Goal: Task Accomplishment & Management: Manage account settings

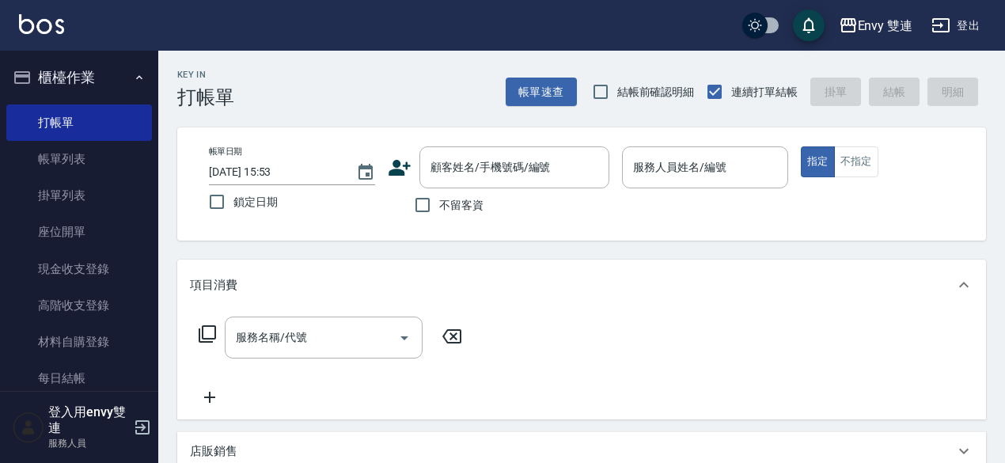
click at [404, 173] on icon at bounding box center [400, 168] width 22 height 16
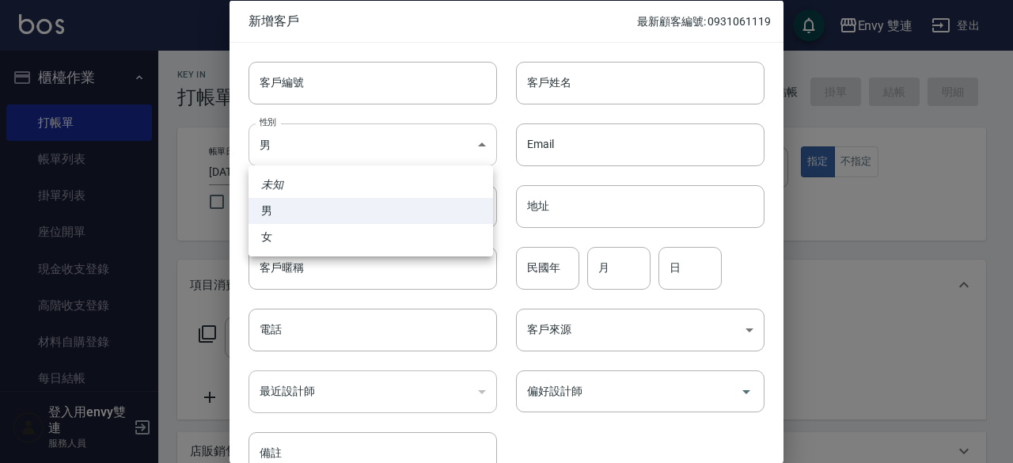
click at [374, 147] on body "Envy 雙連 登出 櫃檯作業 打帳單 帳單列表 掛單列表 座位開單 現金收支登錄 高階收支登錄 材料自購登錄 每日結帳 排班表 掃碼打卡 預約管理 預約管理…" at bounding box center [506, 416] width 1013 height 832
click at [340, 246] on li "女" at bounding box center [370, 237] width 245 height 26
type input "[DEMOGRAPHIC_DATA]"
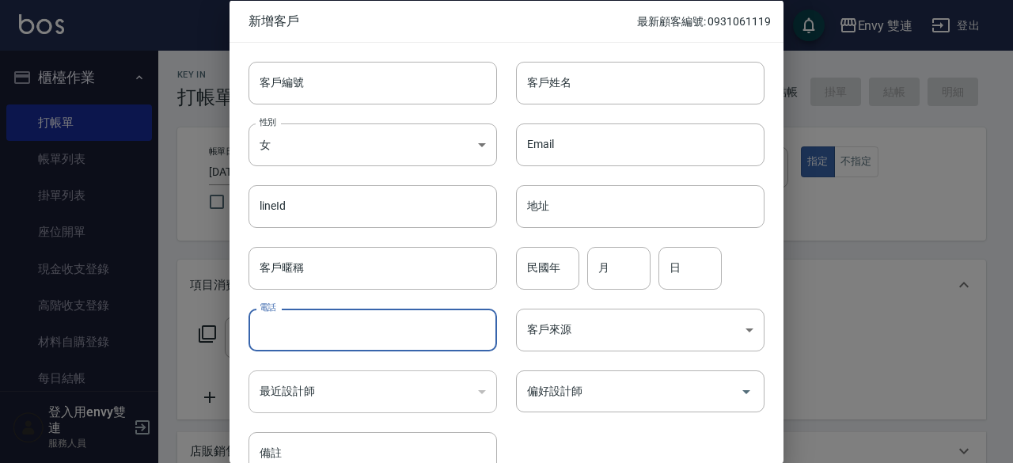
click at [344, 322] on input "電話" at bounding box center [372, 330] width 248 height 43
type input "0968198259"
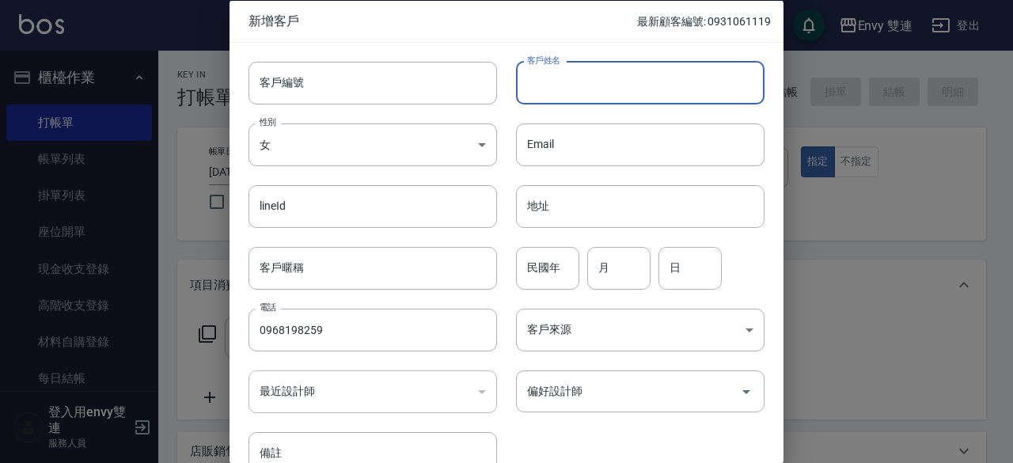
click at [620, 93] on input "客戶姓名" at bounding box center [640, 82] width 248 height 43
type input "[PERSON_NAME]"
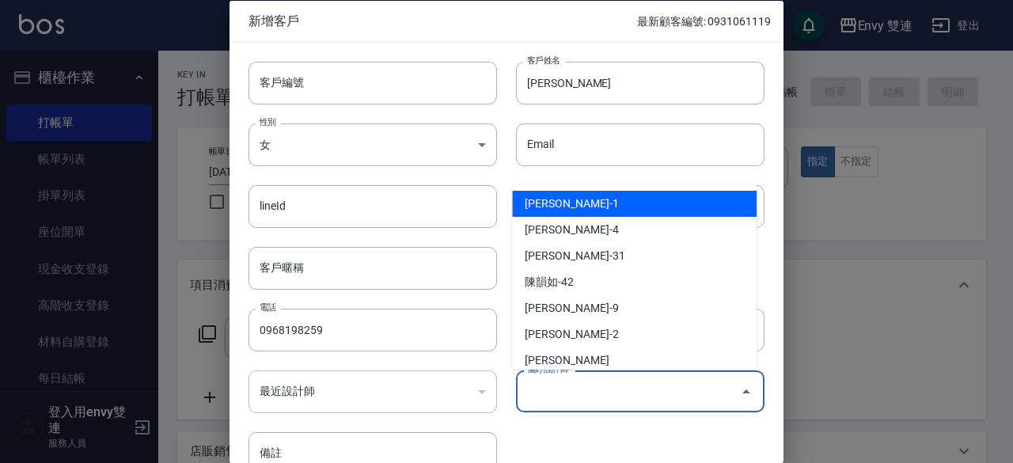
click at [573, 385] on input "偏好設計師" at bounding box center [628, 391] width 211 height 28
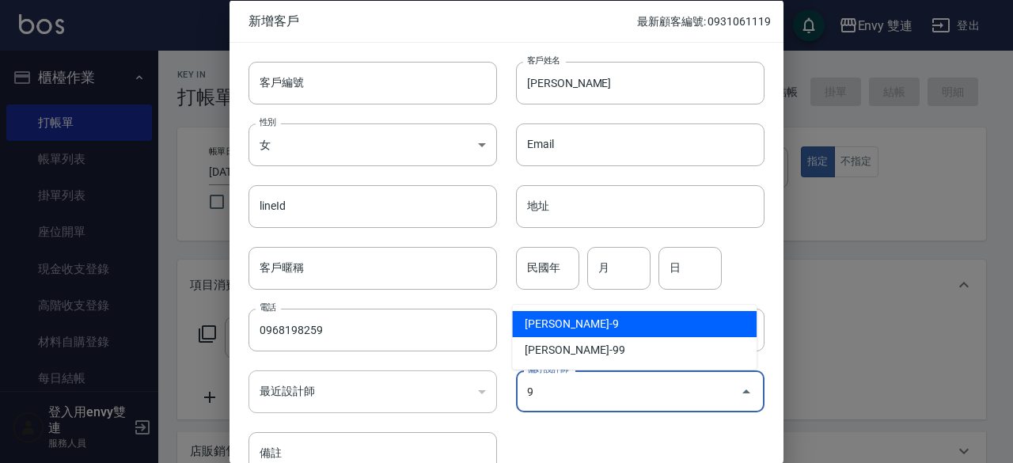
type input "高珮綺"
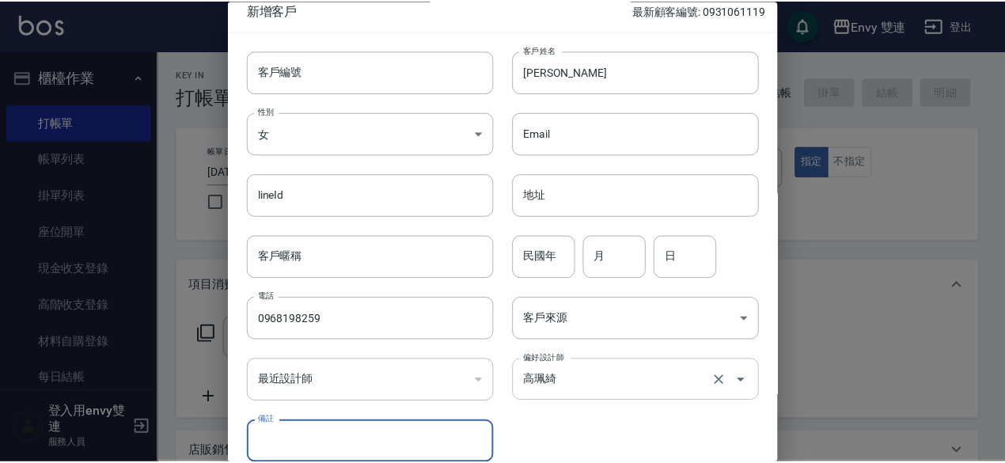
scroll to position [85, 0]
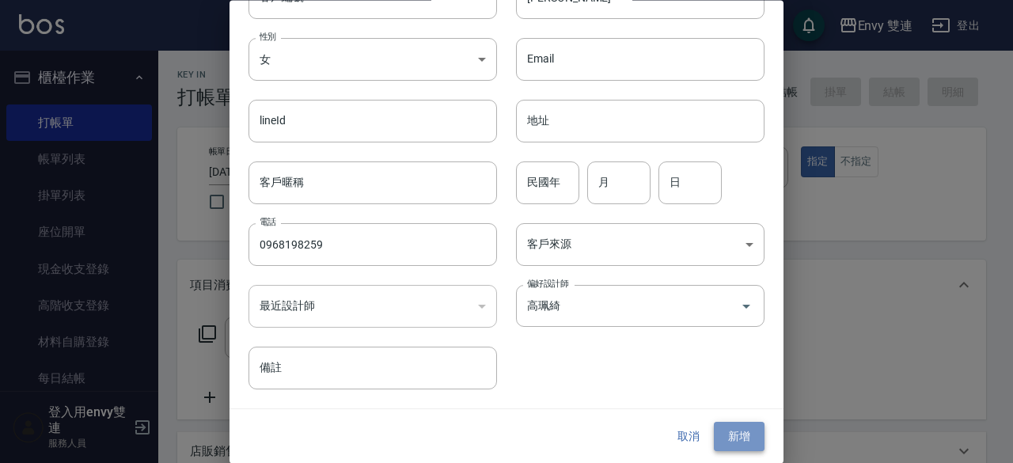
click at [726, 435] on button "新增" at bounding box center [739, 437] width 51 height 29
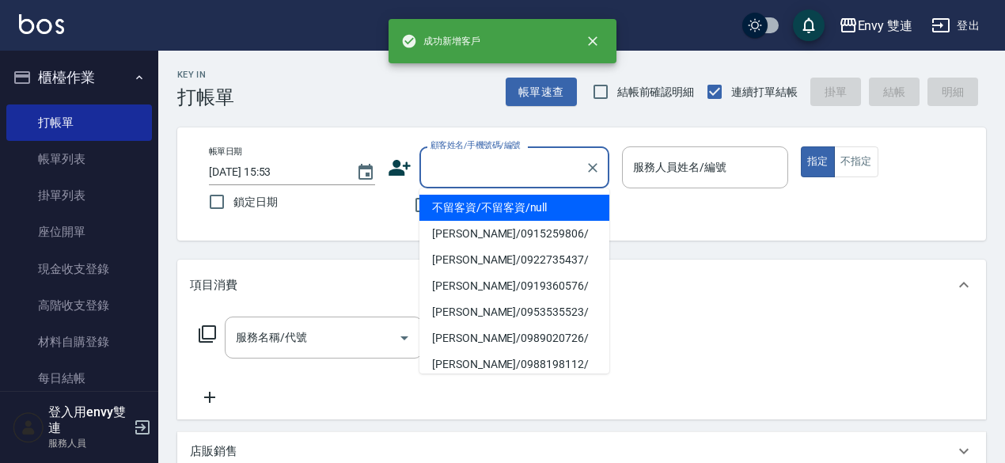
click at [500, 170] on input "顧客姓名/手機號碼/編號" at bounding box center [503, 168] width 152 height 28
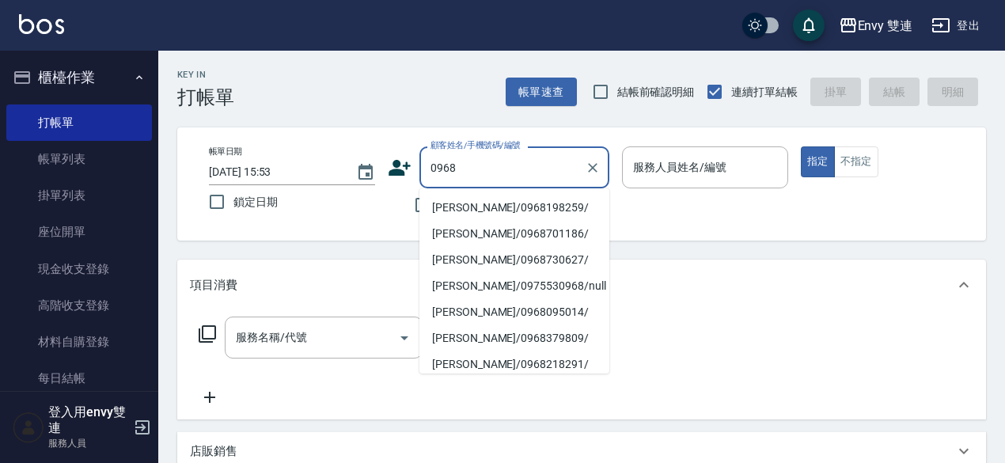
click at [476, 205] on li "[PERSON_NAME]/0968198259/" at bounding box center [514, 208] width 190 height 26
type input "[PERSON_NAME]/0968198259/"
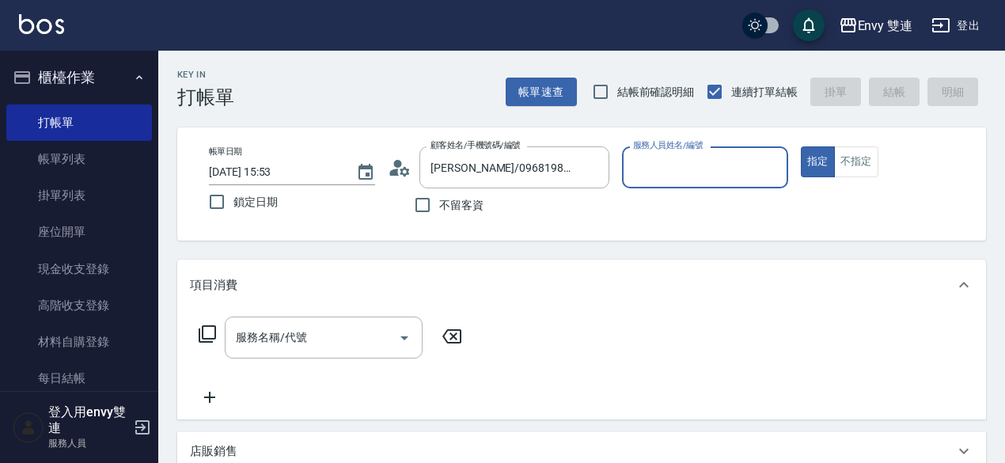
type input "Zoe-9"
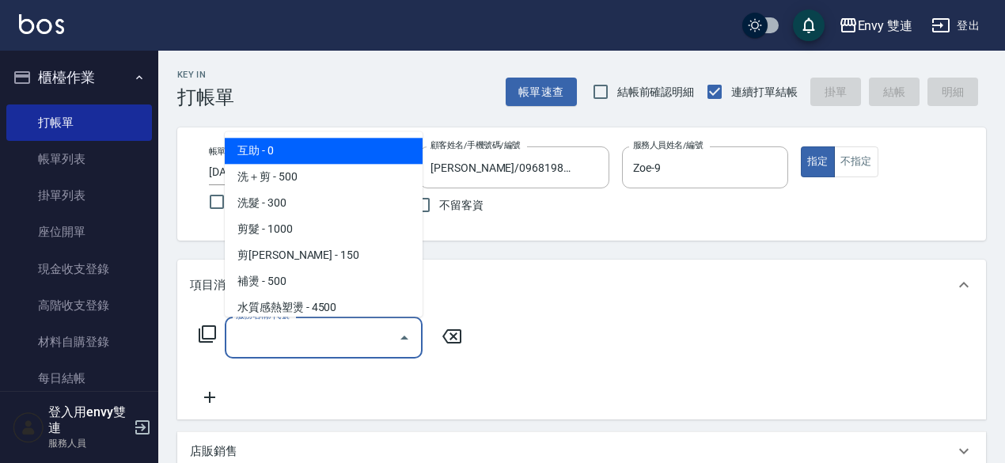
click at [342, 324] on input "服務名稱/代號" at bounding box center [312, 338] width 160 height 28
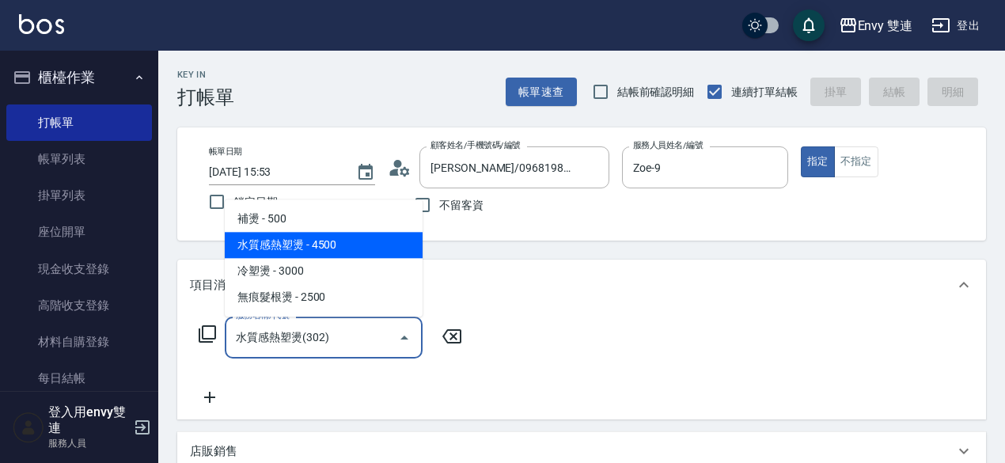
type input "水質感熱塑燙(302)"
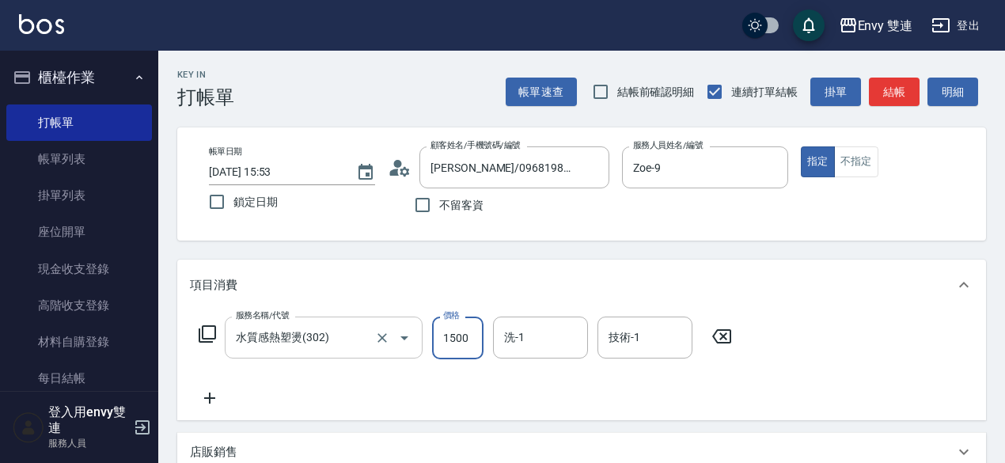
type input "1500"
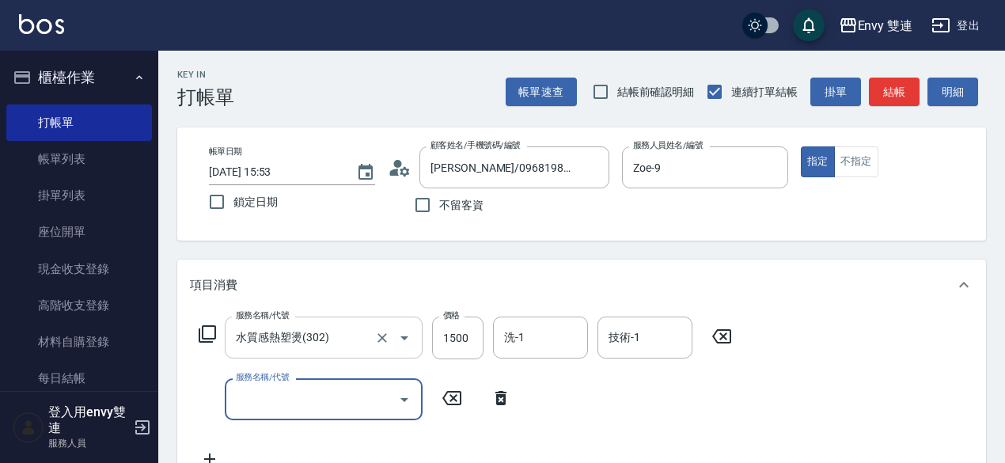
type input "ㄙ"
type input "日本結構二段式(503)"
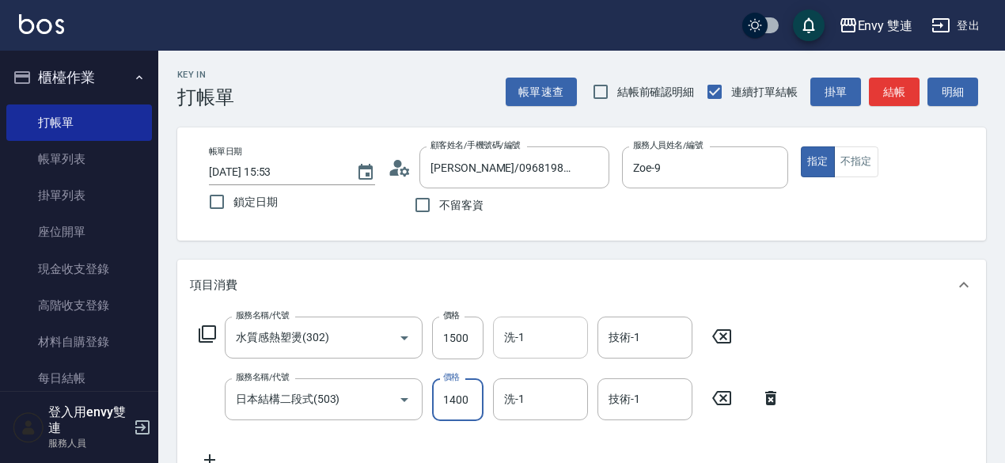
type input "1400"
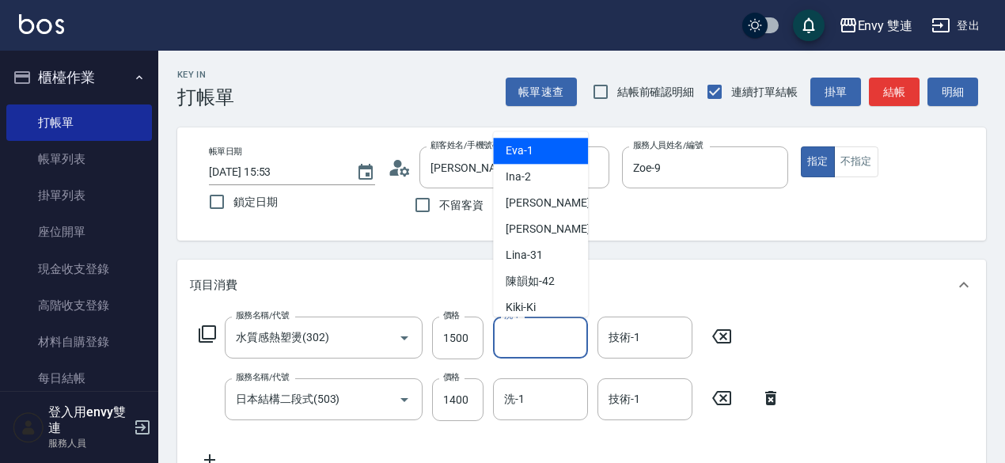
click at [540, 344] on input "洗-1" at bounding box center [540, 338] width 81 height 28
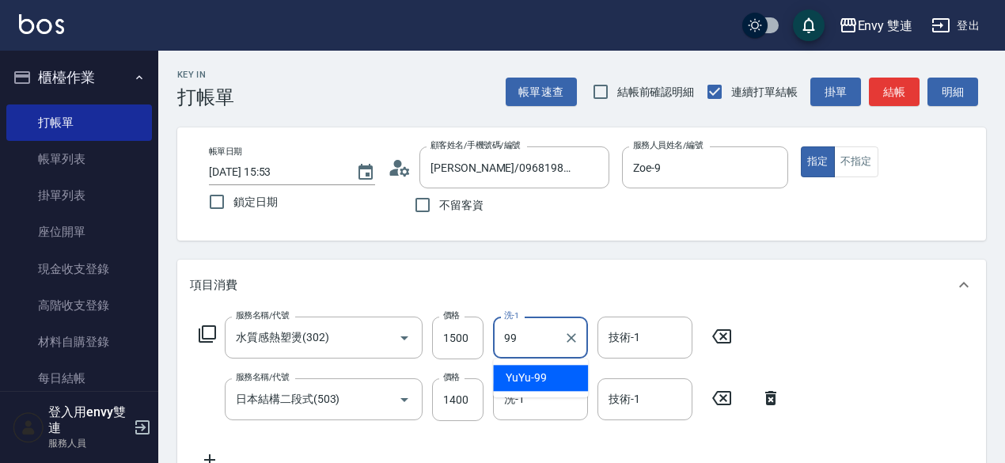
type input "YuYu-99"
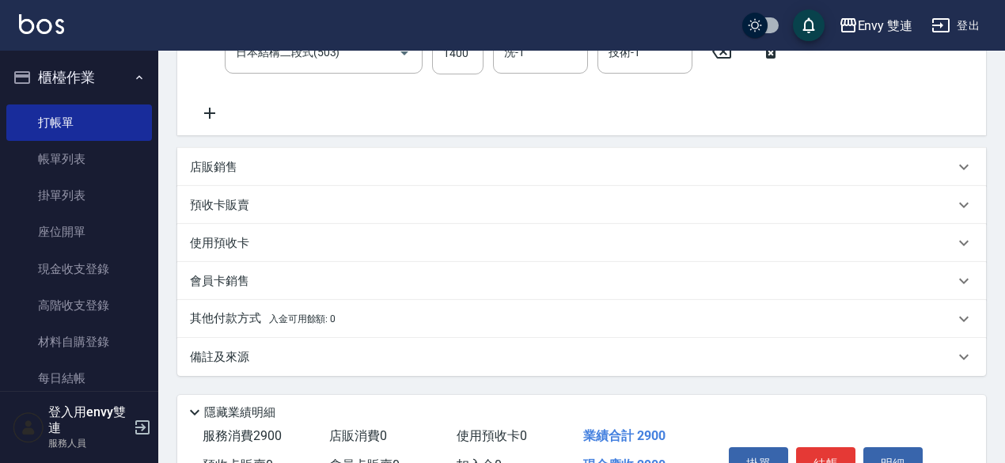
scroll to position [437, 0]
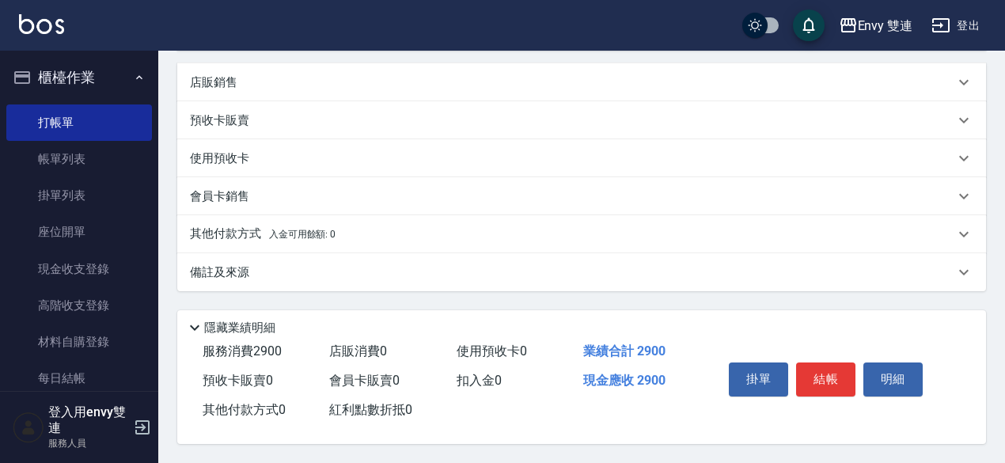
type input "YuYu-99"
click at [342, 215] on div "其他付款方式 入金可用餘額: 0" at bounding box center [581, 234] width 809 height 38
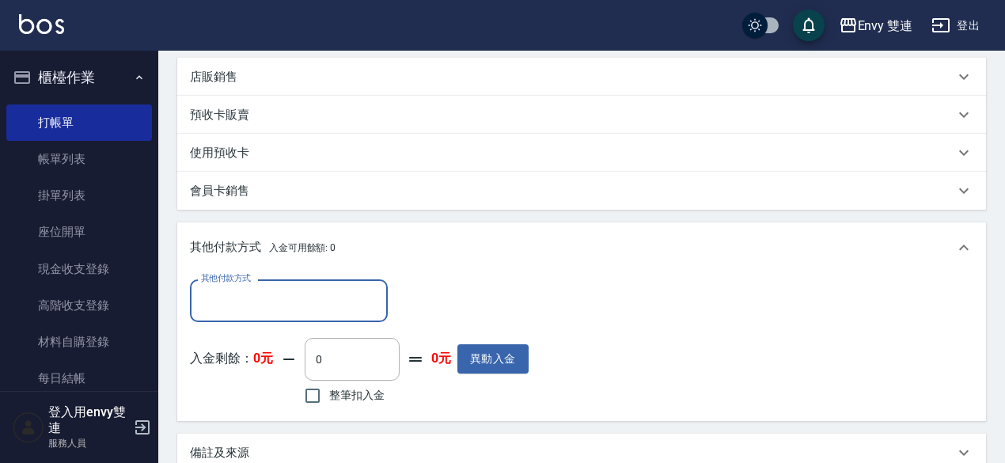
scroll to position [0, 0]
click at [299, 316] on div "其他付款方式" at bounding box center [289, 300] width 198 height 42
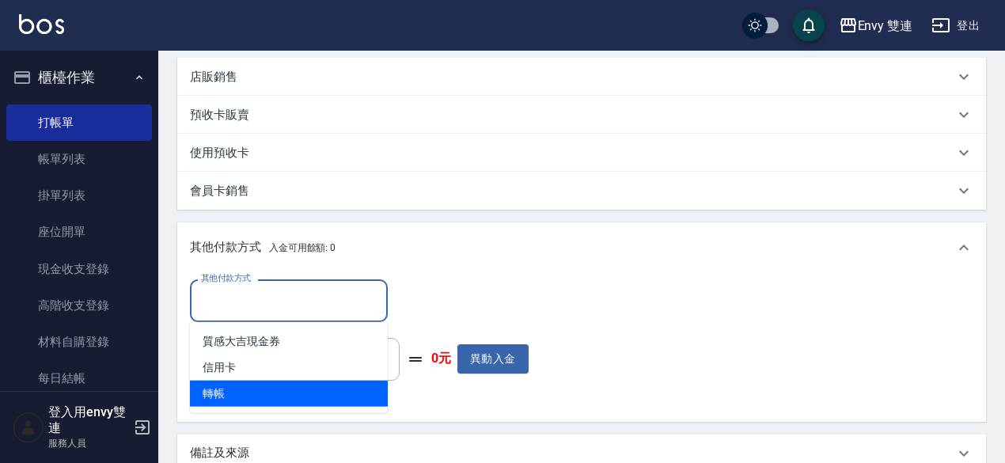
click at [271, 398] on span "轉帳" at bounding box center [289, 394] width 198 height 26
type input "轉帳"
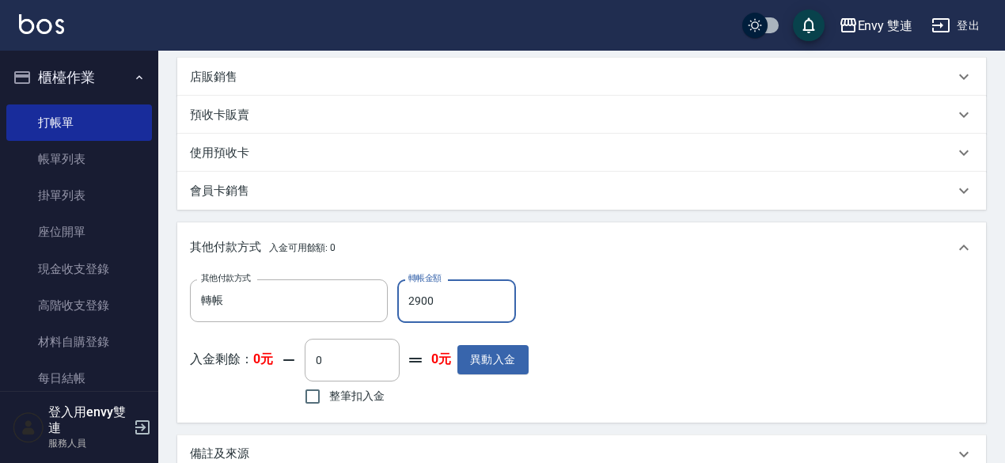
scroll to position [624, 0]
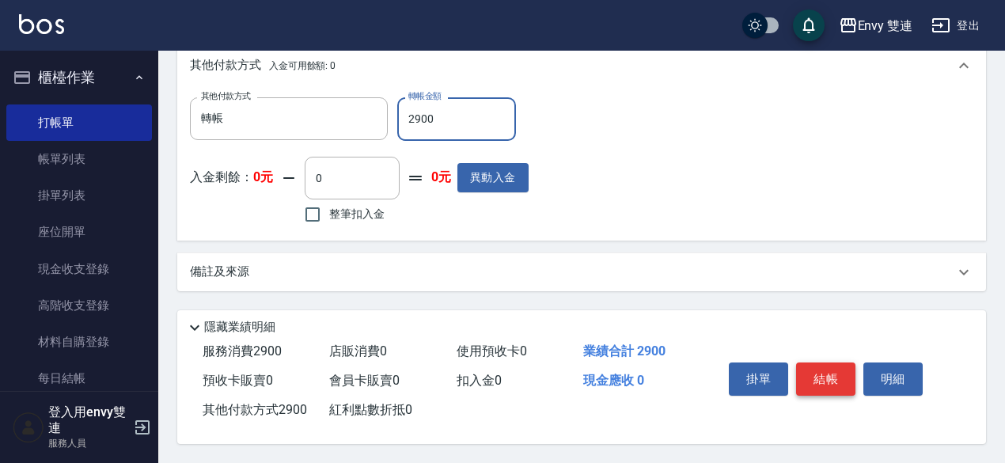
type input "2900"
click at [837, 366] on button "結帳" at bounding box center [825, 378] width 59 height 33
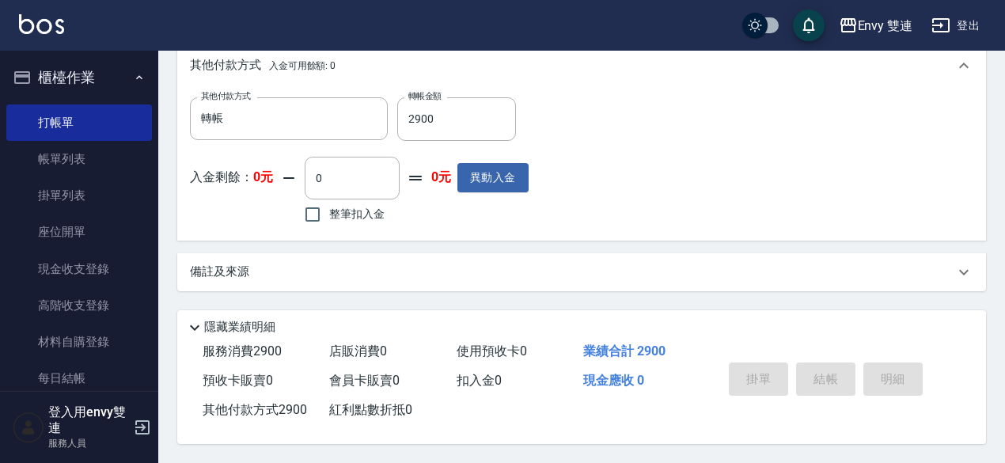
type input "[DATE] 21:11"
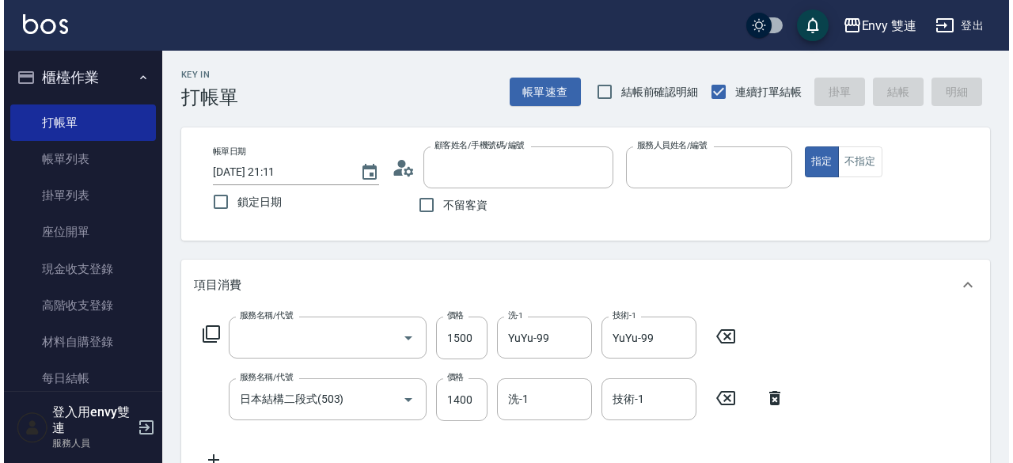
scroll to position [0, 0]
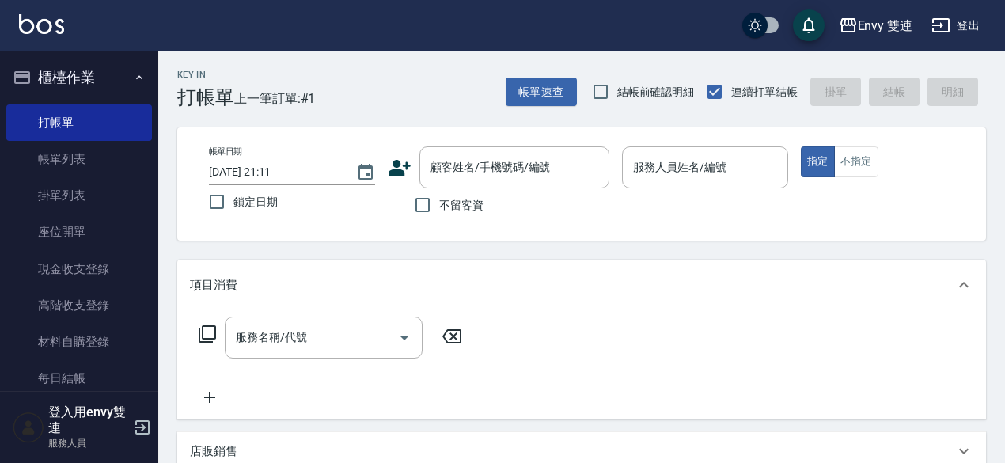
click at [396, 171] on icon at bounding box center [400, 168] width 22 height 16
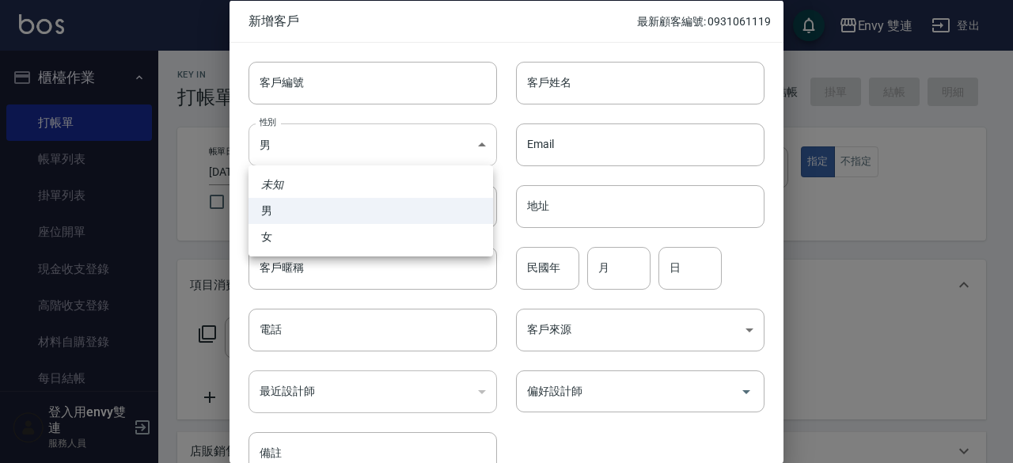
click at [386, 135] on body "Envy 雙連 登出 櫃檯作業 打帳單 帳單列表 掛單列表 座位開單 現金收支登錄 高階收支登錄 材料自購登錄 每日結帳 排班表 掃碼打卡 預約管理 預約管理…" at bounding box center [506, 416] width 1013 height 832
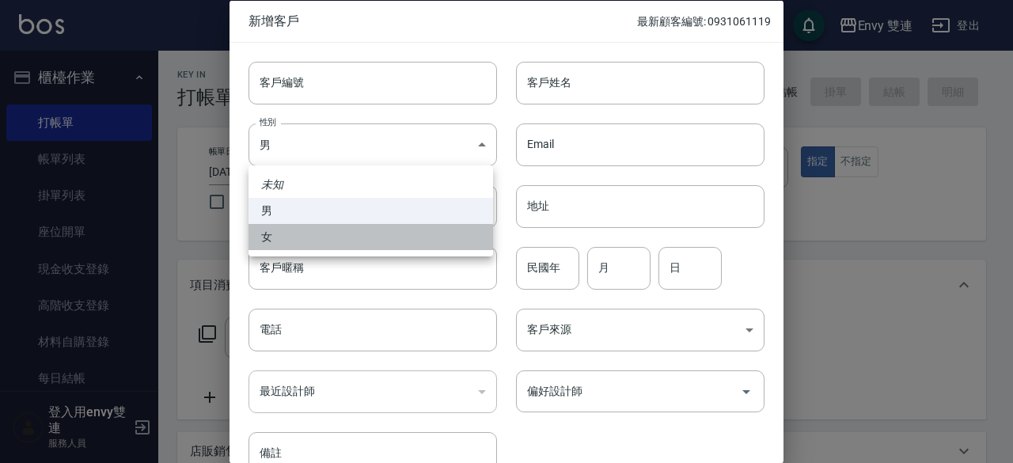
click at [343, 243] on li "女" at bounding box center [370, 237] width 245 height 26
type input "[DEMOGRAPHIC_DATA]"
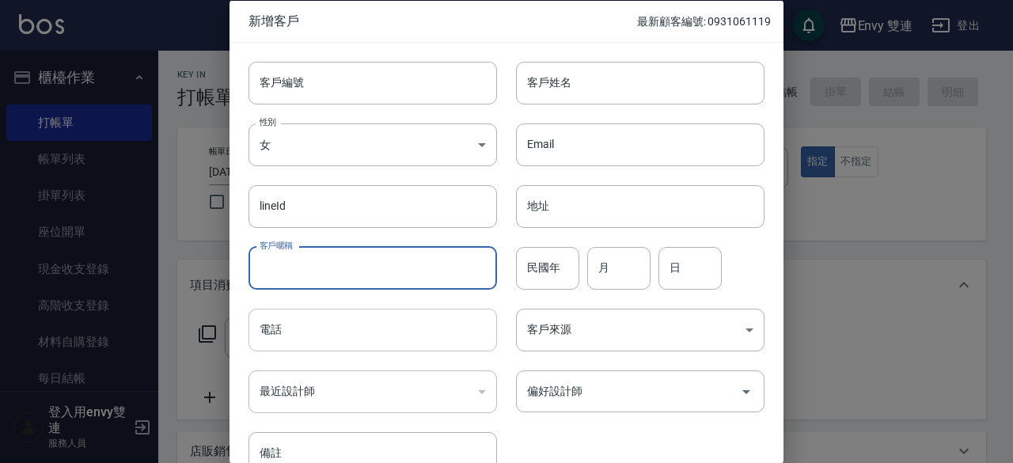
drag, startPoint x: 338, startPoint y: 279, endPoint x: 326, endPoint y: 316, distance: 39.0
click at [326, 316] on div "客戶編號 客戶編號 客戶姓名 客戶姓名 性別 女 [DEMOGRAPHIC_DATA] 性別 Email Email lineId lineId 地址 地址 …" at bounding box center [496, 258] width 535 height 433
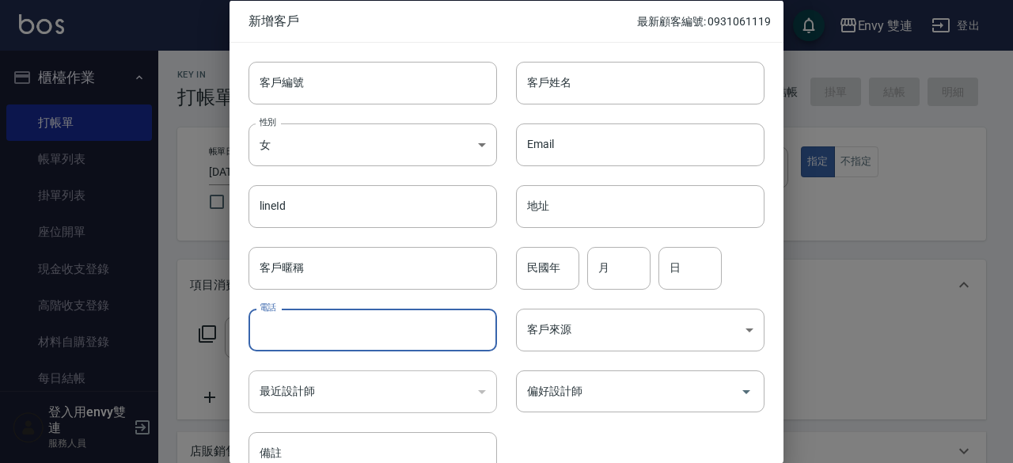
click at [326, 316] on input "電話" at bounding box center [372, 330] width 248 height 43
type input "0972239417"
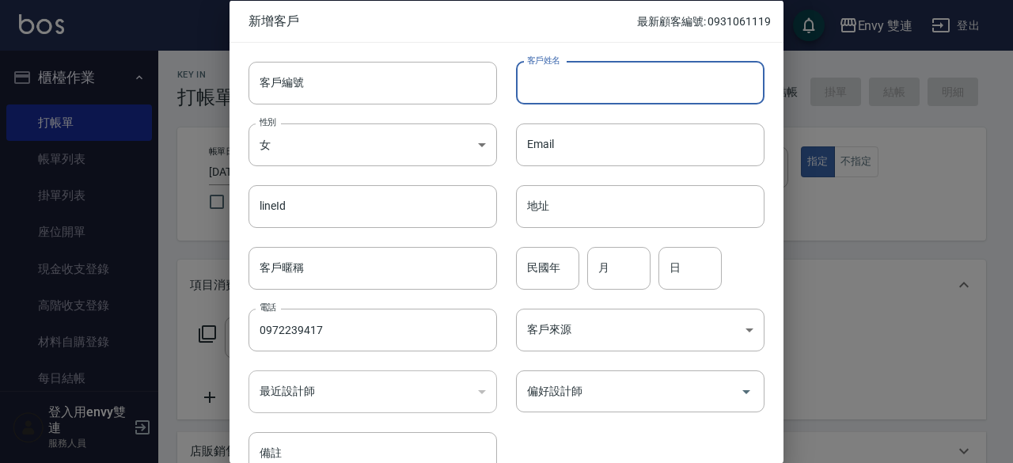
click at [560, 86] on input "客戶姓名" at bounding box center [640, 82] width 248 height 43
type input "ㄘ"
type input "[PERSON_NAME]"
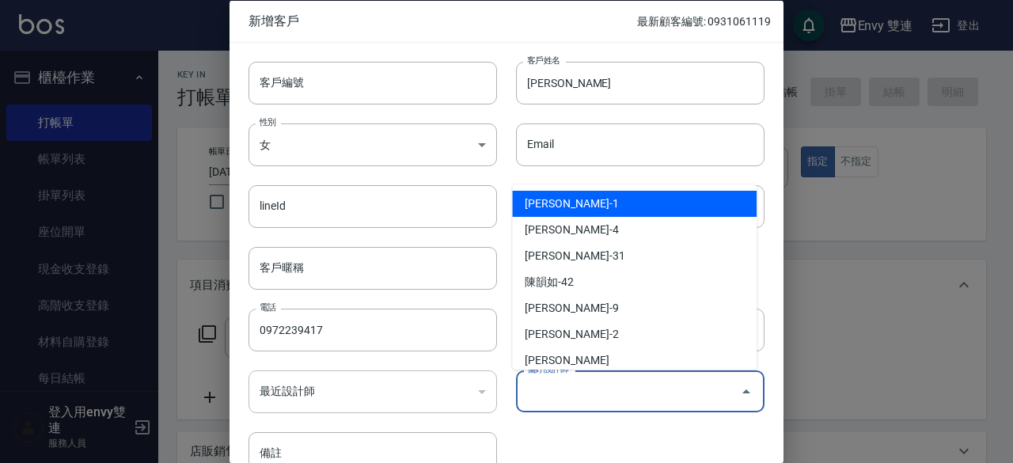
click at [586, 377] on input "偏好設計師" at bounding box center [628, 391] width 211 height 28
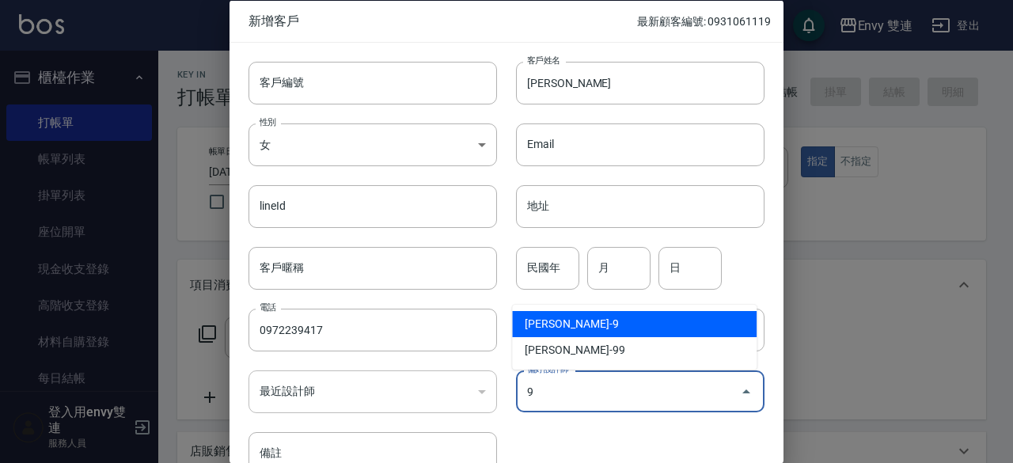
type input "高珮綺"
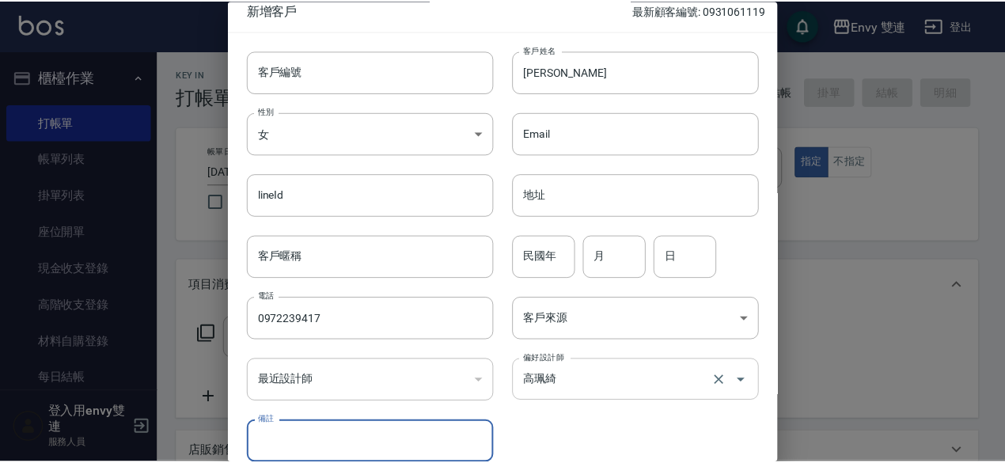
scroll to position [85, 0]
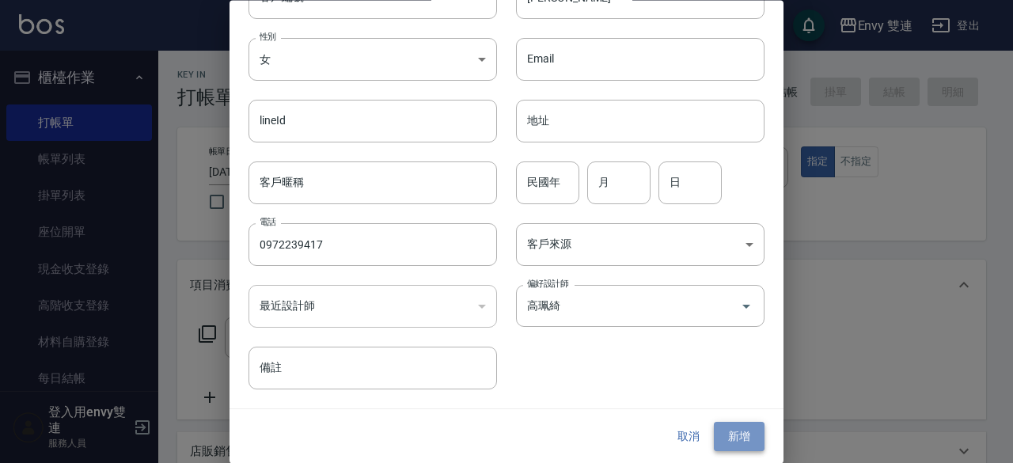
click at [733, 436] on button "新增" at bounding box center [739, 437] width 51 height 29
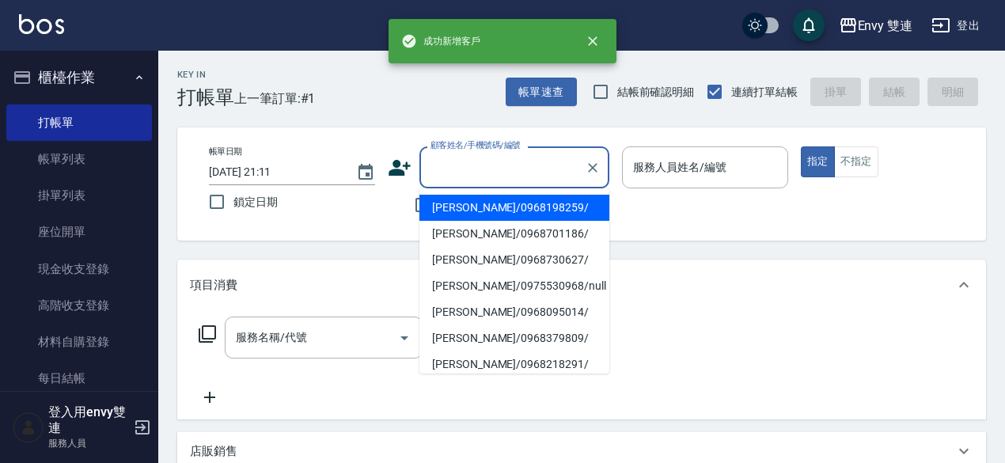
click at [467, 168] on input "顧客姓名/手機號碼/編號" at bounding box center [503, 168] width 152 height 28
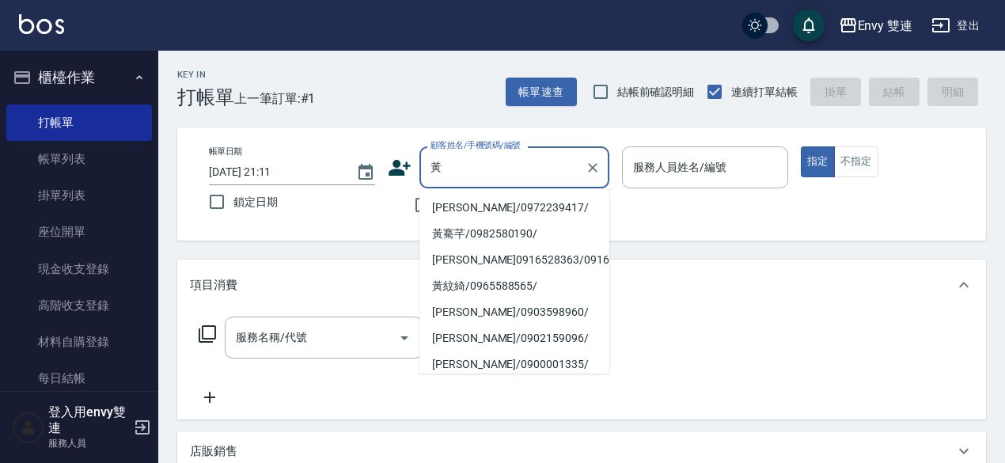
click at [476, 207] on li "[PERSON_NAME]/0972239417/" at bounding box center [514, 208] width 190 height 26
type input "[PERSON_NAME]/0972239417/"
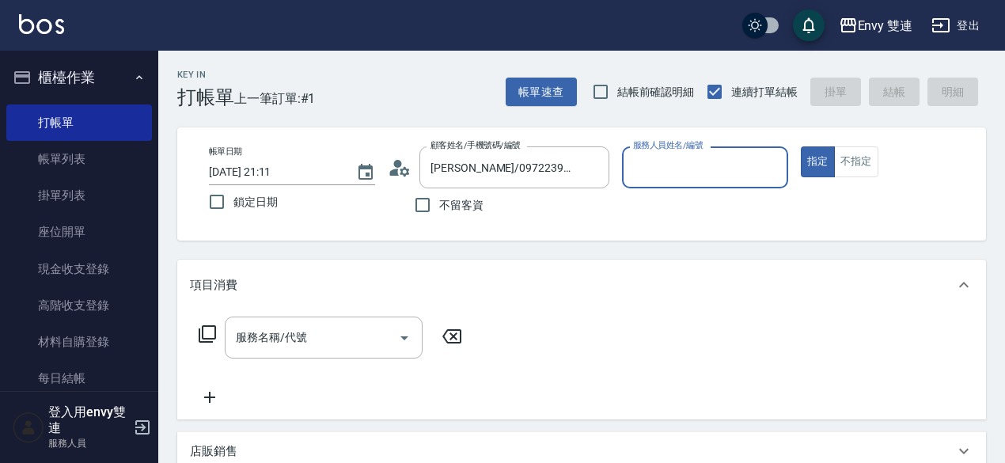
type input "Zoe-9"
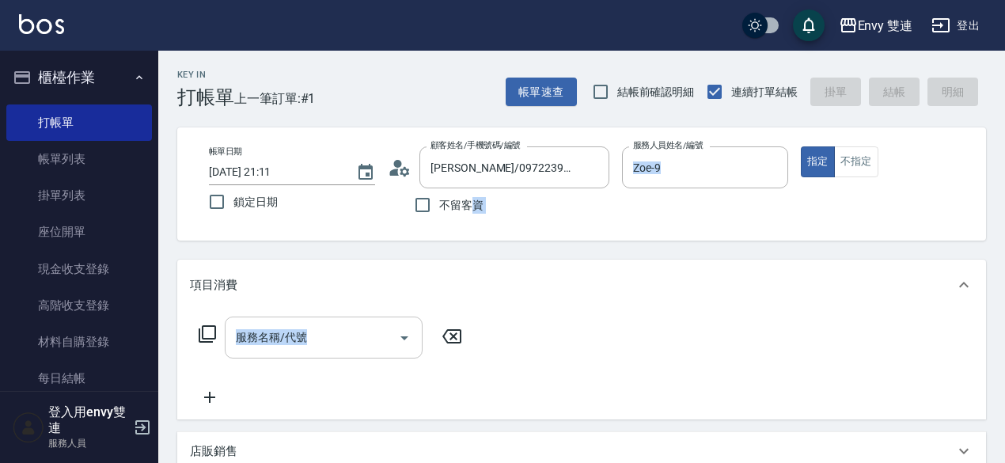
drag, startPoint x: 476, startPoint y: 207, endPoint x: 355, endPoint y: 325, distance: 169.0
click at [355, 325] on div "Key In 打帳單 上一筆訂單:#1 帳單速查 結帳前確認明細 連續打單結帳 掛單 結帳 明細 帳單日期 [DATE] 21:11 鎖定日期 顧客姓名/手機…" at bounding box center [581, 441] width 847 height 781
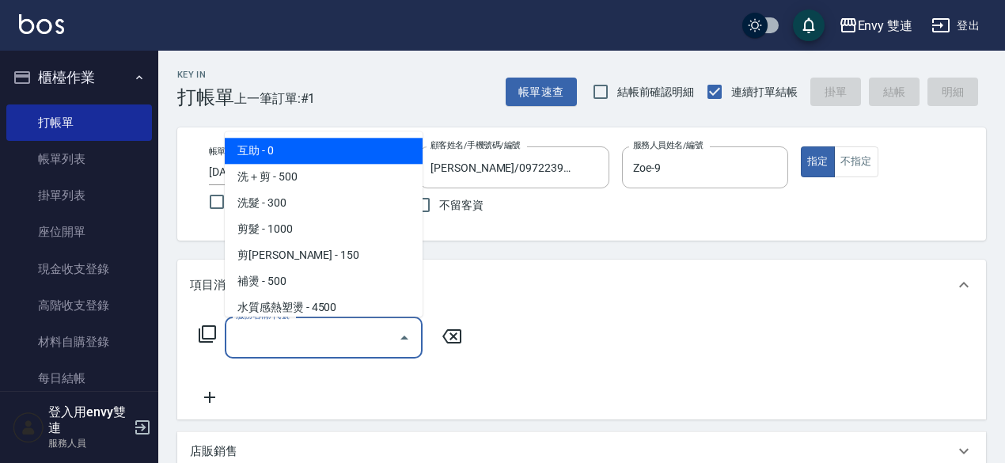
click at [355, 325] on input "服務名稱/代號" at bounding box center [312, 338] width 160 height 28
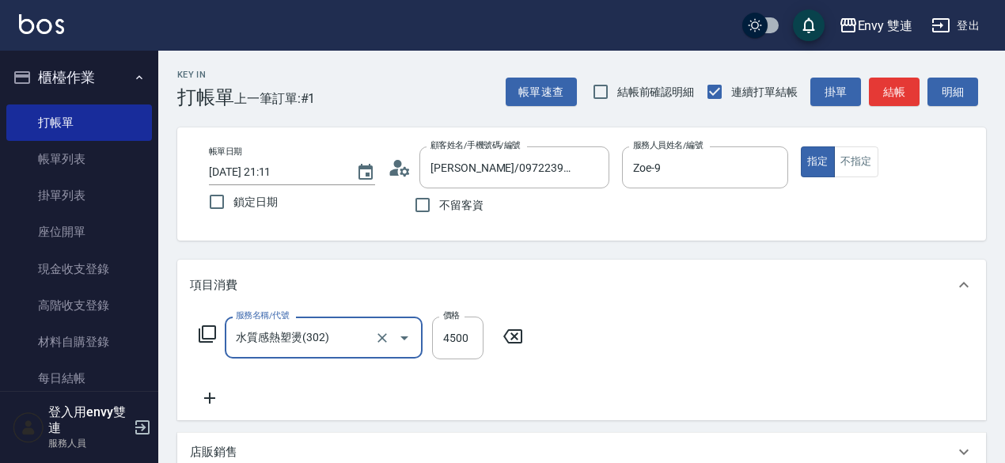
type input "水質感熱塑燙(302)"
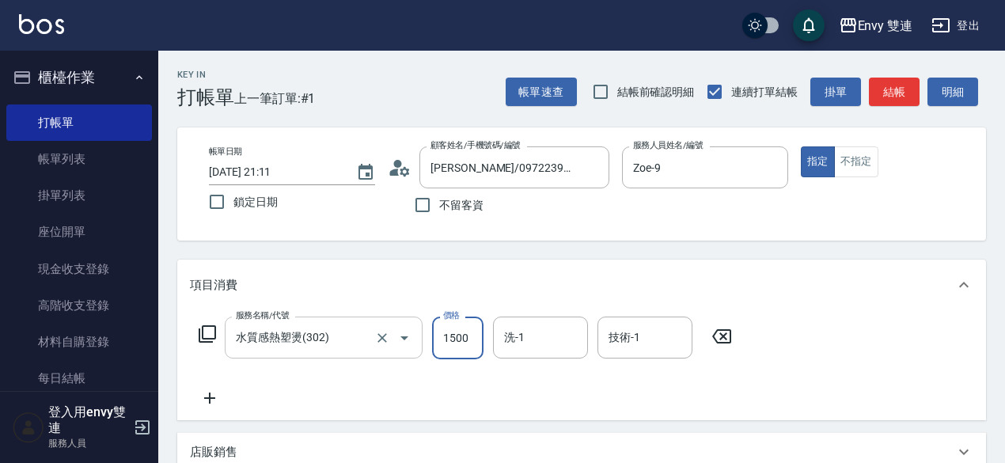
type input "1500"
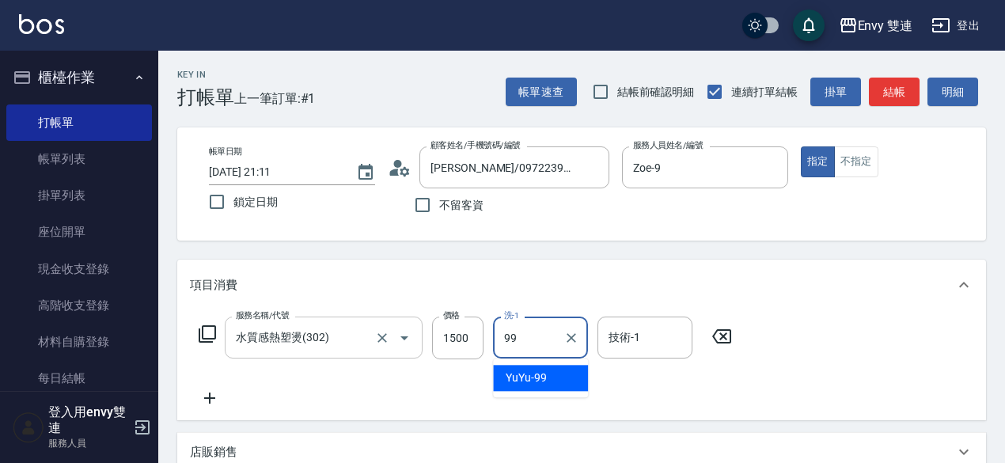
type input "YuYu-99"
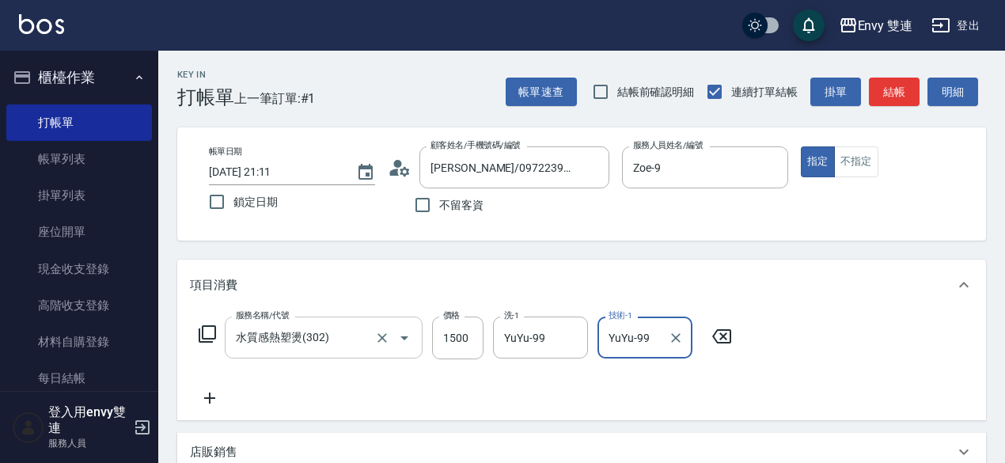
scroll to position [205, 0]
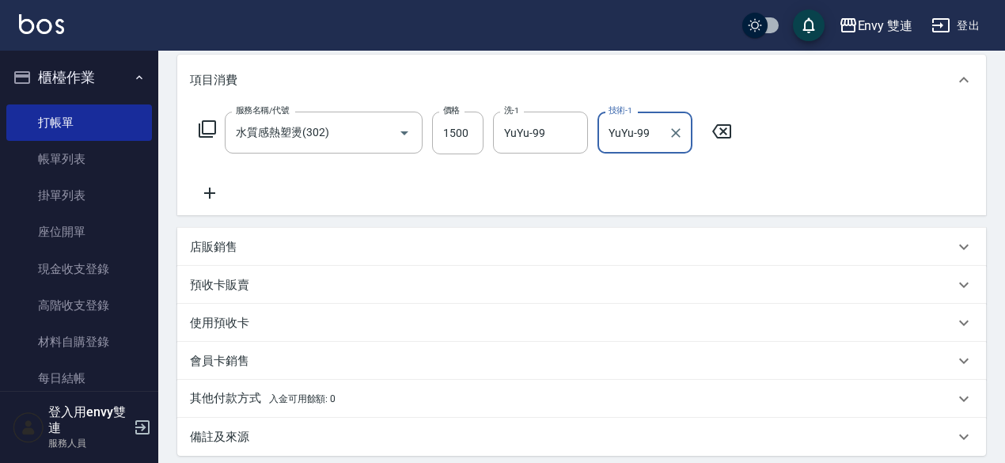
type input "YuYu-99"
click at [219, 186] on icon at bounding box center [210, 193] width 40 height 19
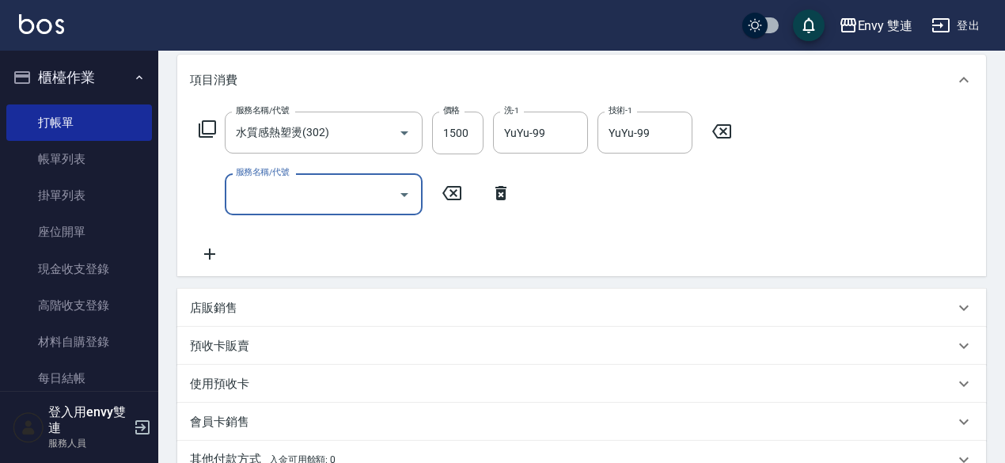
click at [246, 194] on input "服務名稱/代號" at bounding box center [312, 194] width 160 height 28
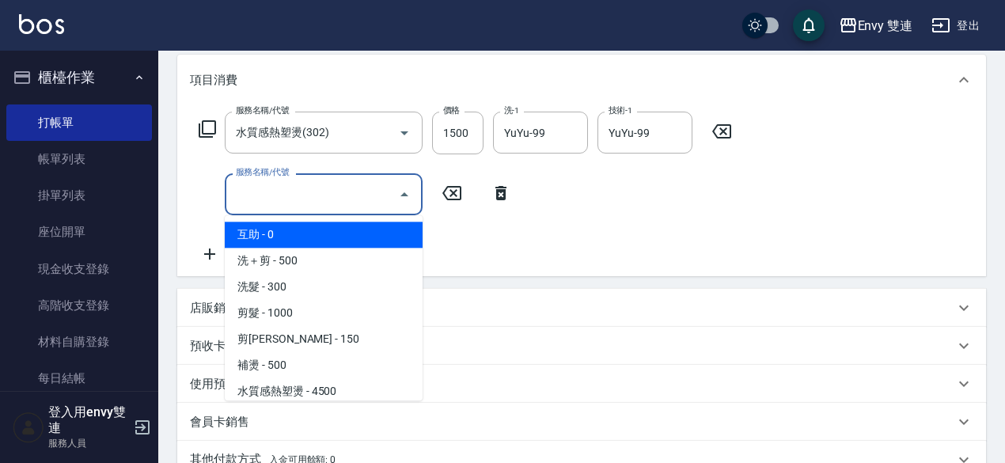
type input "ㄖ"
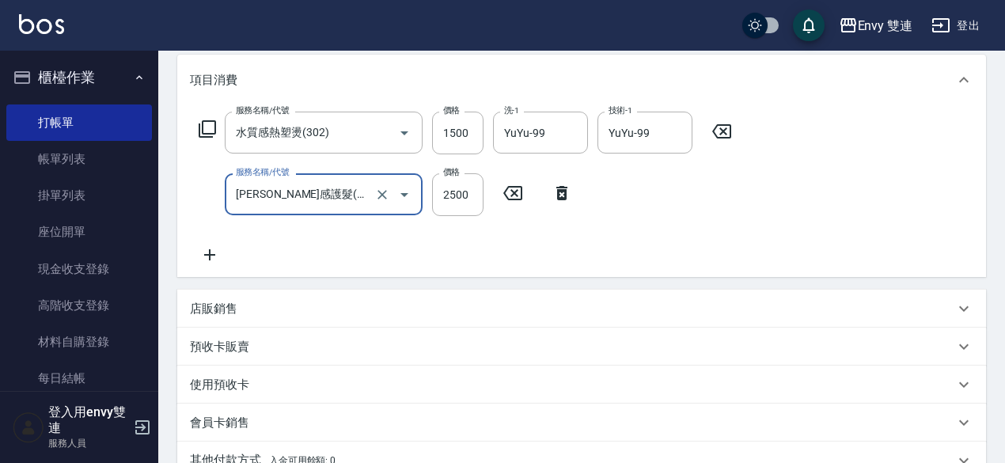
type input "[PERSON_NAME]感護髮(505)"
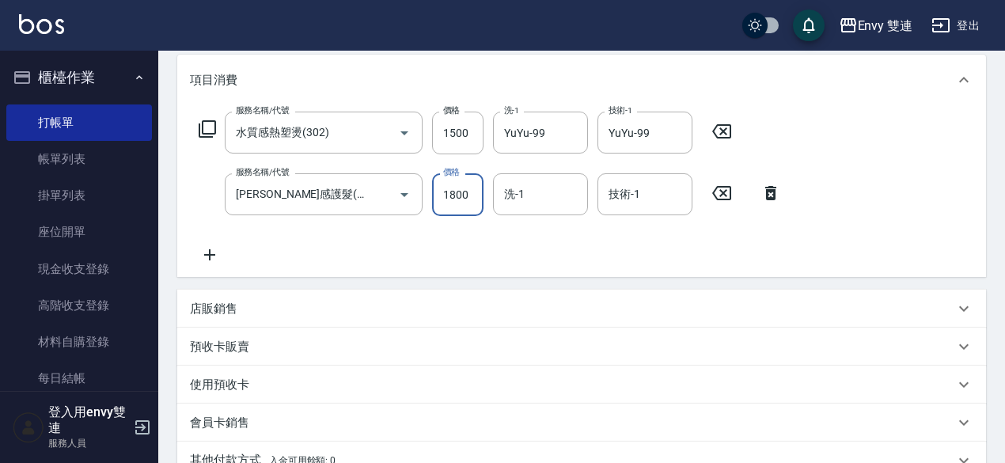
scroll to position [377, 0]
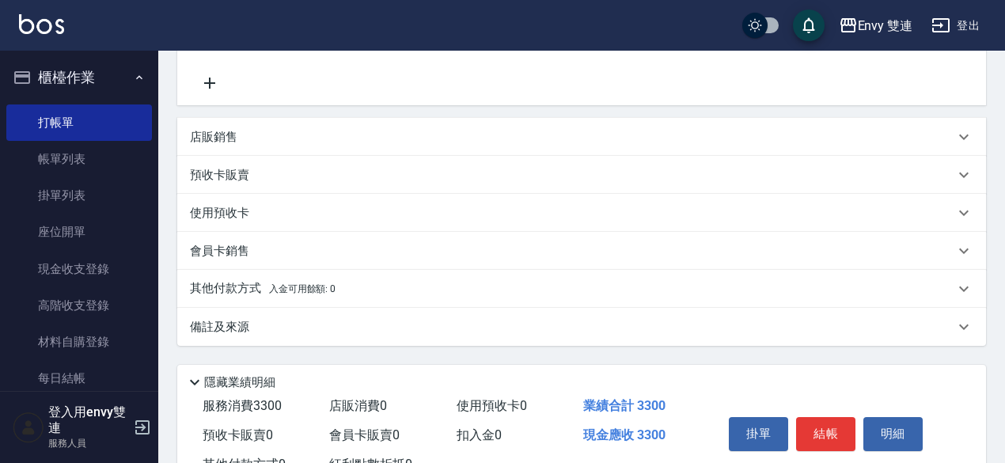
type input "1800"
click at [375, 280] on div "其他付款方式 入金可用餘額: 0" at bounding box center [572, 288] width 764 height 17
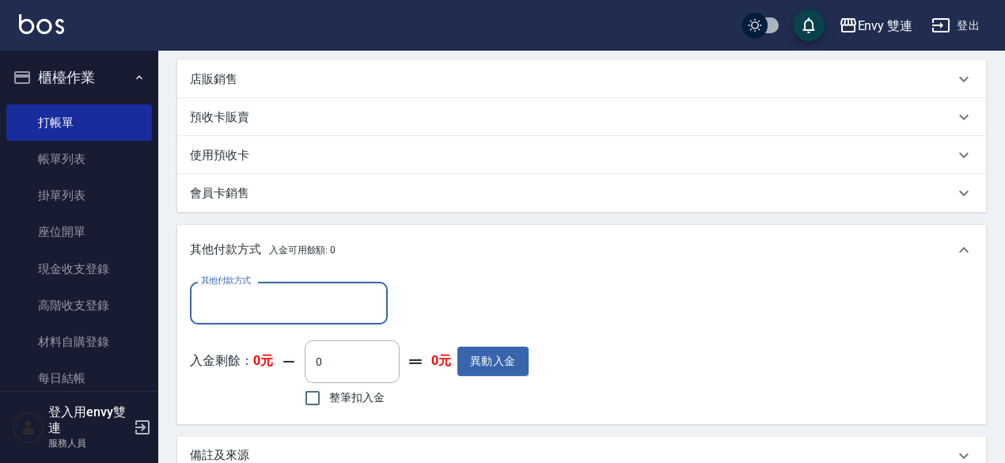
scroll to position [435, 0]
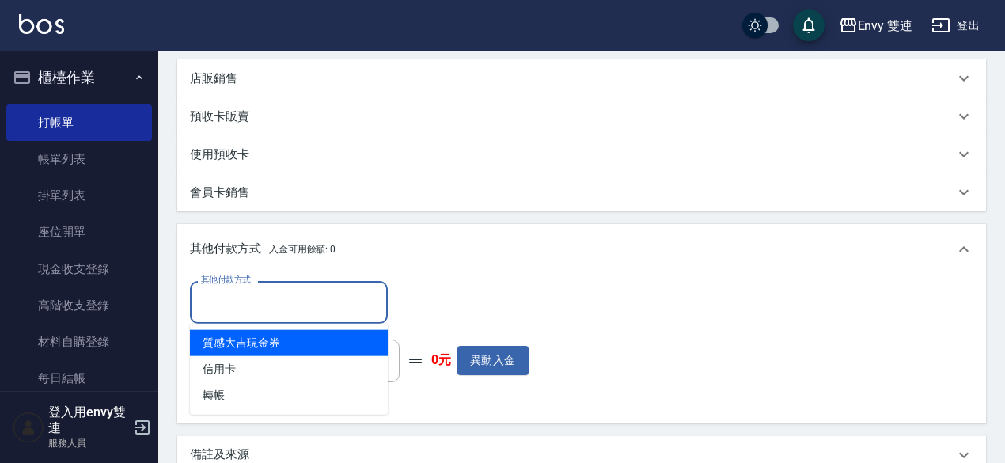
click at [253, 288] on input "其他付款方式" at bounding box center [289, 302] width 184 height 28
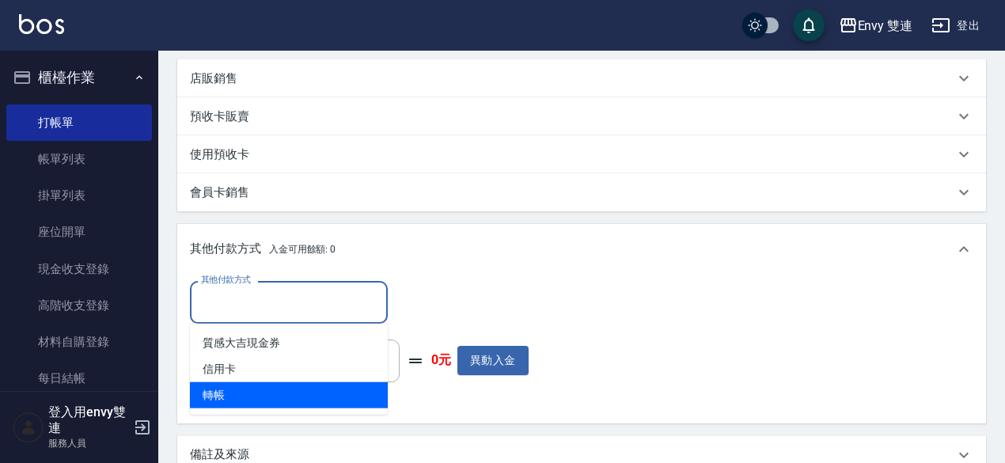
click at [245, 387] on span "轉帳" at bounding box center [289, 395] width 198 height 26
type input "轉帳"
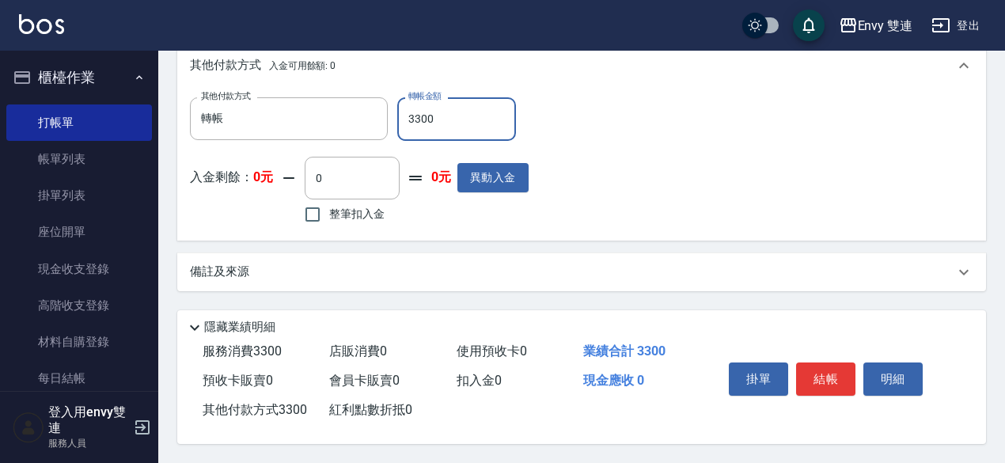
scroll to position [623, 0]
type input "3300"
click at [833, 378] on button "結帳" at bounding box center [825, 378] width 59 height 33
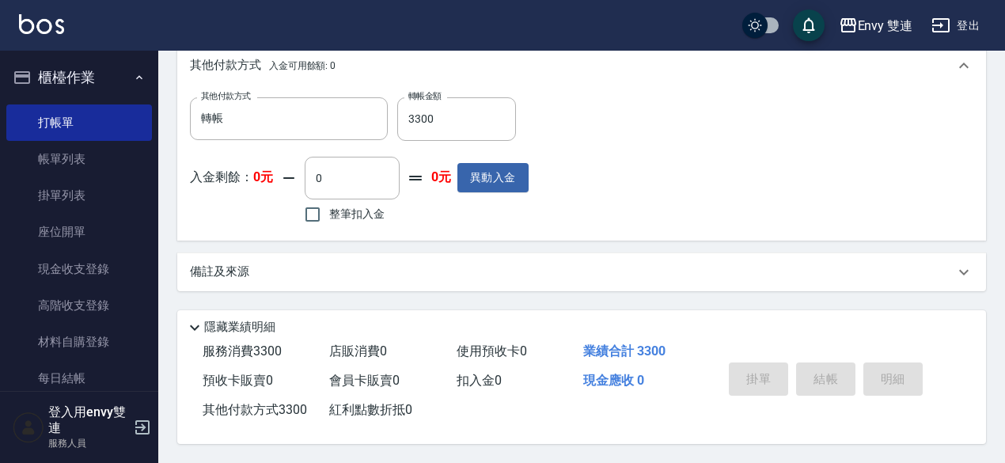
type input "[DATE] 21:12"
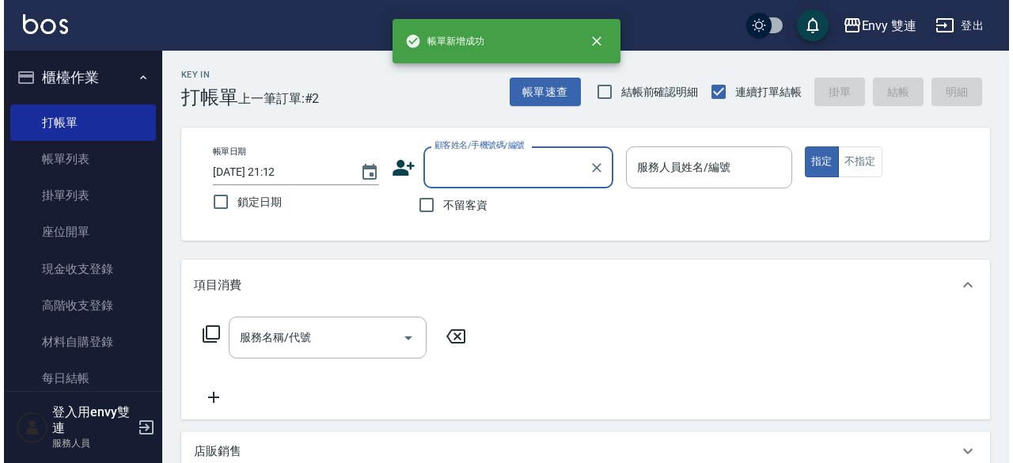
scroll to position [0, 0]
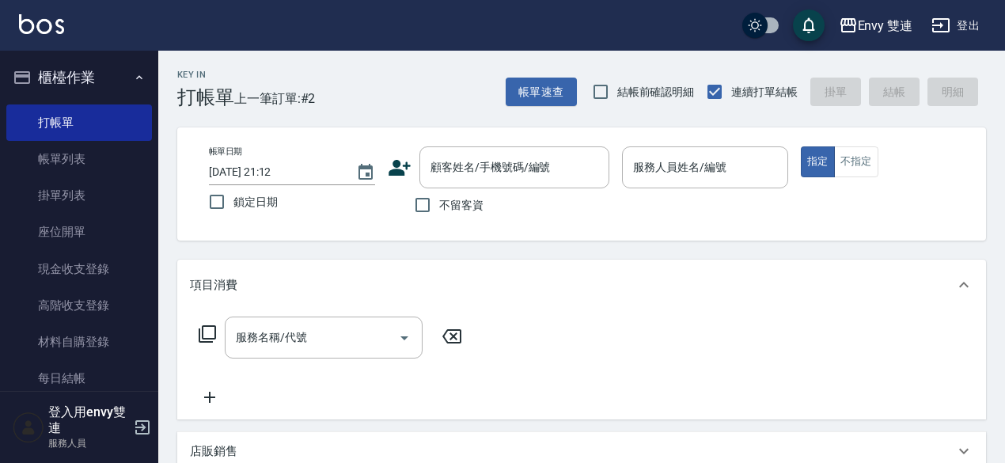
click at [408, 175] on icon at bounding box center [400, 168] width 24 height 24
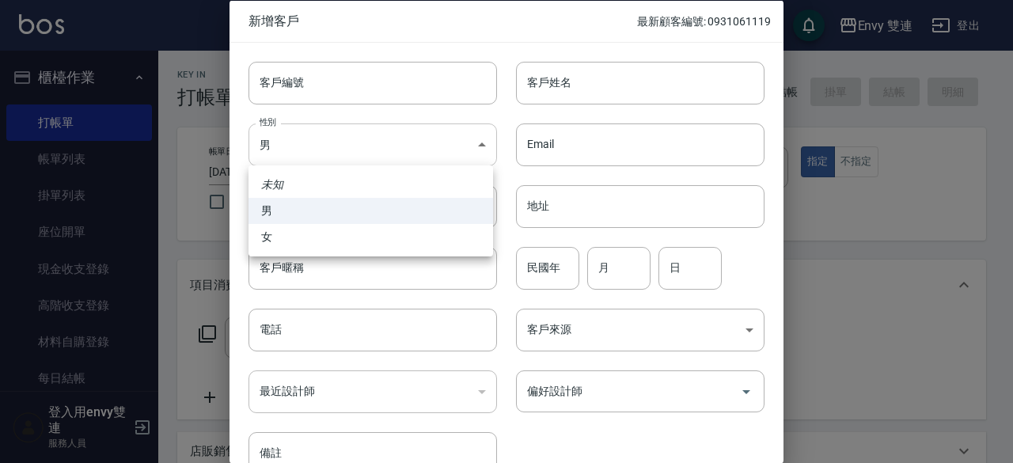
click at [347, 163] on body "Envy 雙連 登出 櫃檯作業 打帳單 帳單列表 掛單列表 座位開單 現金收支登錄 高階收支登錄 材料自購登錄 每日結帳 排班表 掃碼打卡 預約管理 預約管理…" at bounding box center [506, 416] width 1013 height 832
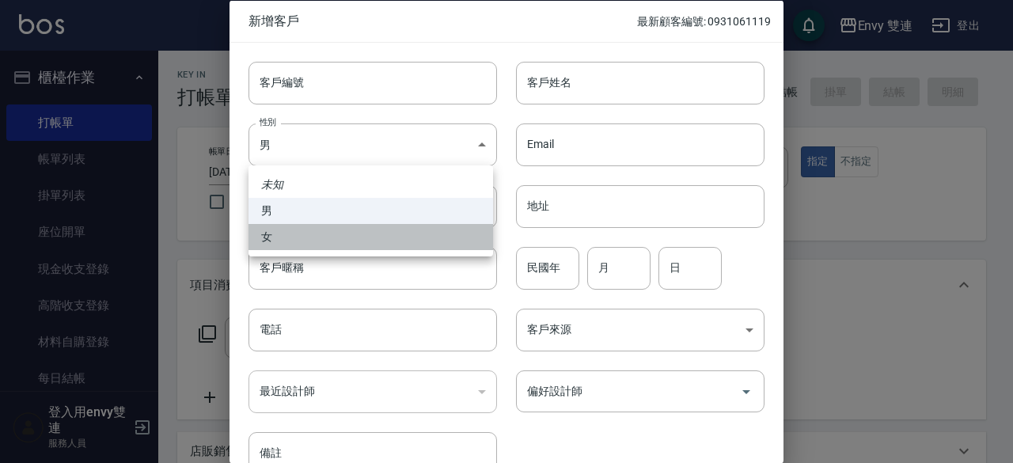
click at [336, 235] on li "女" at bounding box center [370, 237] width 245 height 26
type input "[DEMOGRAPHIC_DATA]"
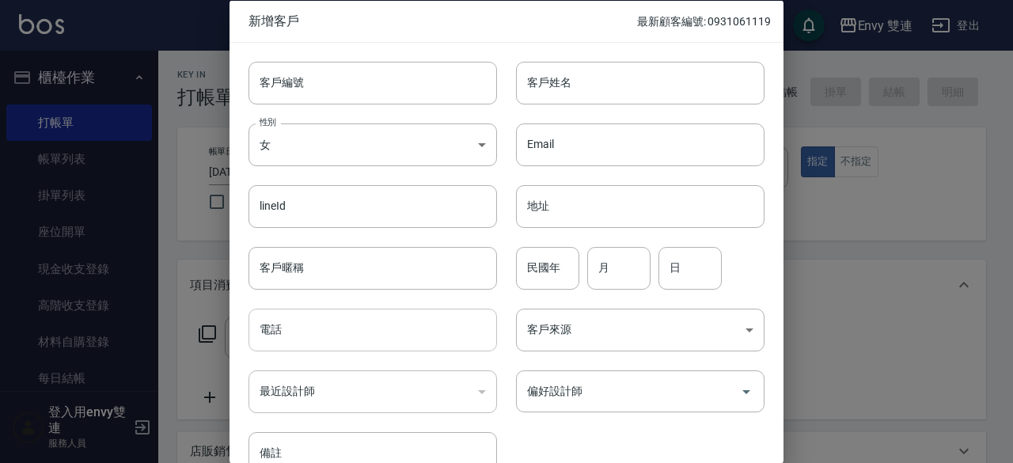
click at [301, 332] on input "電話" at bounding box center [372, 330] width 248 height 43
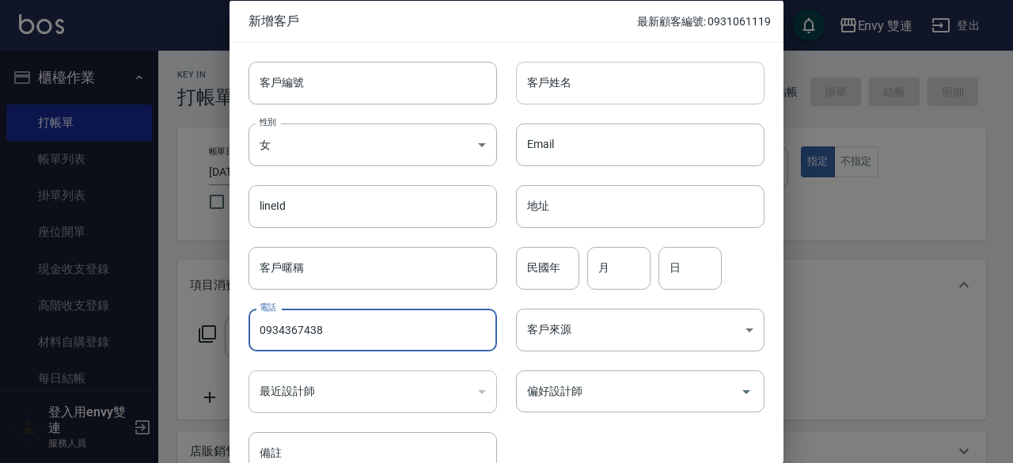
type input "0934367438"
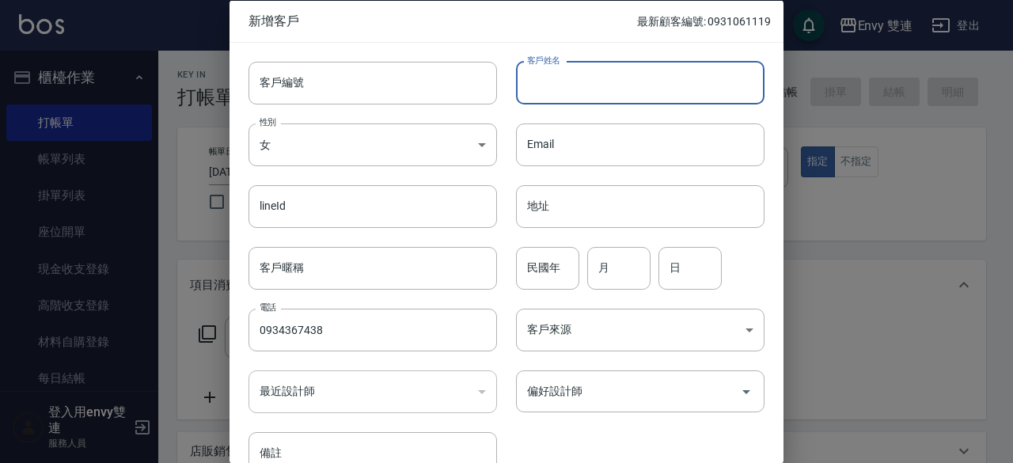
click at [601, 87] on input "客戶姓名" at bounding box center [640, 82] width 248 height 43
type input "[PERSON_NAME]"
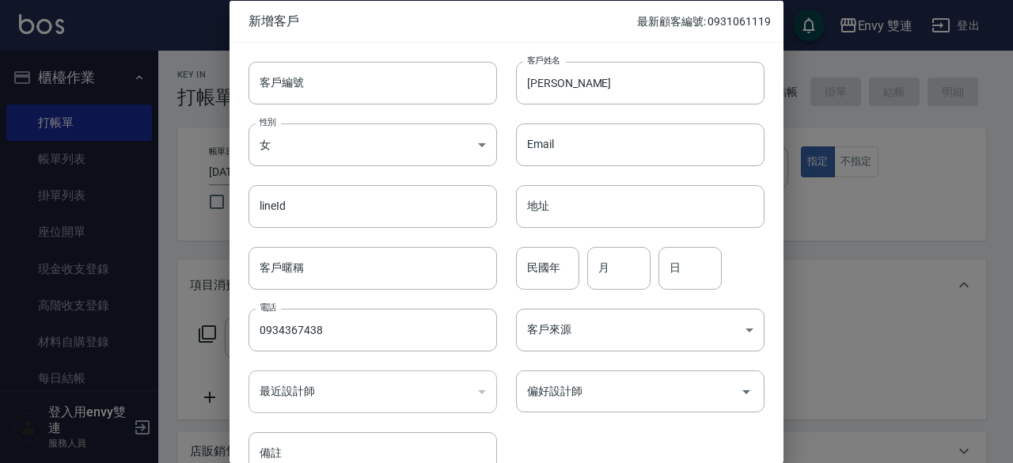
click at [621, 366] on div "偏好設計師 偏好設計師" at bounding box center [630, 382] width 267 height 62
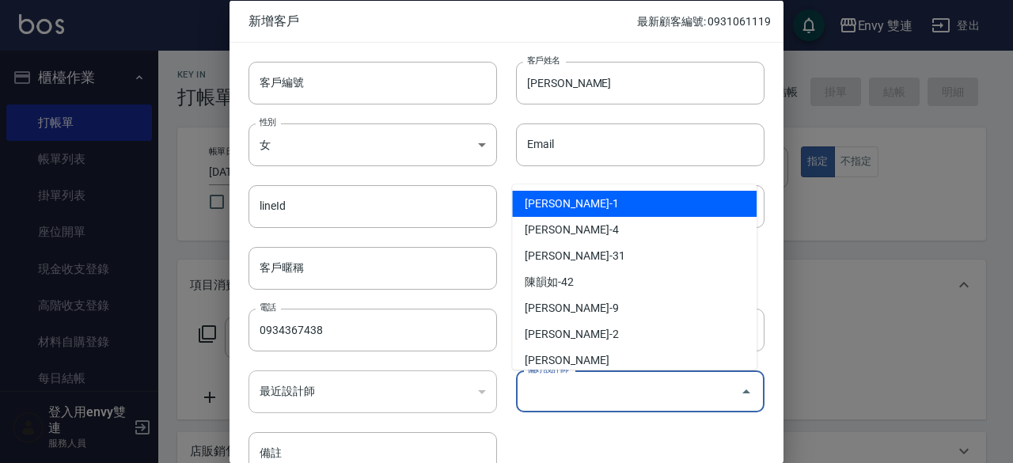
click at [622, 377] on input "偏好設計師" at bounding box center [628, 391] width 211 height 28
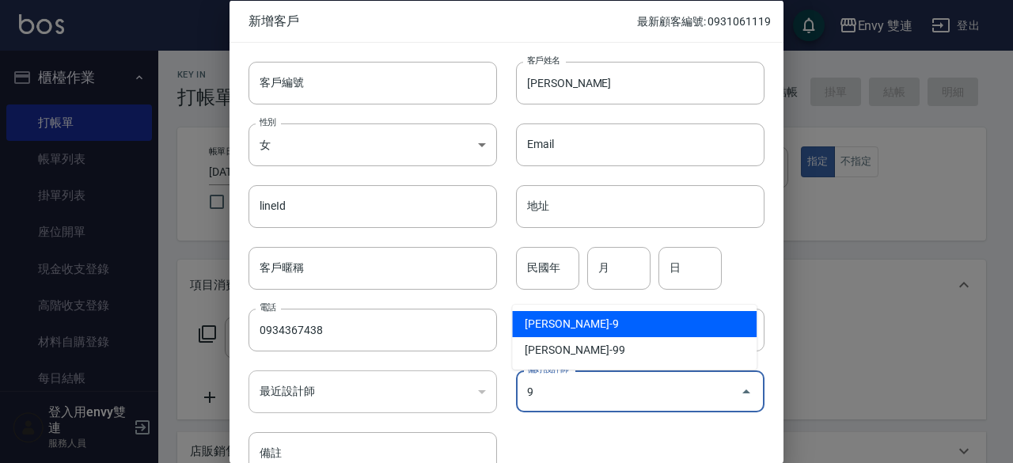
type input "高珮綺"
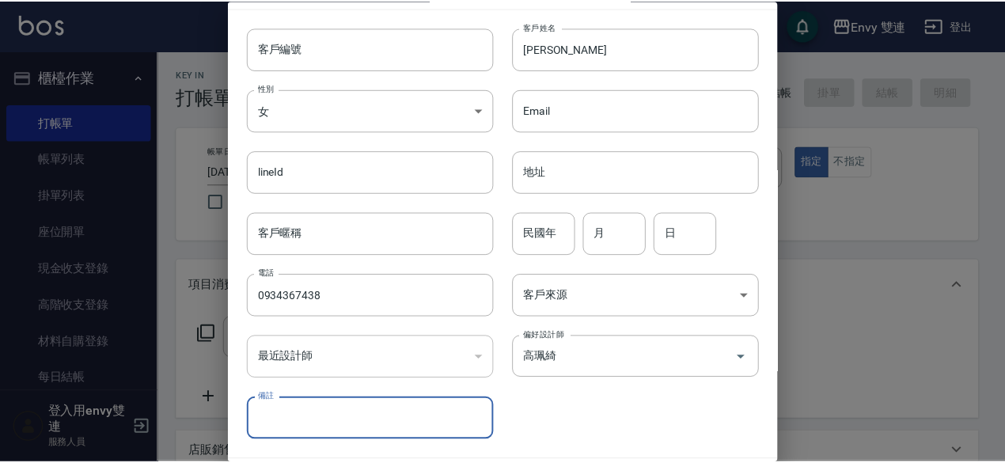
scroll to position [85, 0]
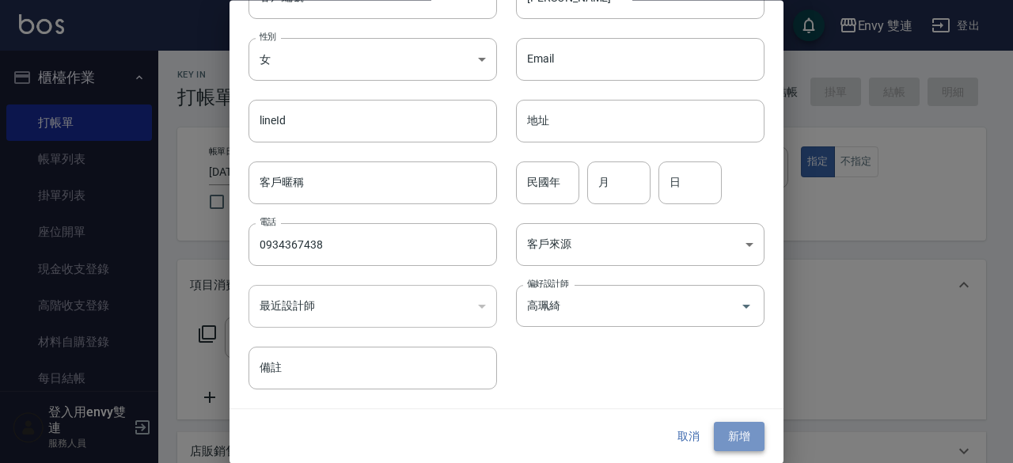
click at [732, 434] on button "新增" at bounding box center [739, 437] width 51 height 29
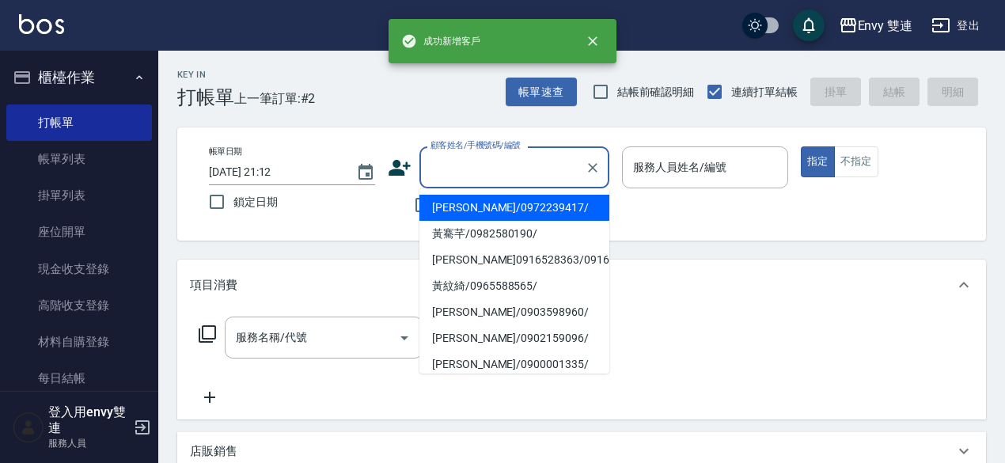
click at [547, 177] on input "顧客姓名/手機號碼/編號" at bounding box center [503, 168] width 152 height 28
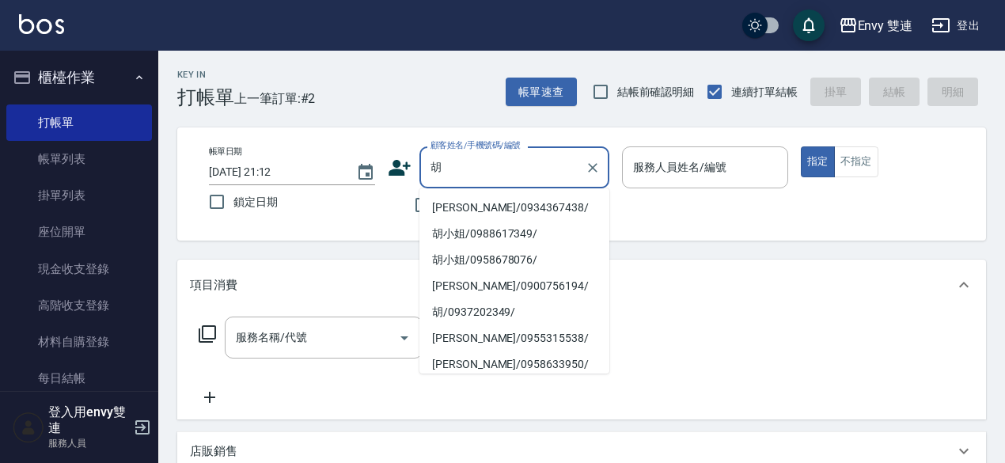
click at [539, 199] on li "[PERSON_NAME]/0934367438/" at bounding box center [514, 208] width 190 height 26
type input "[PERSON_NAME]/0934367438/"
type input "Zoe-9"
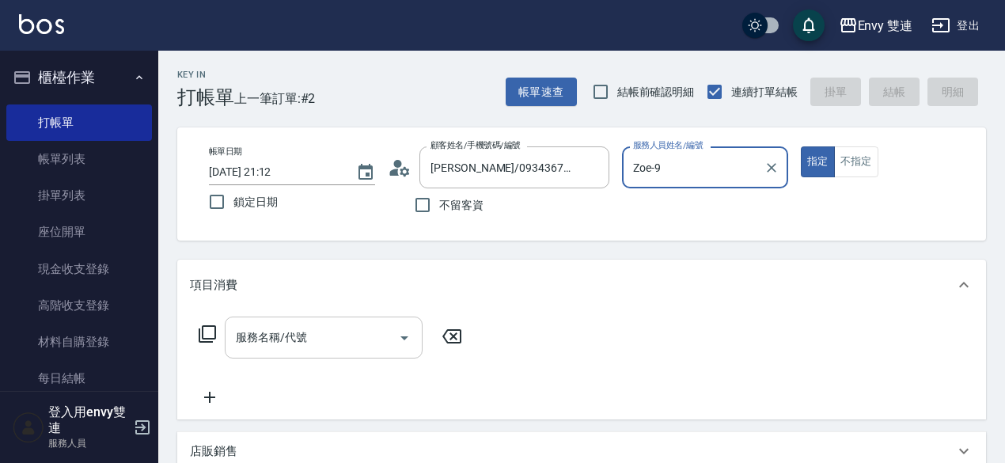
click at [348, 321] on div "服務名稱/代號" at bounding box center [324, 338] width 198 height 42
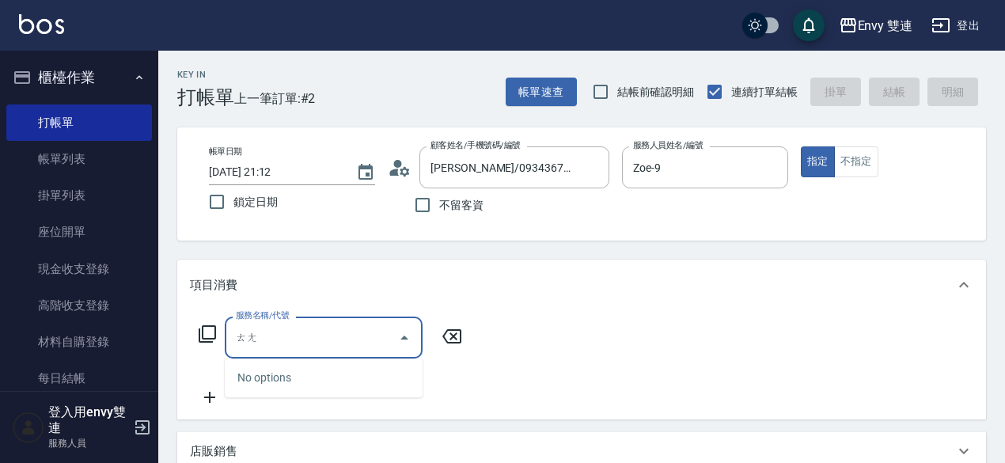
type input "燙"
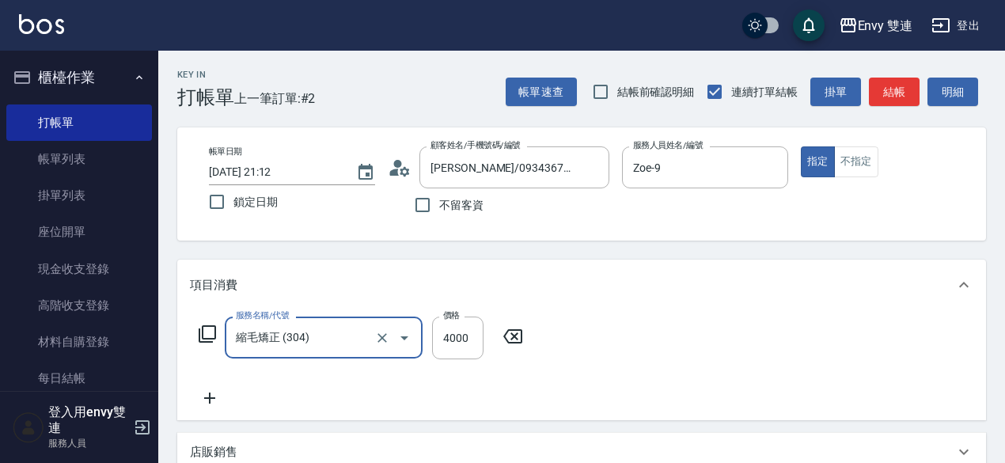
type input "縮毛矯正 (304)"
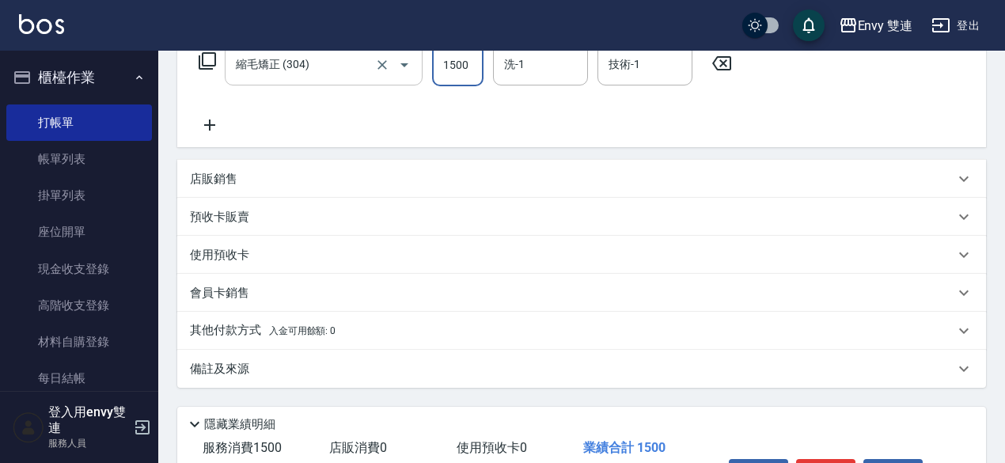
scroll to position [285, 0]
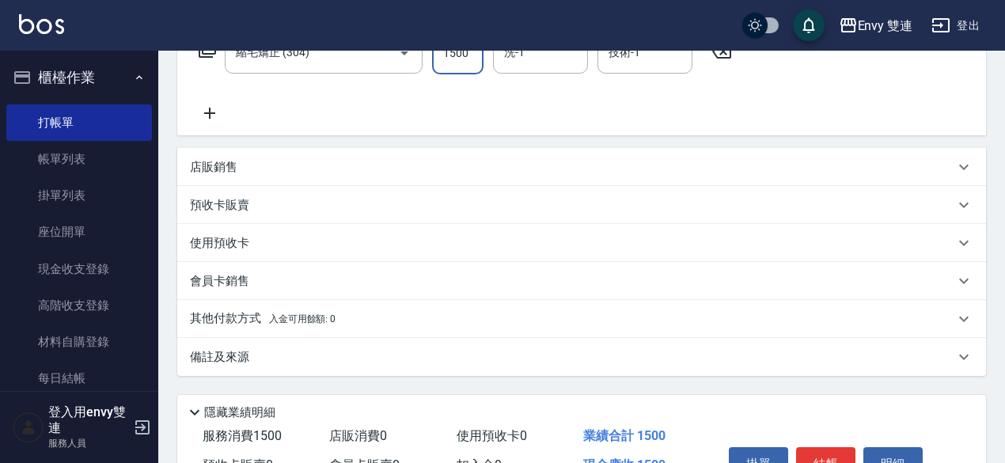
type input "1500"
click at [393, 313] on div "其他付款方式 入金可用餘額: 0" at bounding box center [572, 318] width 764 height 17
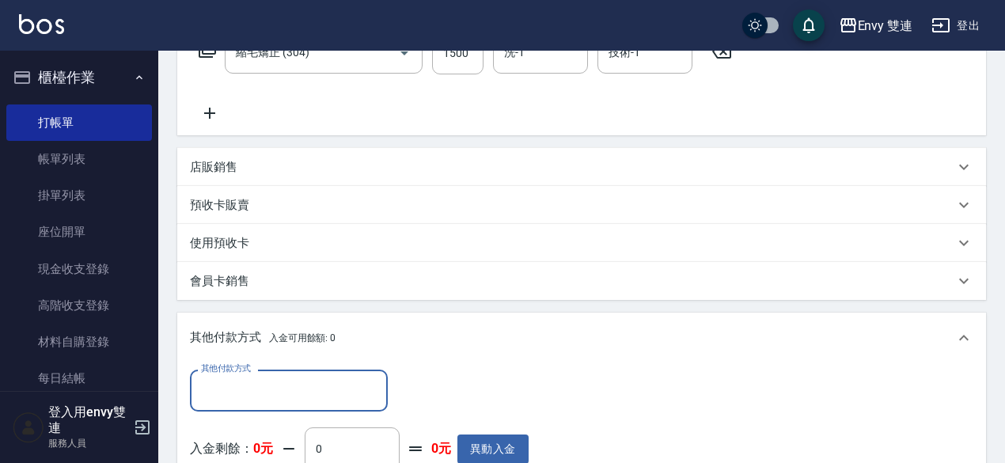
scroll to position [0, 0]
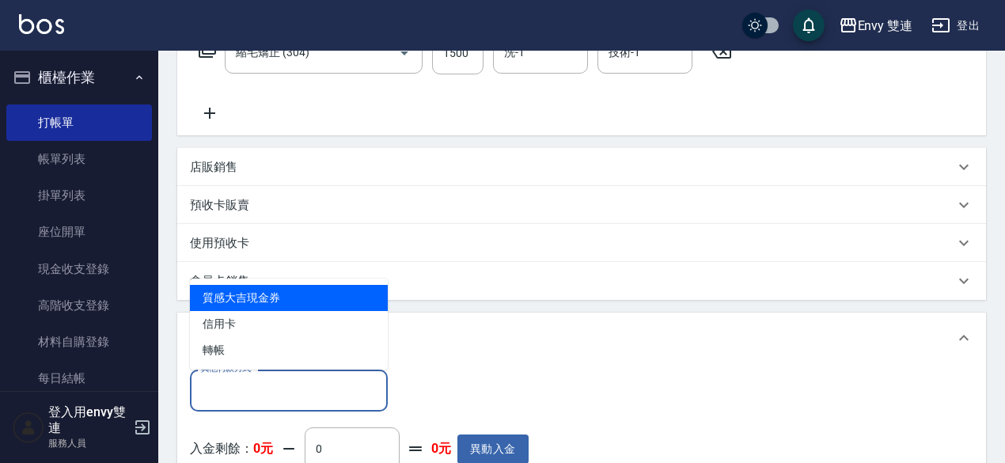
click at [295, 395] on input "其他付款方式" at bounding box center [289, 391] width 184 height 28
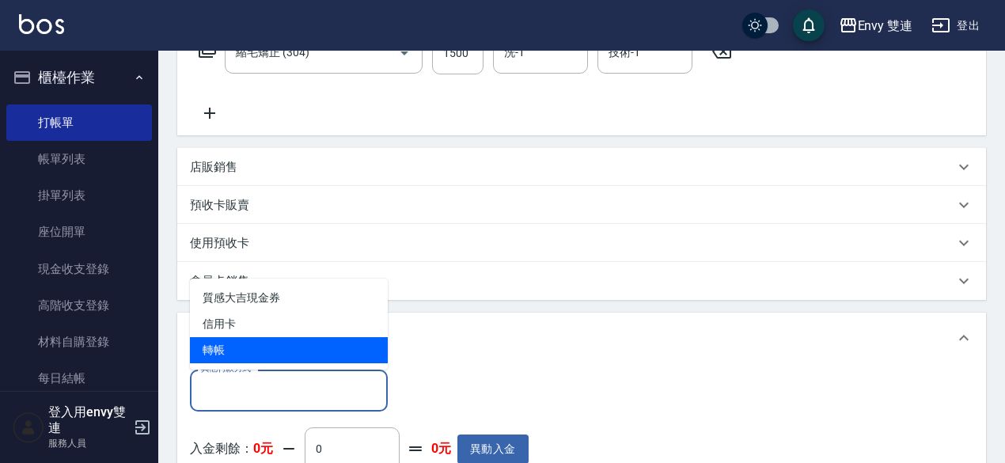
click at [286, 355] on span "轉帳" at bounding box center [289, 350] width 198 height 26
type input "轉帳"
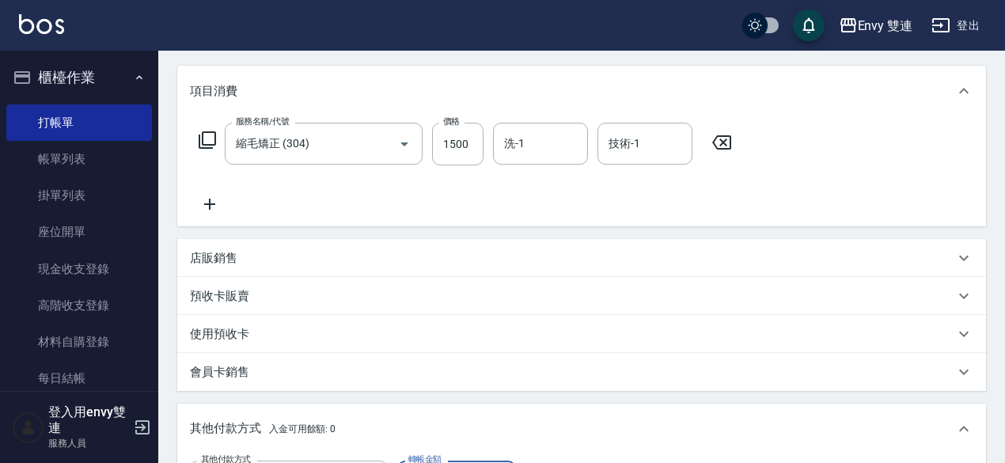
scroll to position [193, 0]
type input "1500"
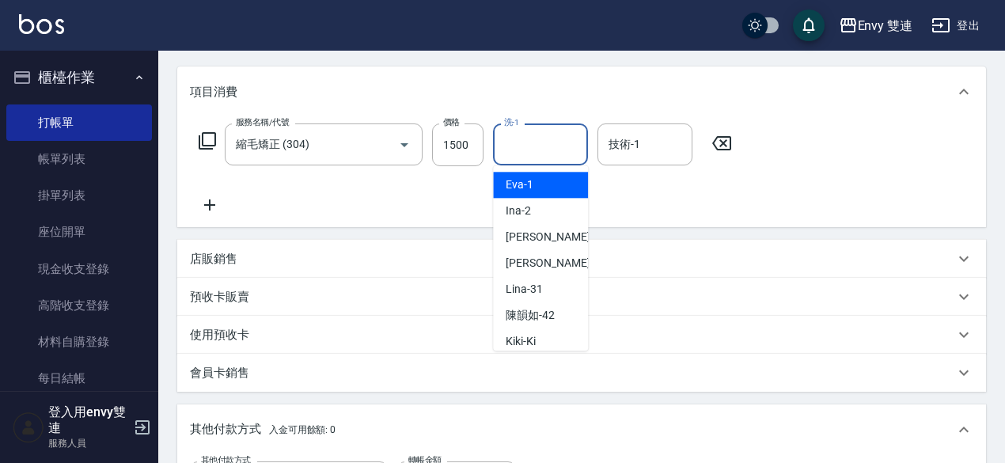
click at [514, 132] on input "洗-1" at bounding box center [540, 145] width 81 height 28
type input "YuYu-99"
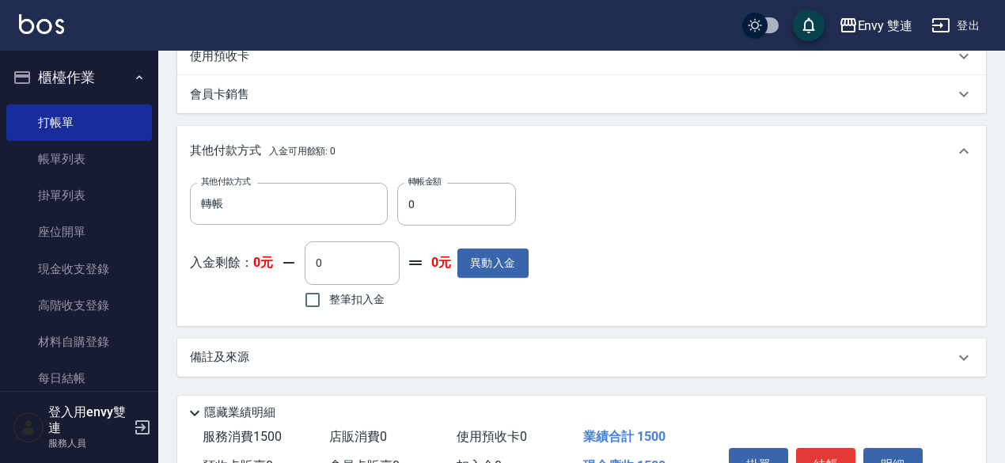
scroll to position [476, 0]
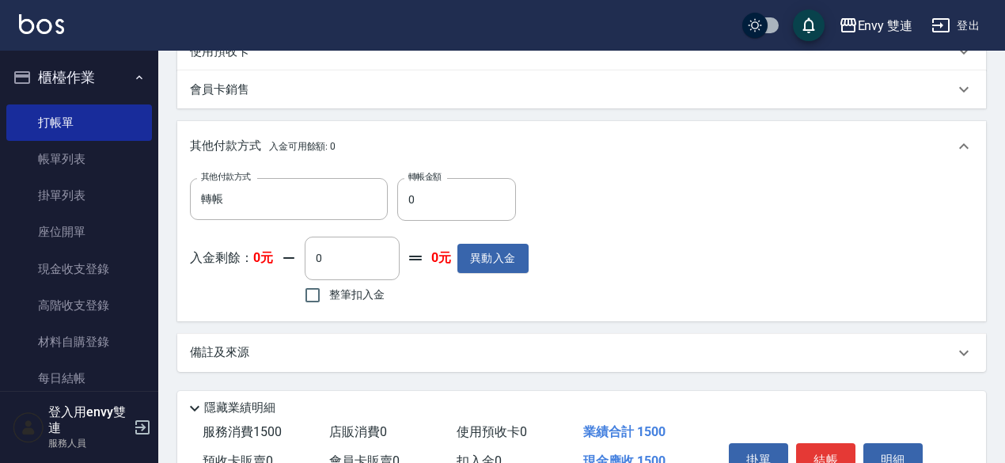
click at [647, 195] on div "其他付款方式 轉帳 其他付款方式 轉帳金額 0 轉帳金額 入金剩餘： 0元 0 ​ 整筆扣入金 0元 異動入金" at bounding box center [581, 243] width 783 height 130
click at [508, 180] on input "0" at bounding box center [456, 199] width 119 height 43
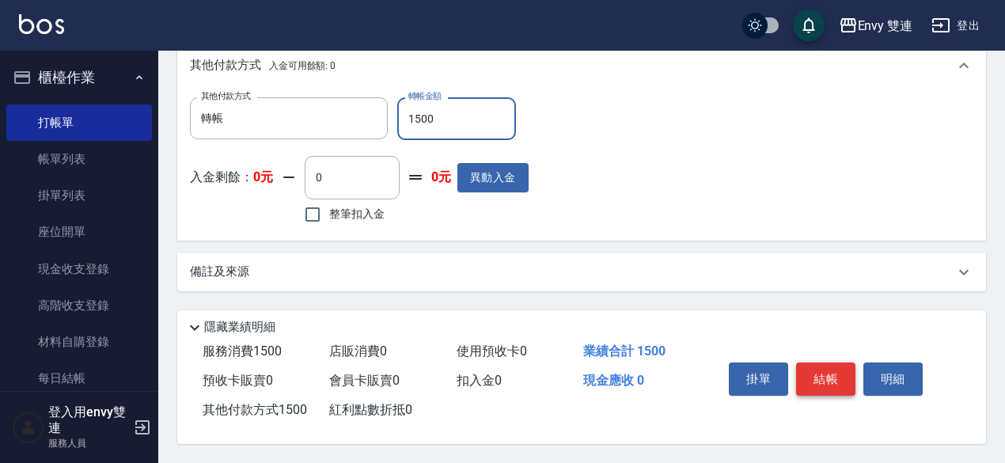
type input "1500"
click at [820, 382] on button "結帳" at bounding box center [825, 378] width 59 height 33
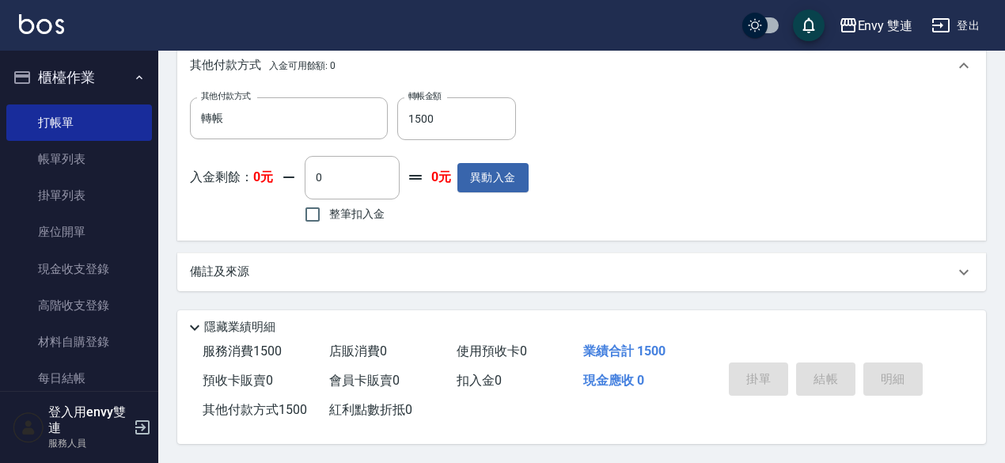
type input "[DATE] 21:14"
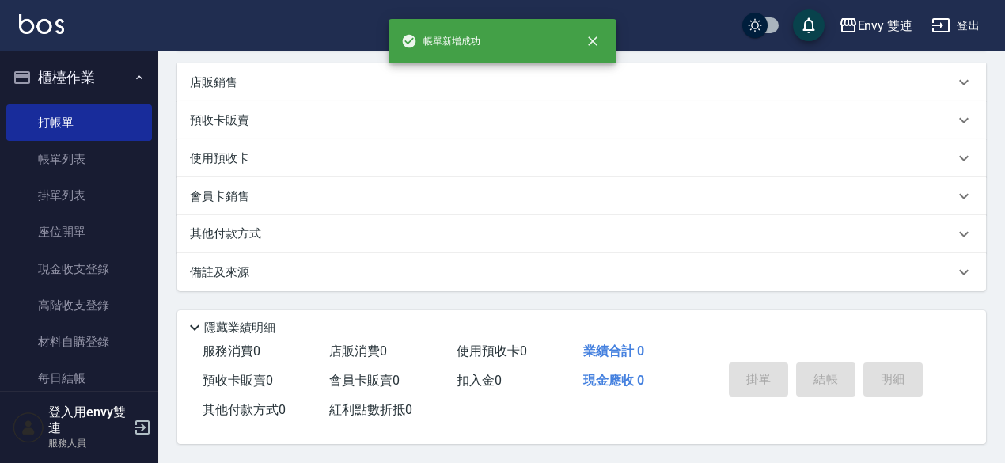
scroll to position [0, 0]
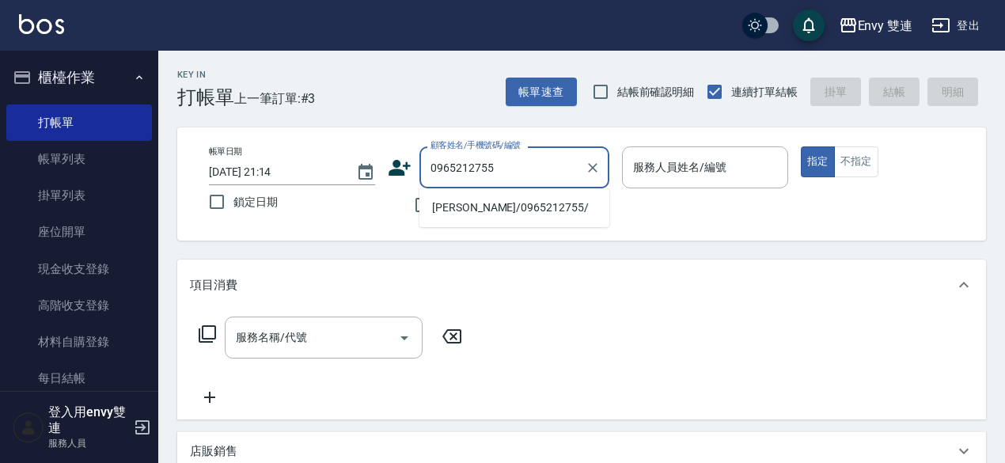
click at [544, 203] on li "[PERSON_NAME]/0965212755/" at bounding box center [514, 208] width 190 height 26
type input "[PERSON_NAME]/0965212755/"
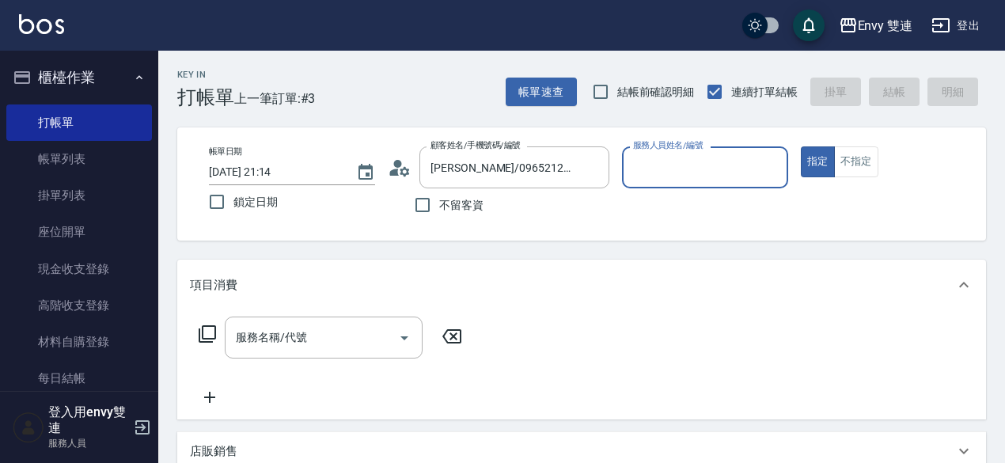
type input "Zoe-9"
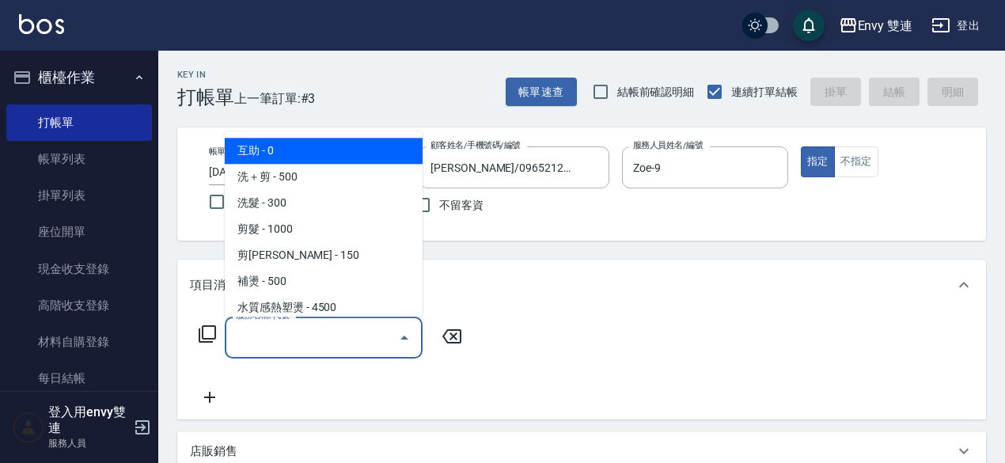
click at [283, 343] on input "服務名稱/代號" at bounding box center [312, 338] width 160 height 28
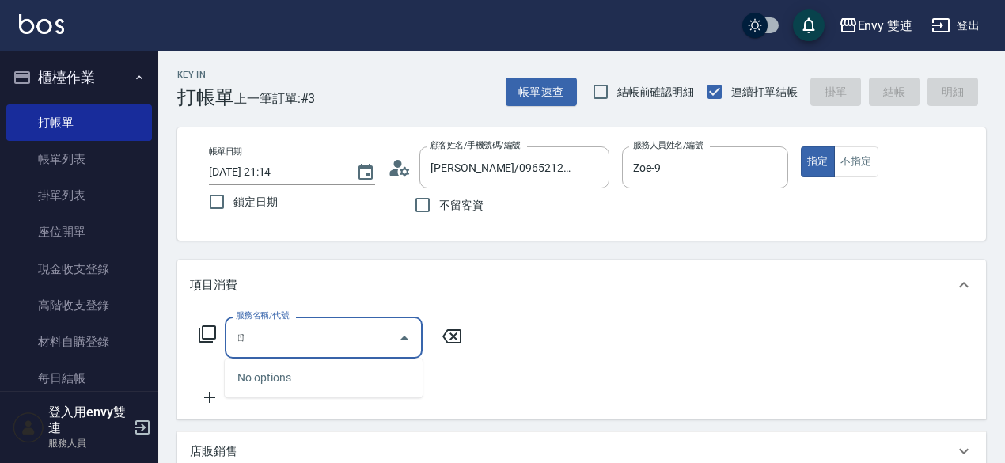
type input "日"
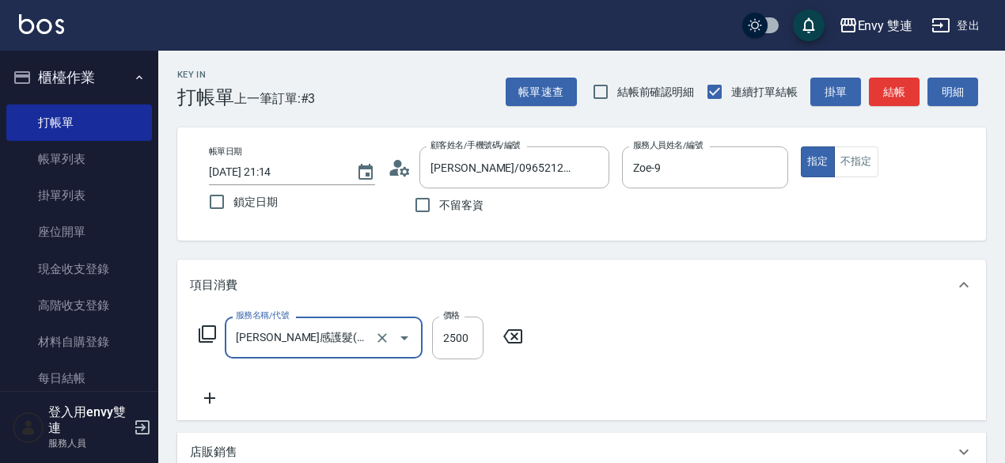
type input "[PERSON_NAME]感護髮(505)"
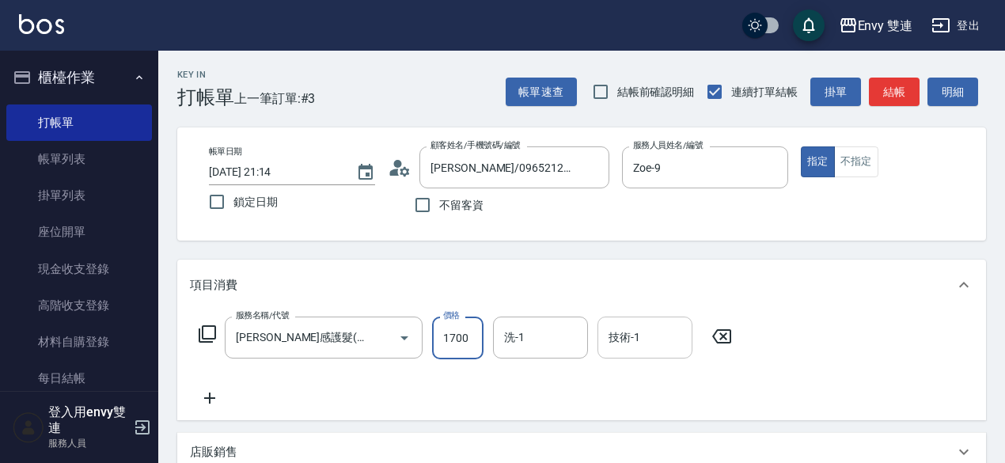
type input "1700"
click at [623, 337] on input "技術-1" at bounding box center [645, 338] width 81 height 28
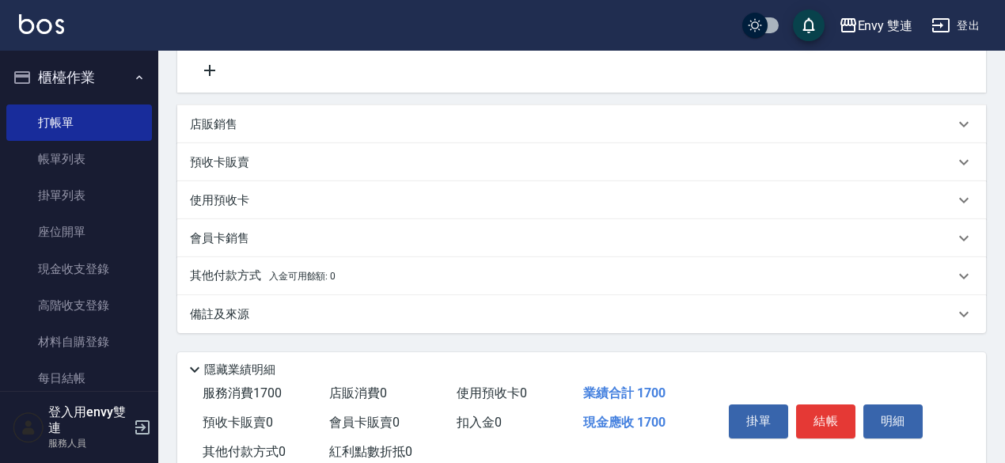
scroll to position [331, 0]
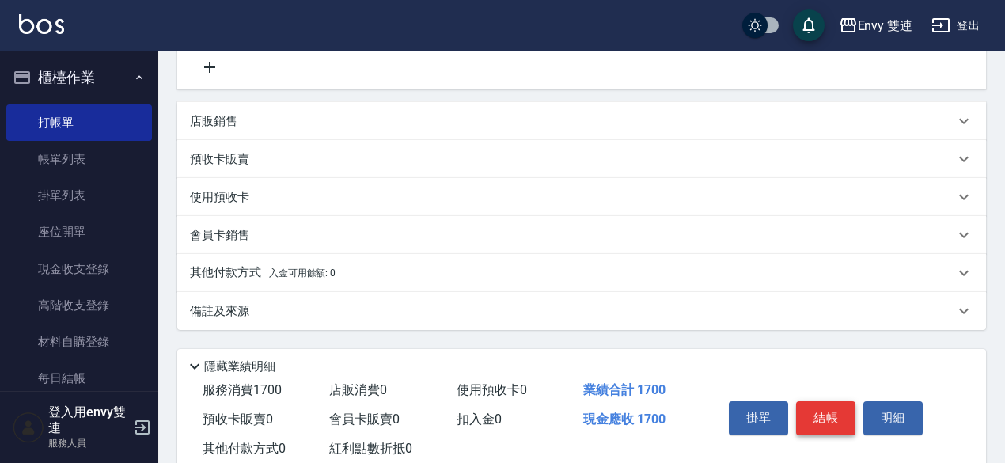
type input "YuYu-99"
click at [839, 424] on button "結帳" at bounding box center [825, 417] width 59 height 33
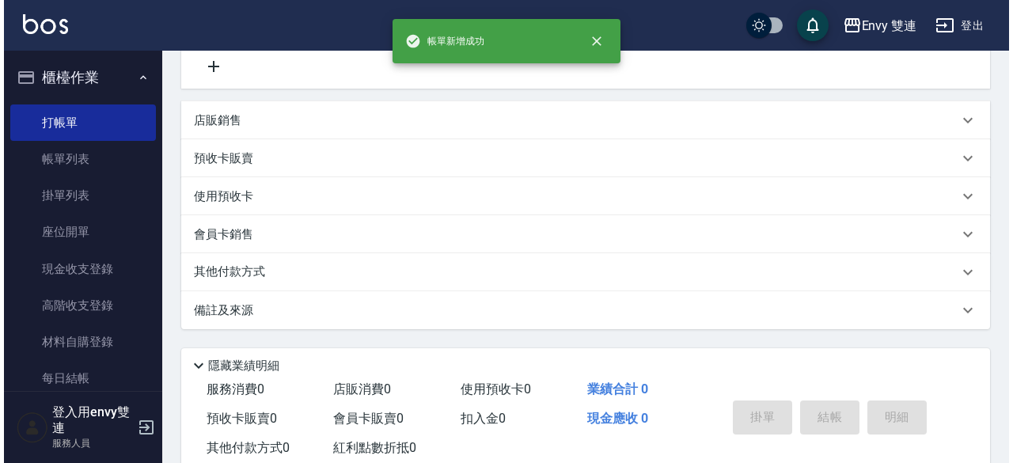
scroll to position [0, 0]
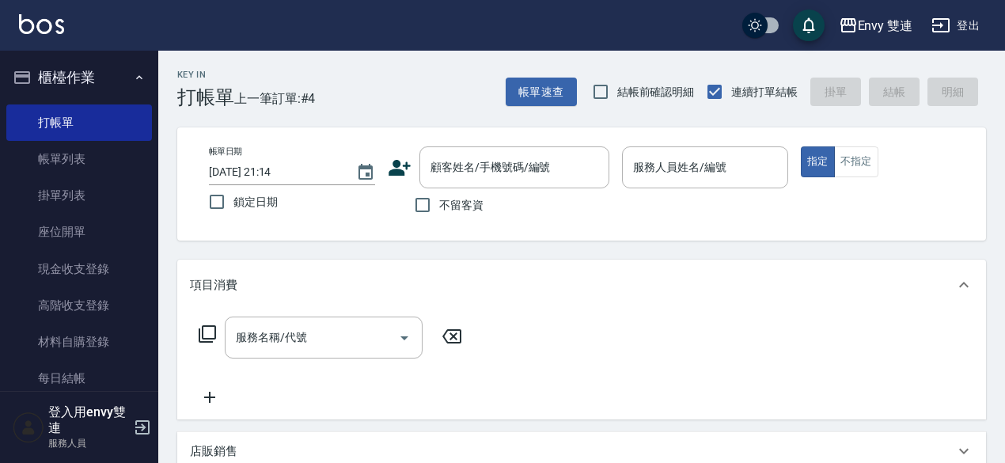
click at [400, 164] on icon at bounding box center [400, 168] width 22 height 16
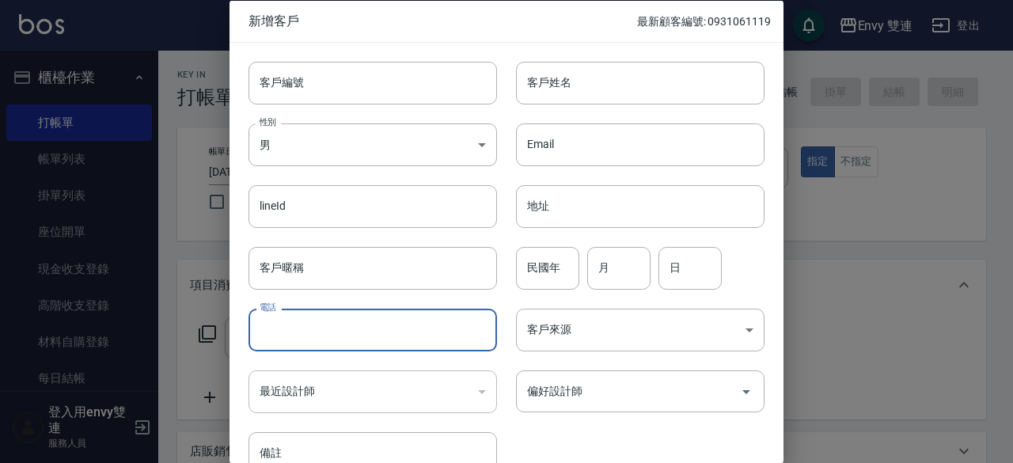
click at [317, 332] on input "電話" at bounding box center [372, 330] width 248 height 43
type input "0963726086"
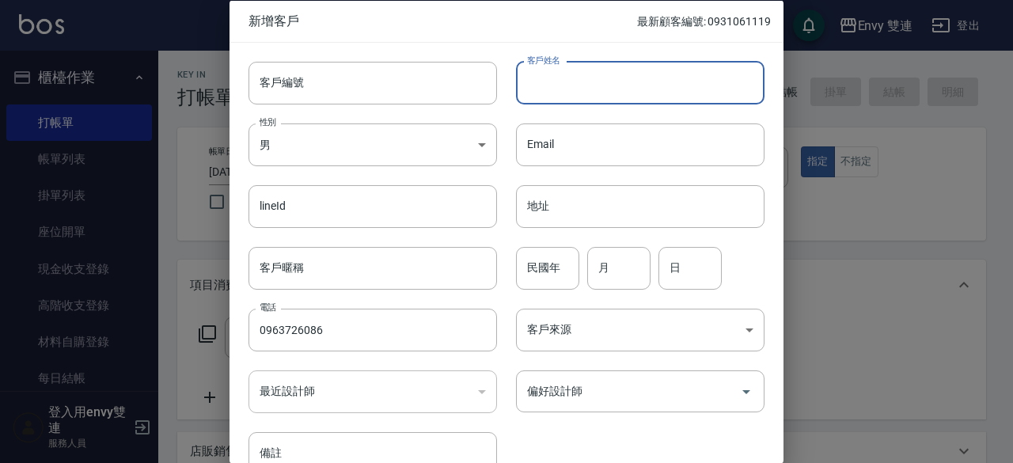
click at [600, 85] on input "客戶姓名" at bounding box center [640, 82] width 248 height 43
type input "邱"
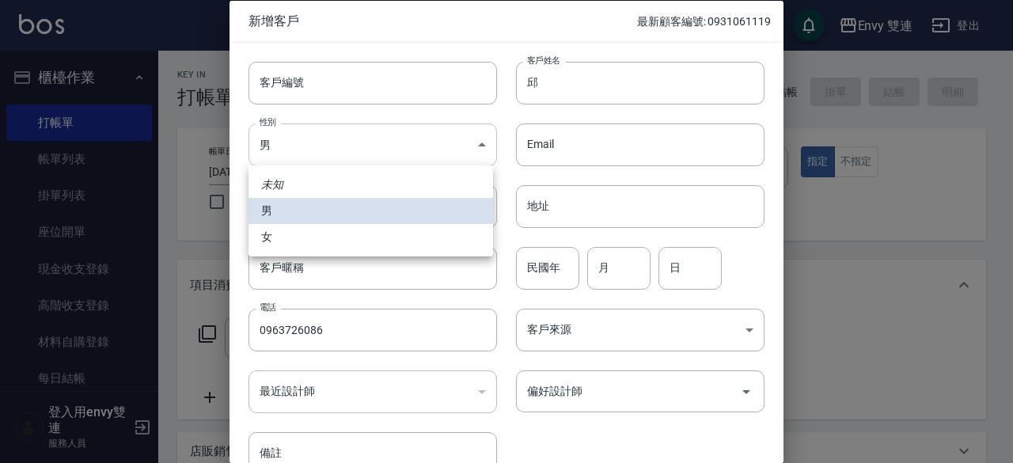
click at [404, 153] on body "Envy 雙連 登出 櫃檯作業 打帳單 帳單列表 掛單列表 座位開單 現金收支登錄 高階收支登錄 材料自購登錄 每日結帳 排班表 掃碼打卡 預約管理 預約管理…" at bounding box center [506, 416] width 1013 height 832
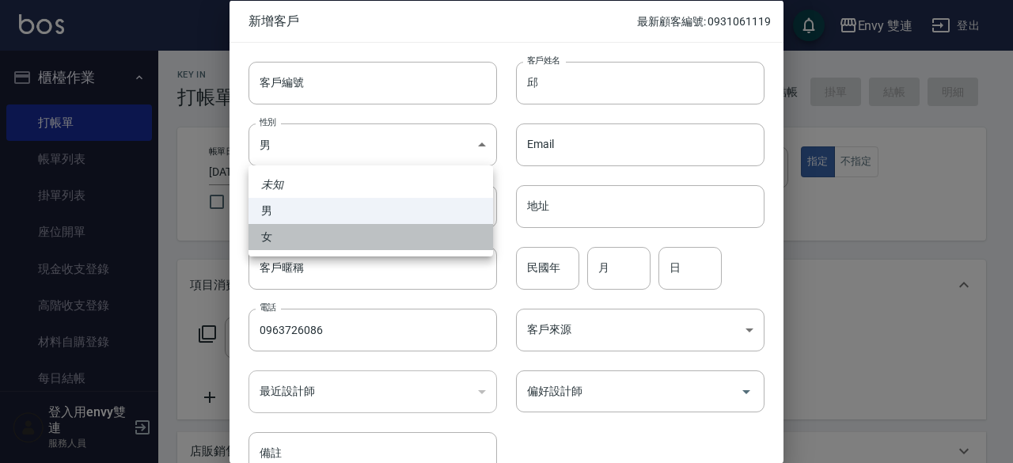
click at [362, 235] on li "女" at bounding box center [370, 237] width 245 height 26
type input "[DEMOGRAPHIC_DATA]"
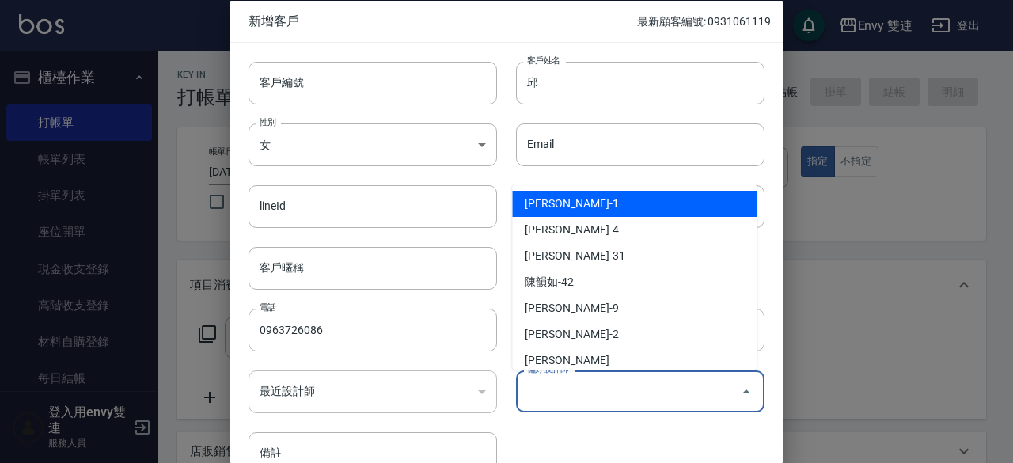
click at [617, 377] on input "偏好設計師" at bounding box center [628, 391] width 211 height 28
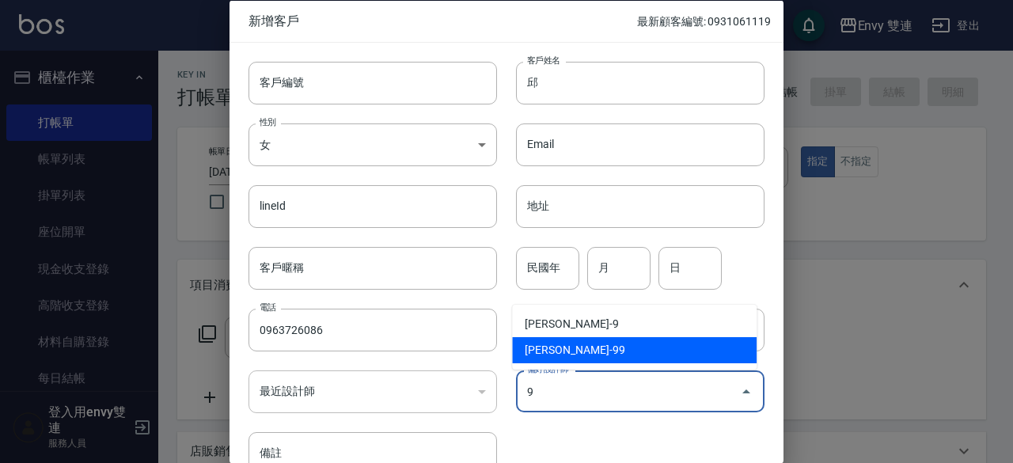
type input "黃芷愉"
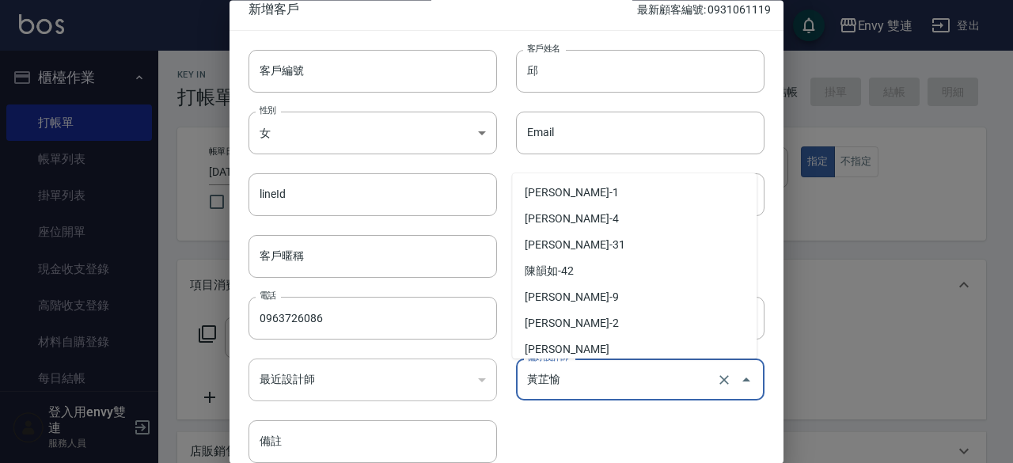
click at [617, 377] on input "黃芷愉" at bounding box center [618, 380] width 190 height 28
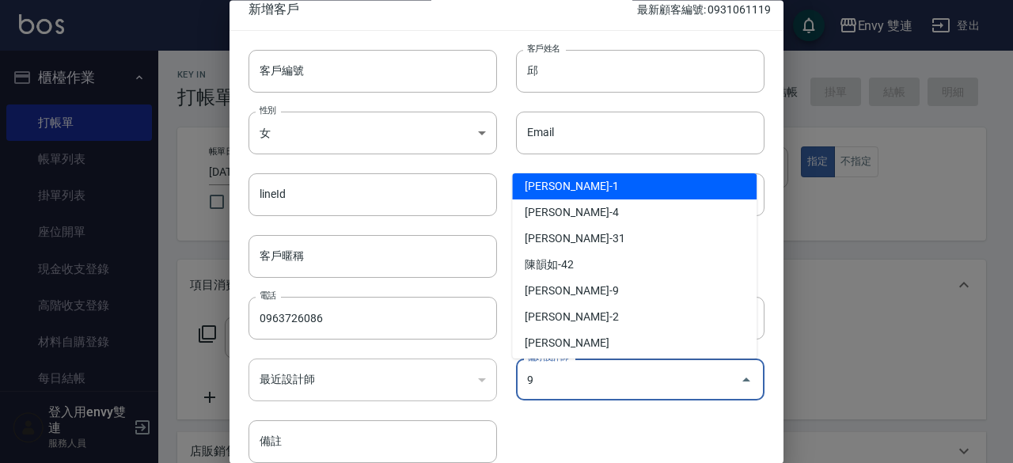
scroll to position [0, 0]
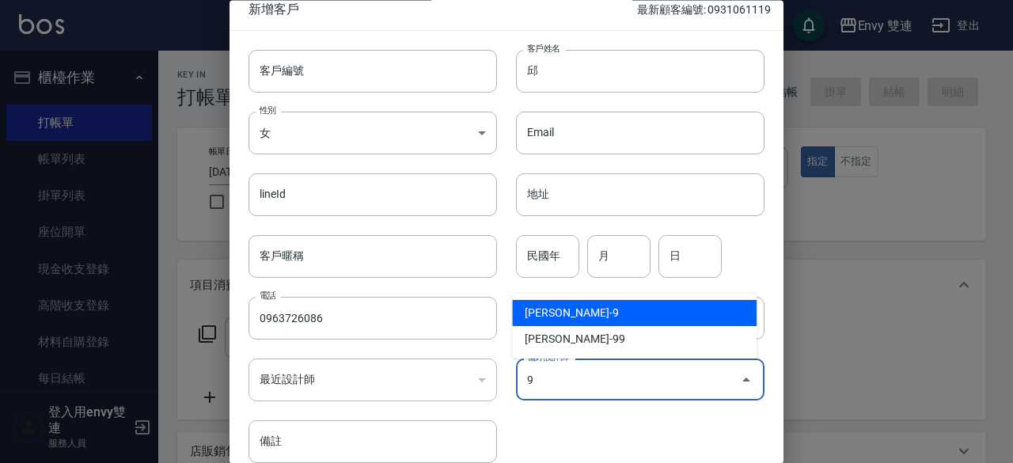
type input "高珮綺"
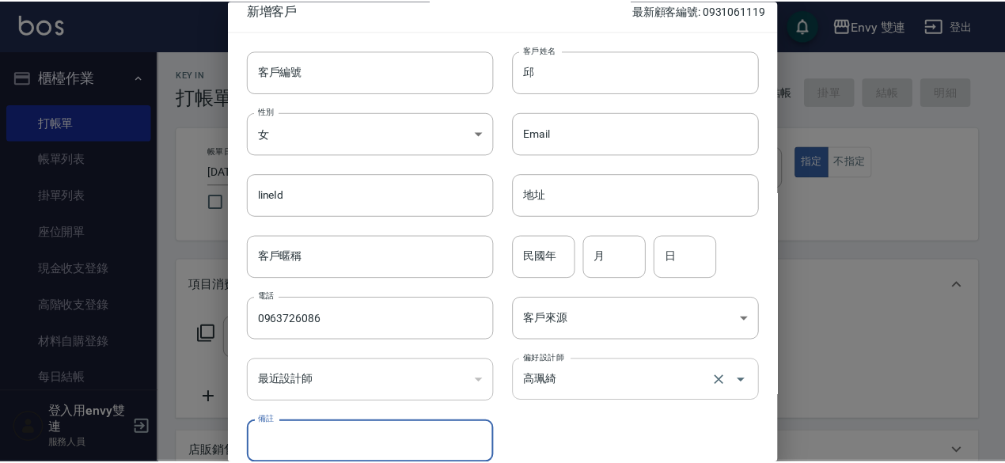
scroll to position [85, 0]
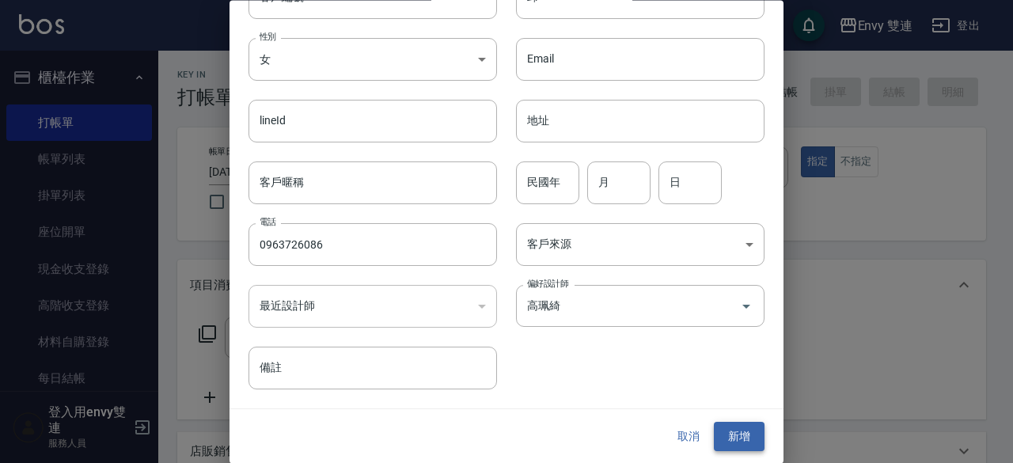
drag, startPoint x: 720, startPoint y: 412, endPoint x: 726, endPoint y: 430, distance: 18.3
click at [726, 430] on div "取消 新增" at bounding box center [506, 437] width 554 height 55
click at [726, 430] on button "新增" at bounding box center [739, 437] width 51 height 29
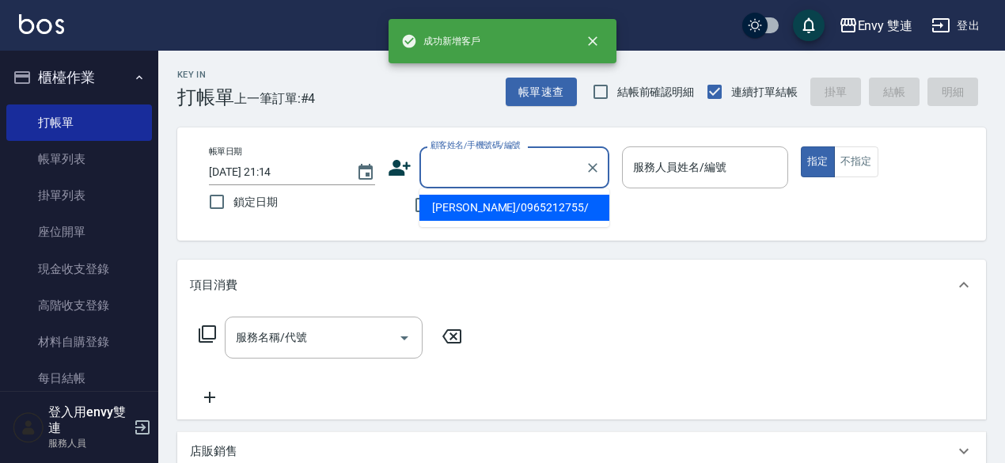
click at [499, 165] on input "顧客姓名/手機號碼/編號" at bounding box center [503, 168] width 152 height 28
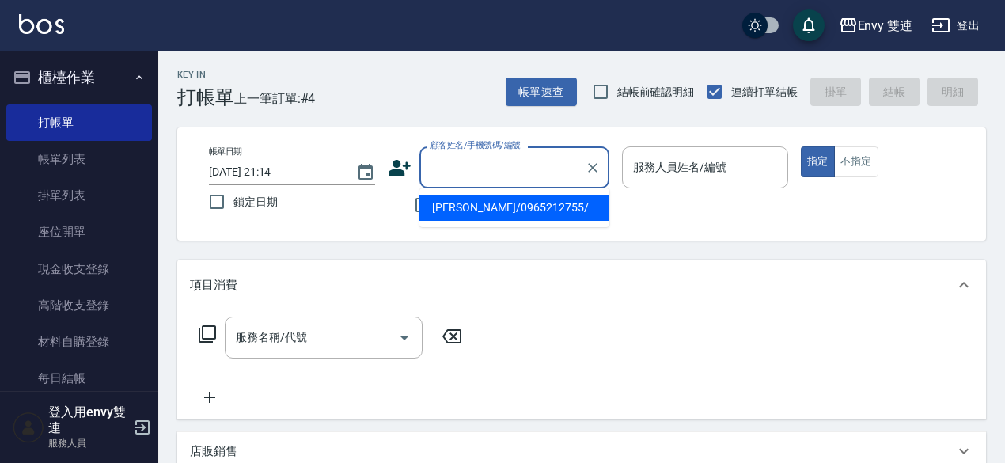
type input "ㄕ"
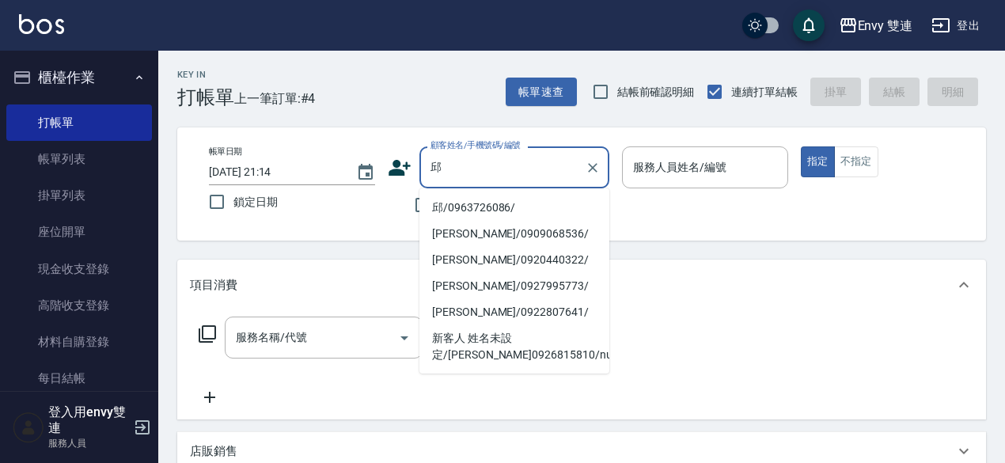
click at [483, 202] on li "邱/0963726086/" at bounding box center [514, 208] width 190 height 26
type input "邱/0963726086/"
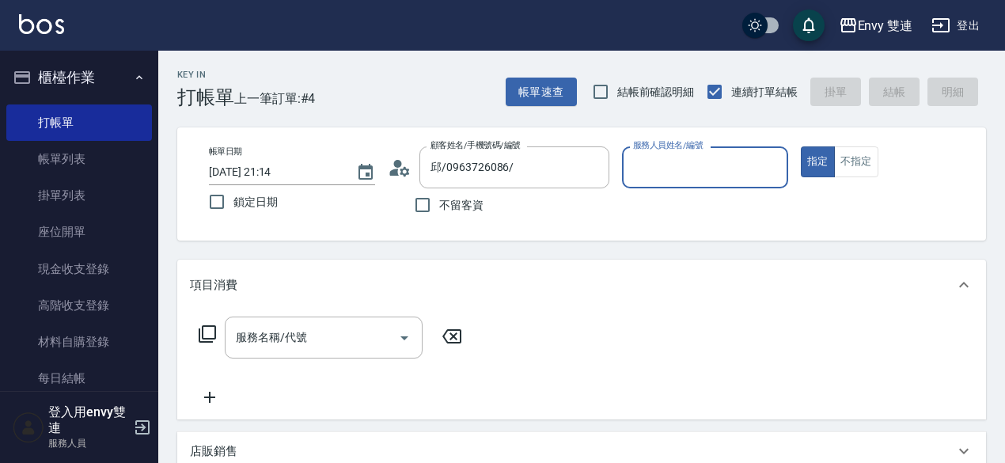
type input "Zoe-9"
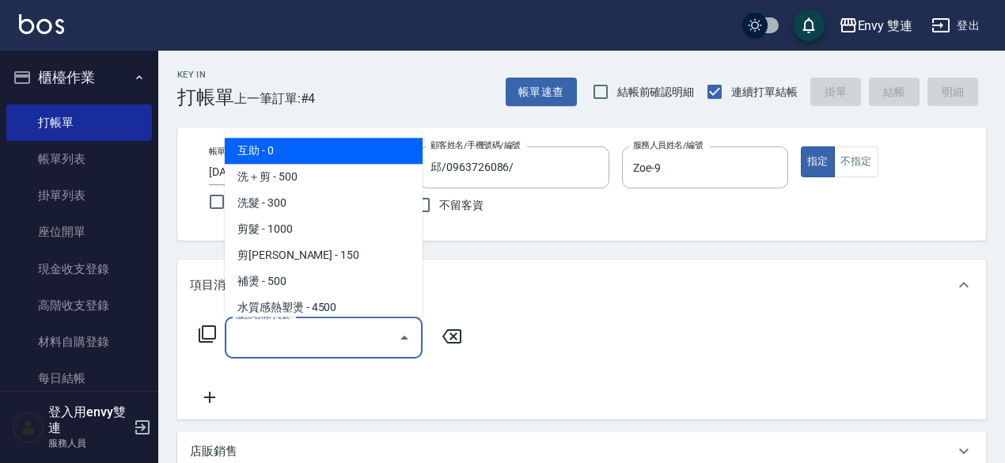
click at [313, 343] on input "服務名稱/代號" at bounding box center [312, 338] width 160 height 28
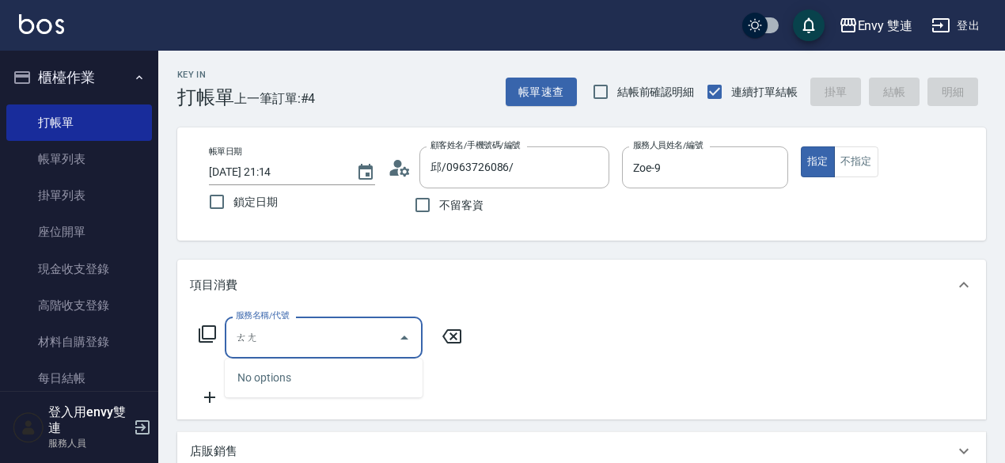
type input "燙"
type input "ㄙ"
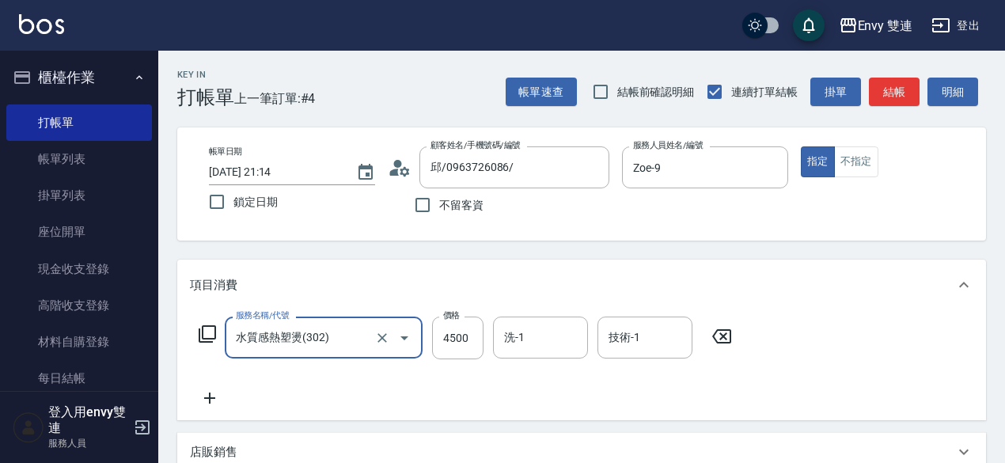
type input "水質感熱塑燙(302)"
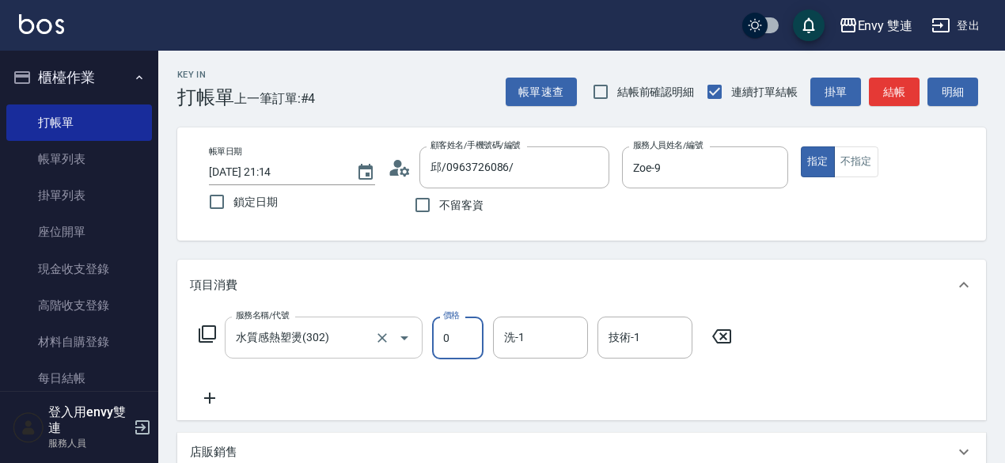
type input "0"
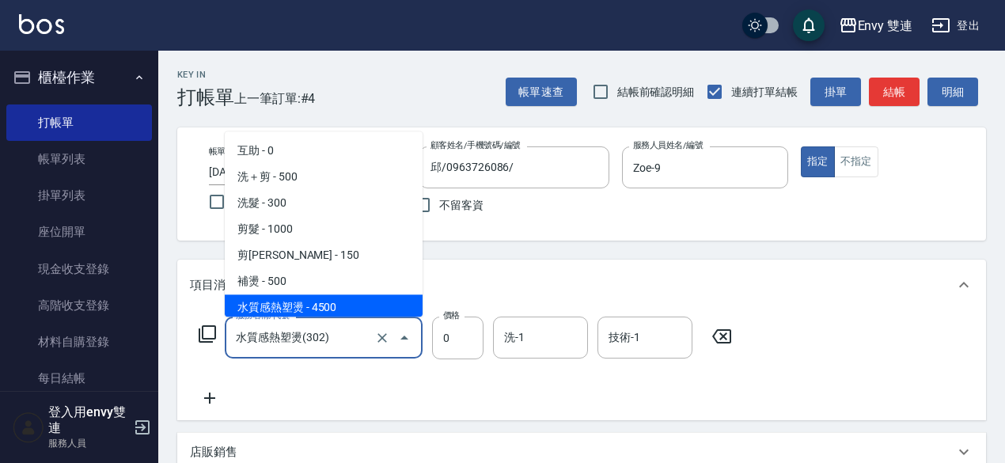
click at [313, 343] on input "水質感熱塑燙(302)" at bounding box center [301, 338] width 139 height 28
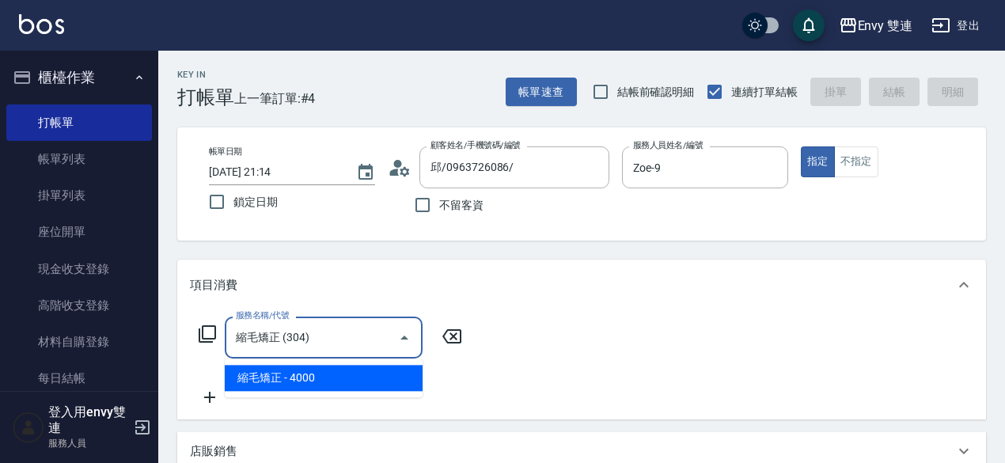
type input "縮毛矯正 (304)"
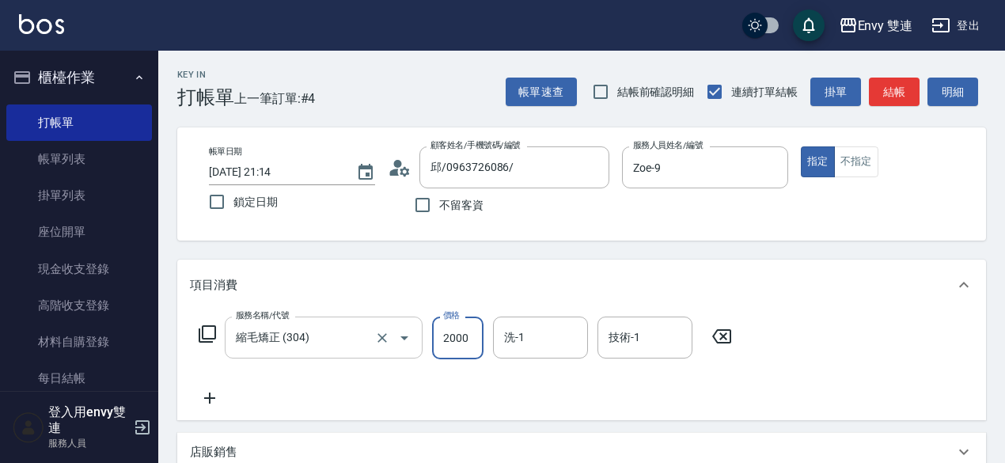
type input "2000"
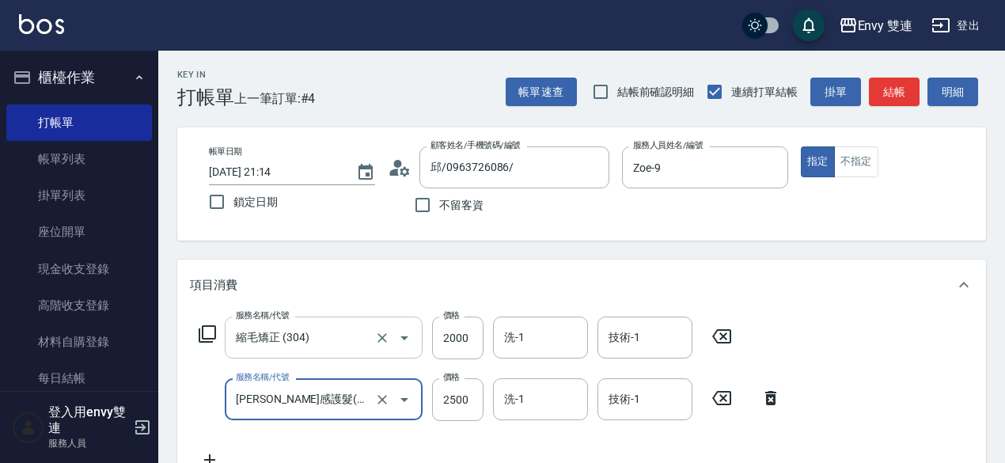
type input "[PERSON_NAME]感護髮(505)"
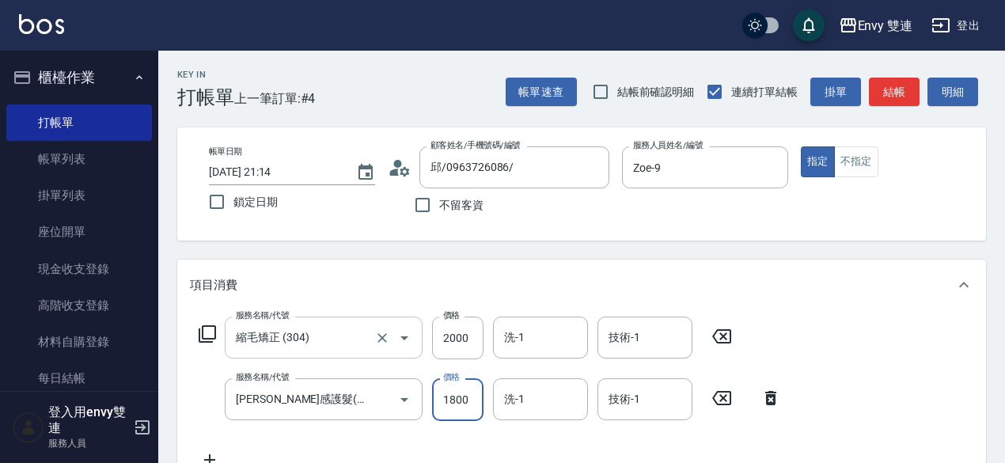
scroll to position [437, 0]
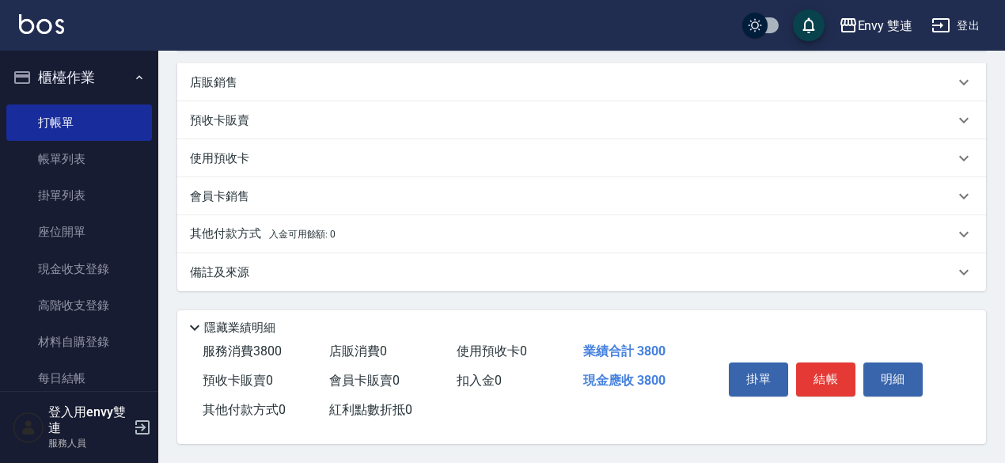
type input "1800"
click at [252, 238] on div "其他付款方式 入金可用餘額: 0" at bounding box center [581, 234] width 809 height 38
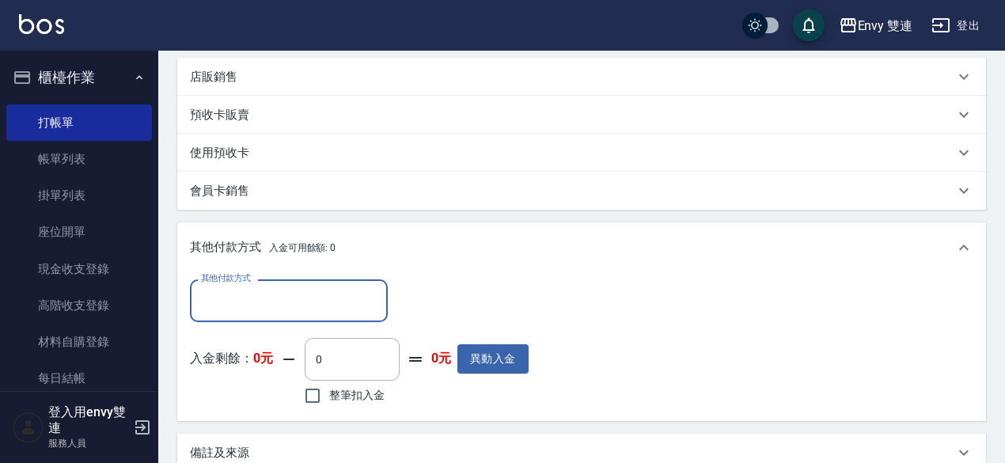
scroll to position [0, 0]
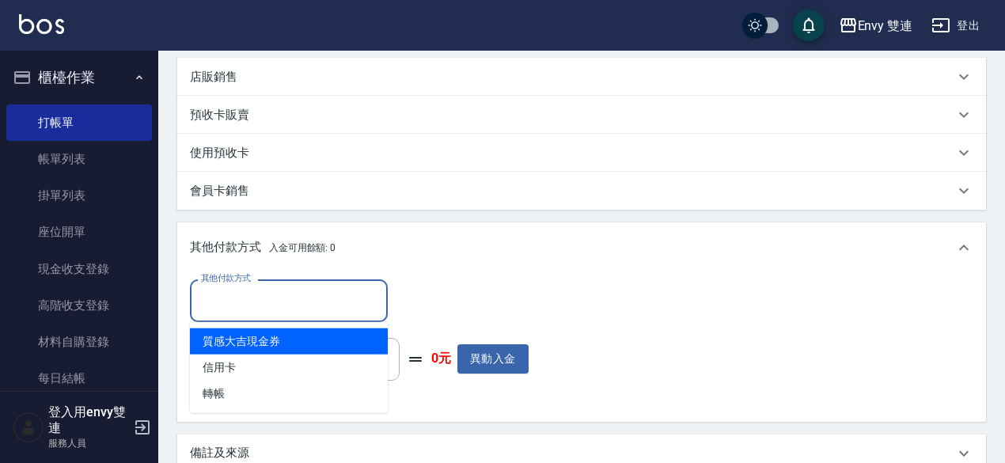
click at [257, 312] on input "其他付款方式" at bounding box center [289, 300] width 184 height 28
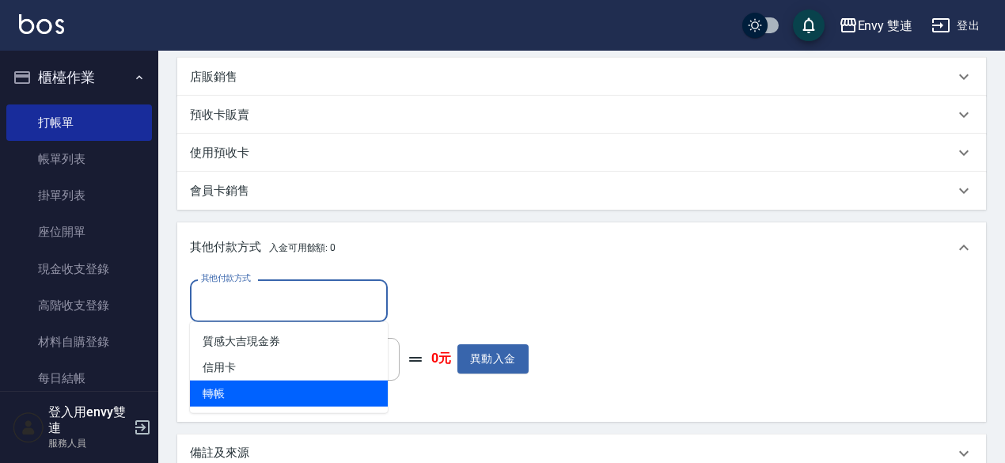
click at [240, 393] on span "轉帳" at bounding box center [289, 394] width 198 height 26
type input "轉帳"
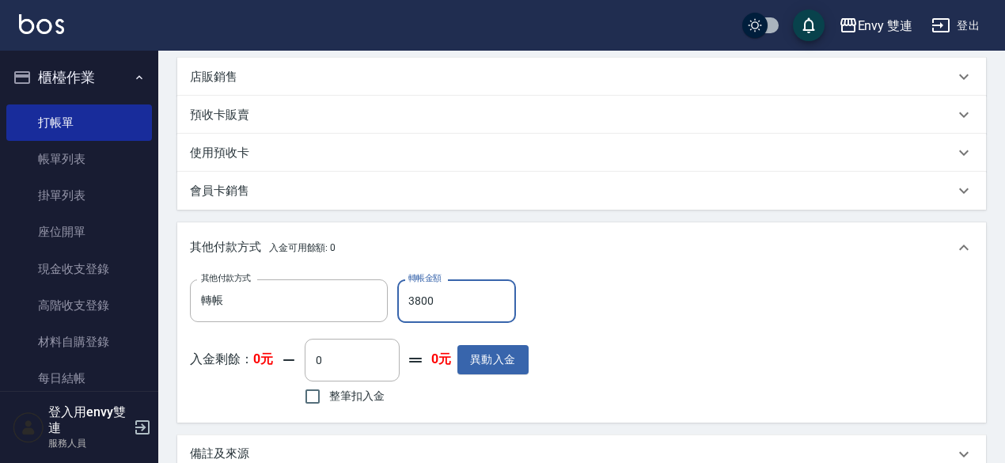
scroll to position [624, 0]
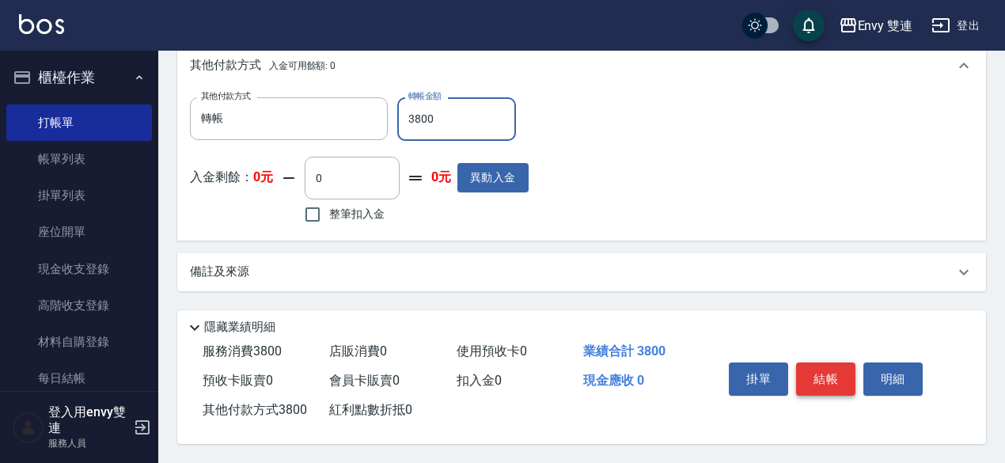
type input "3800"
click at [821, 362] on button "結帳" at bounding box center [825, 378] width 59 height 33
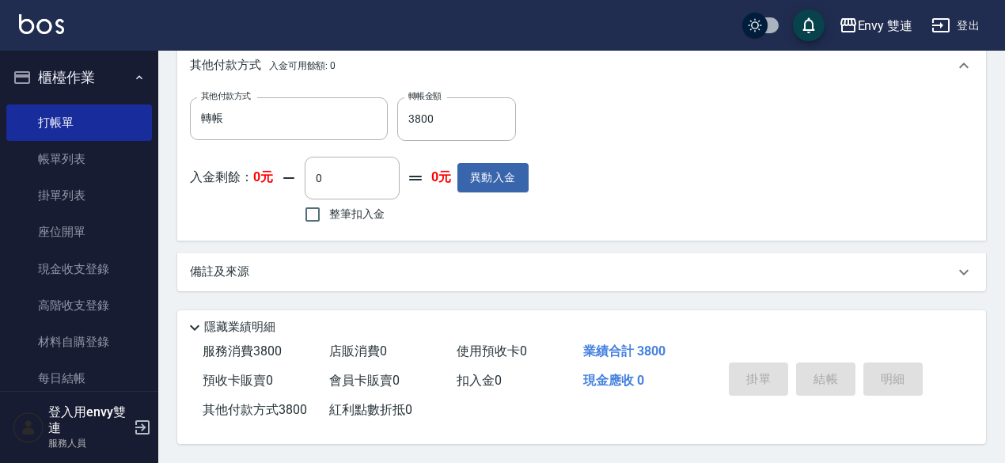
type input "[DATE] 21:15"
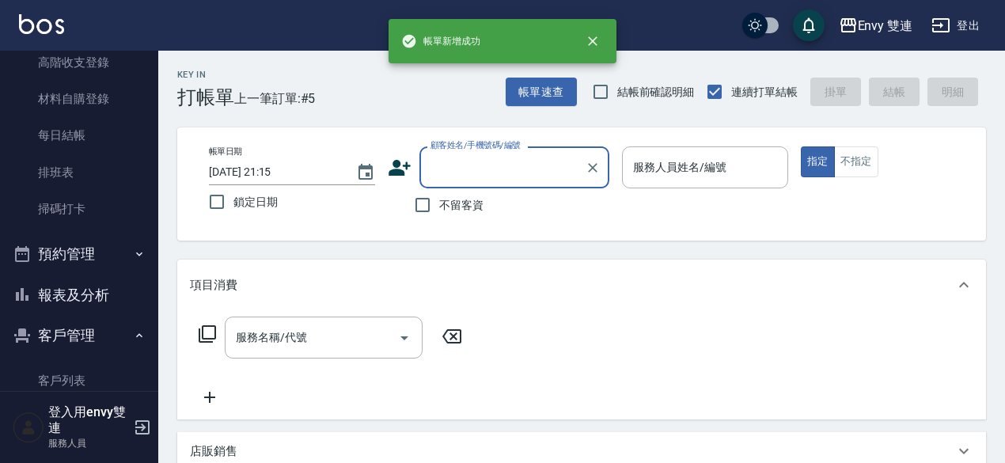
scroll to position [244, 0]
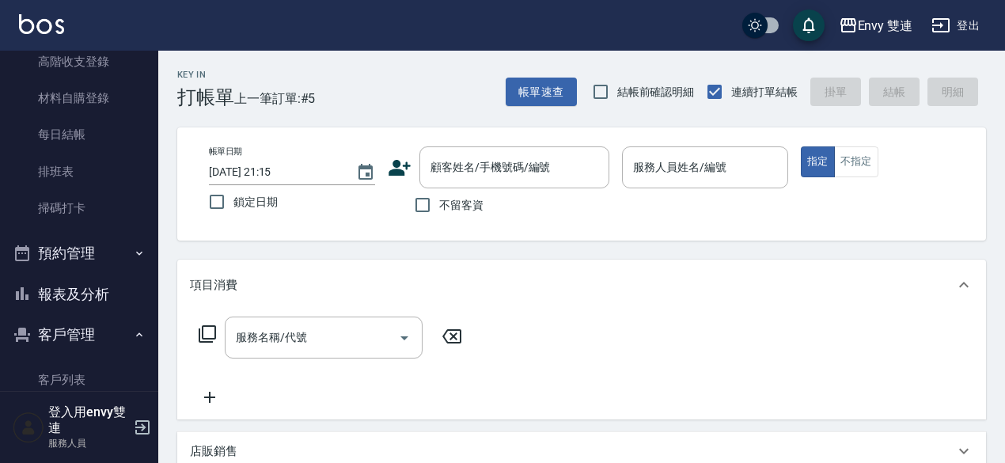
drag, startPoint x: 62, startPoint y: 285, endPoint x: 68, endPoint y: 277, distance: 10.1
click at [68, 277] on button "報表及分析" at bounding box center [79, 294] width 146 height 41
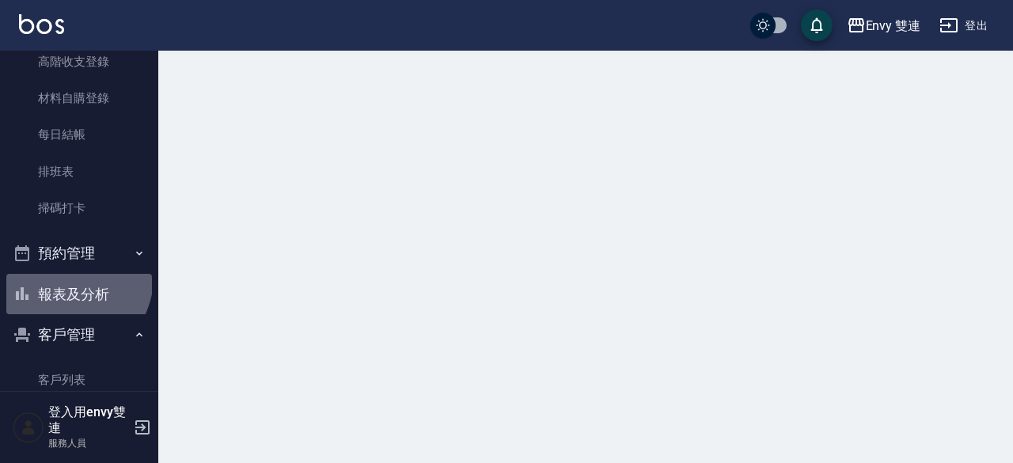
click at [68, 277] on button "報表及分析" at bounding box center [79, 294] width 146 height 41
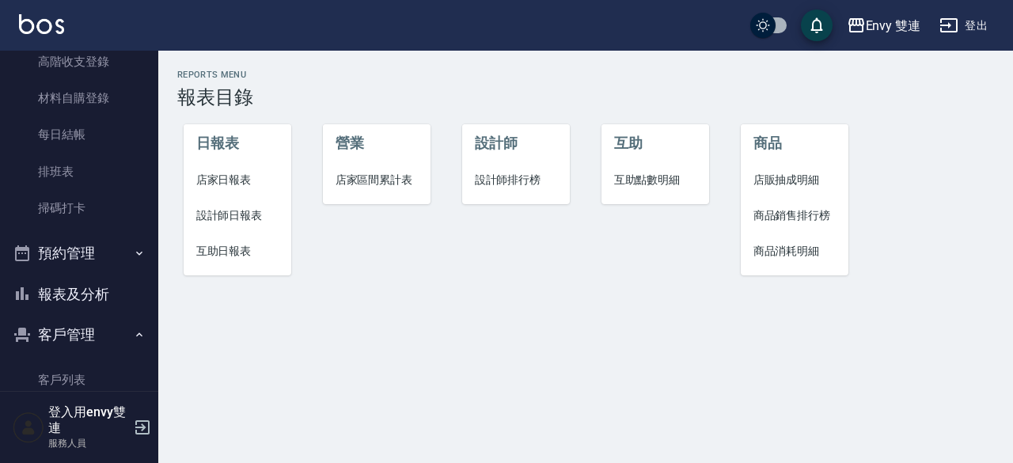
click at [214, 211] on span "設計師日報表" at bounding box center [237, 215] width 83 height 17
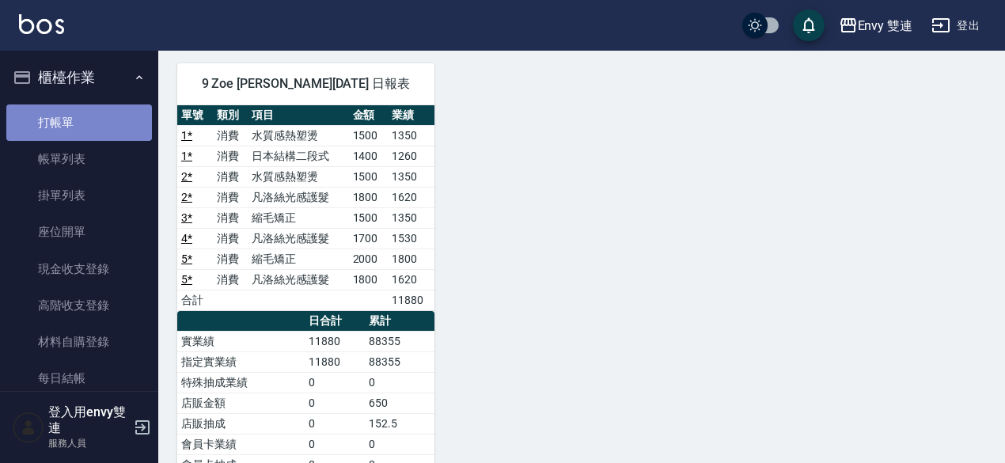
click at [108, 115] on link "打帳單" at bounding box center [79, 122] width 146 height 36
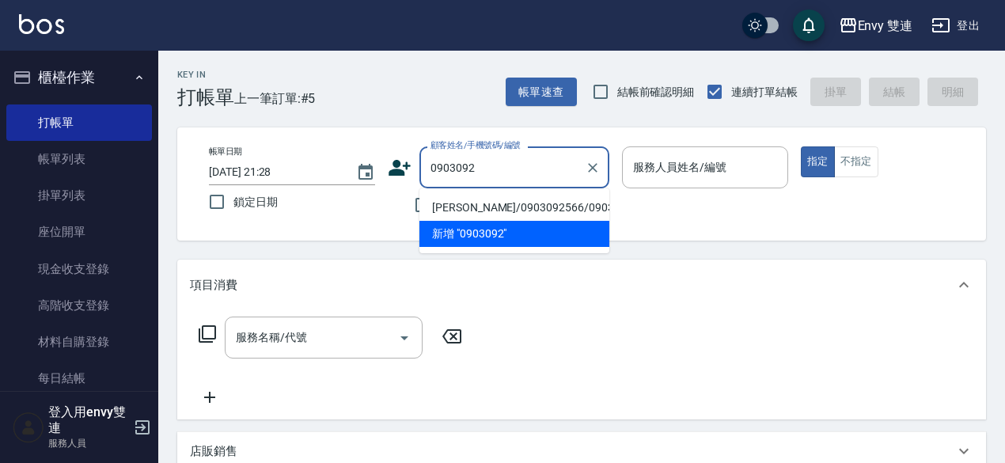
click at [457, 221] on li "[PERSON_NAME]/0903092566/0903092566" at bounding box center [514, 208] width 190 height 26
type input "[PERSON_NAME]/0903092566/0903092566"
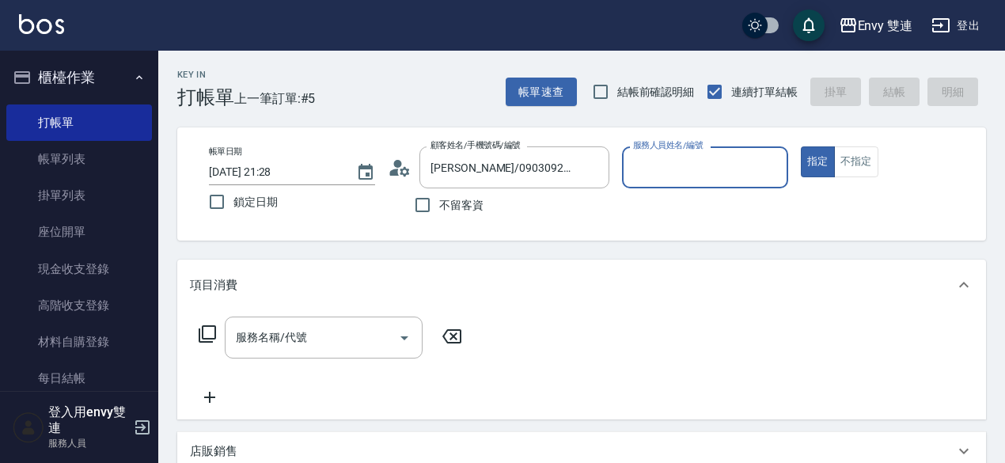
type input "Zoe-9"
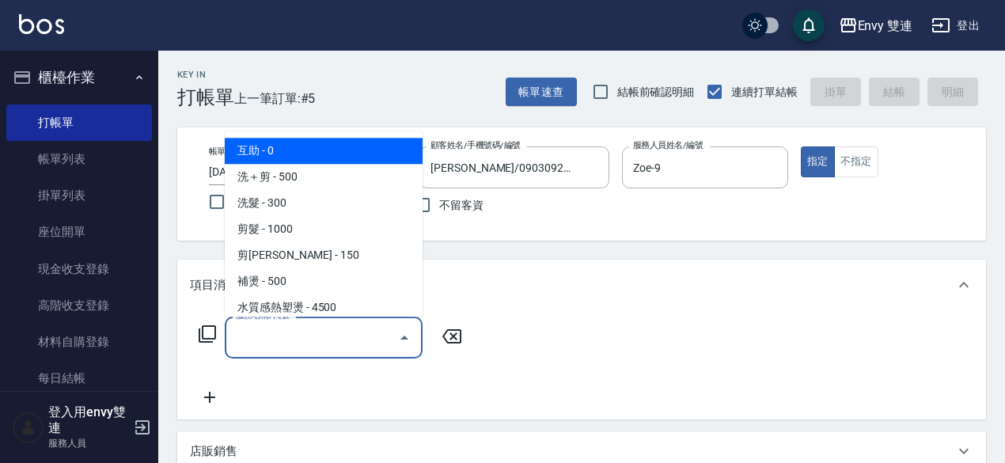
click at [324, 345] on input "服務名稱/代號" at bounding box center [312, 338] width 160 height 28
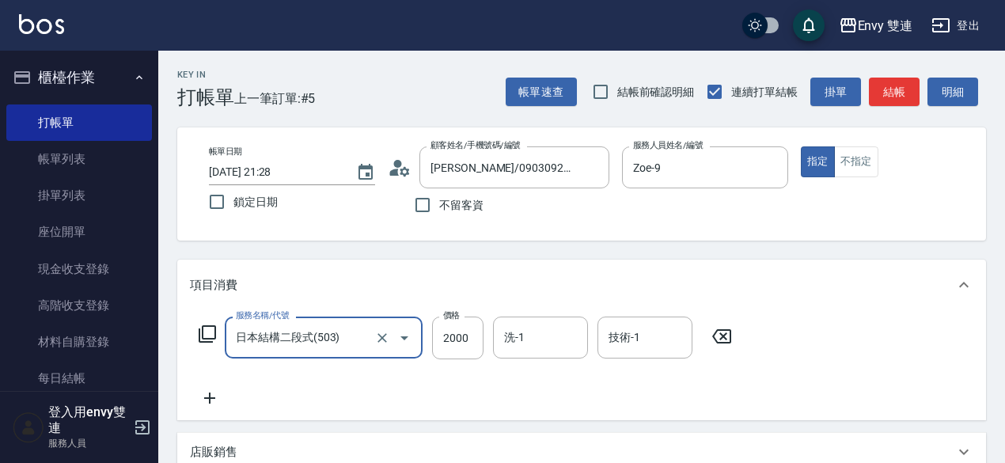
type input "日本結構二段式(503)"
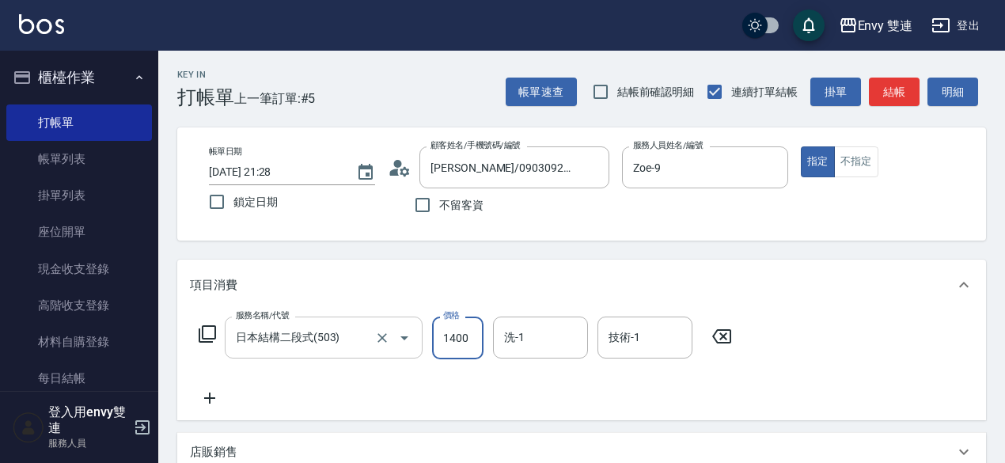
scroll to position [375, 0]
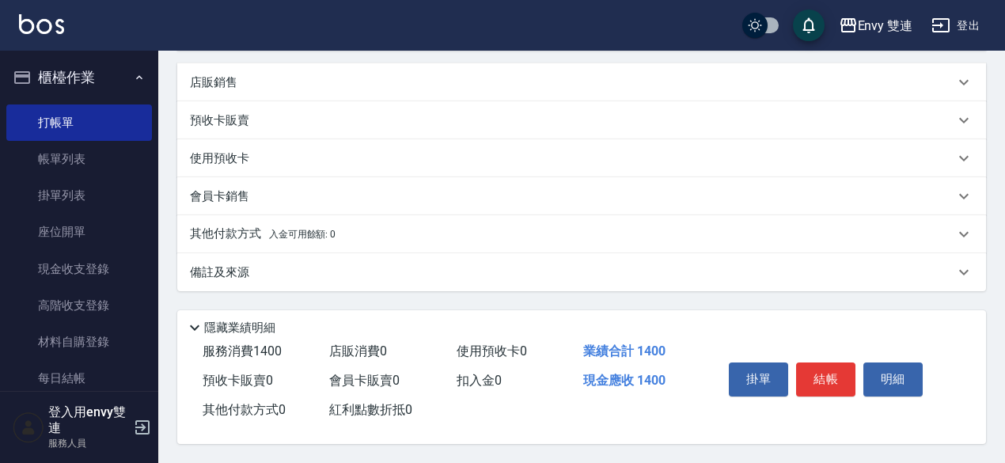
type input "1400"
click at [300, 218] on div "其他付款方式 入金可用餘額: 0" at bounding box center [581, 234] width 809 height 38
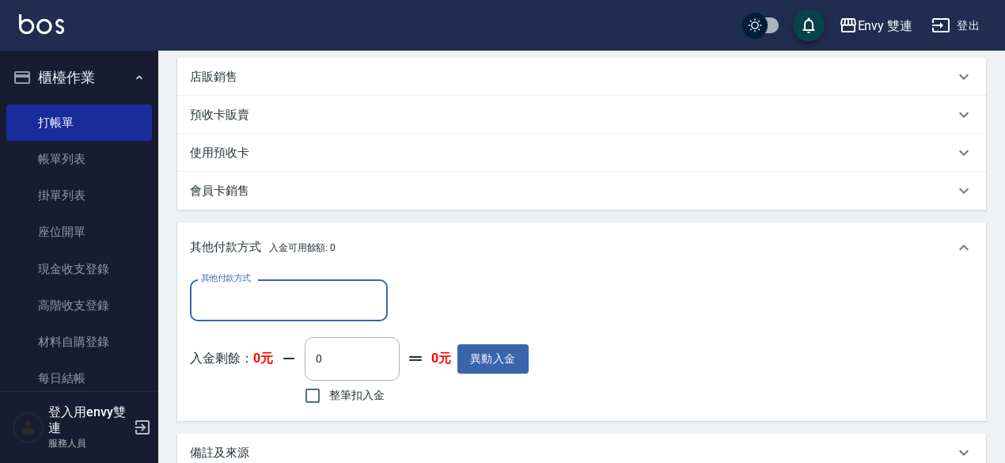
scroll to position [0, 0]
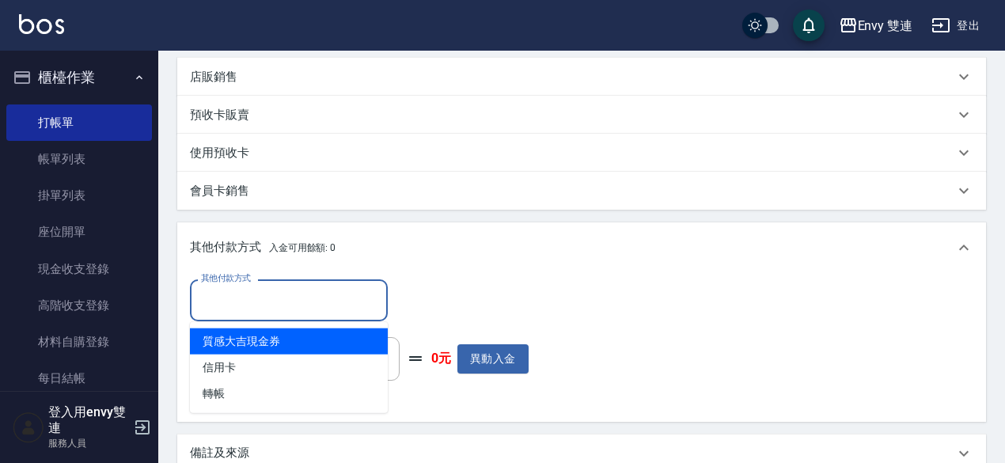
click at [293, 313] on input "其他付款方式" at bounding box center [289, 300] width 184 height 28
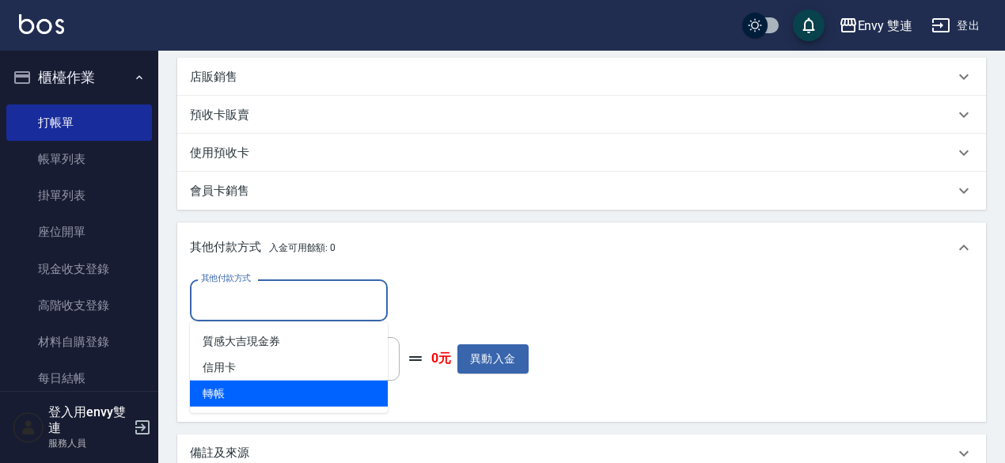
click at [261, 402] on span "轉帳" at bounding box center [289, 394] width 198 height 26
type input "轉帳"
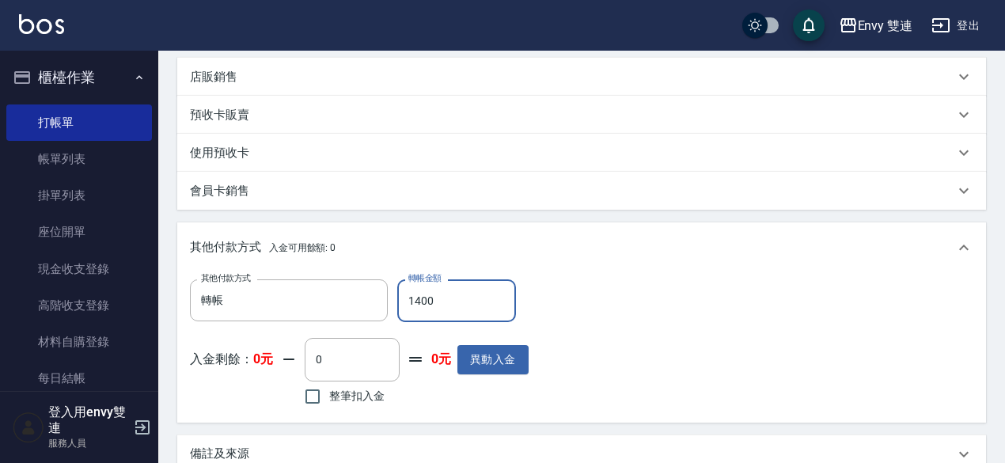
scroll to position [562, 0]
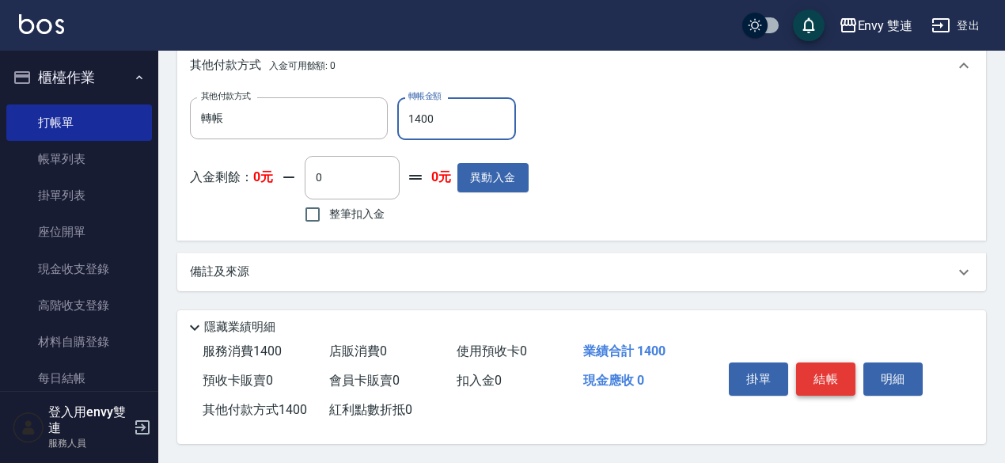
type input "1400"
click at [823, 364] on button "結帳" at bounding box center [825, 378] width 59 height 33
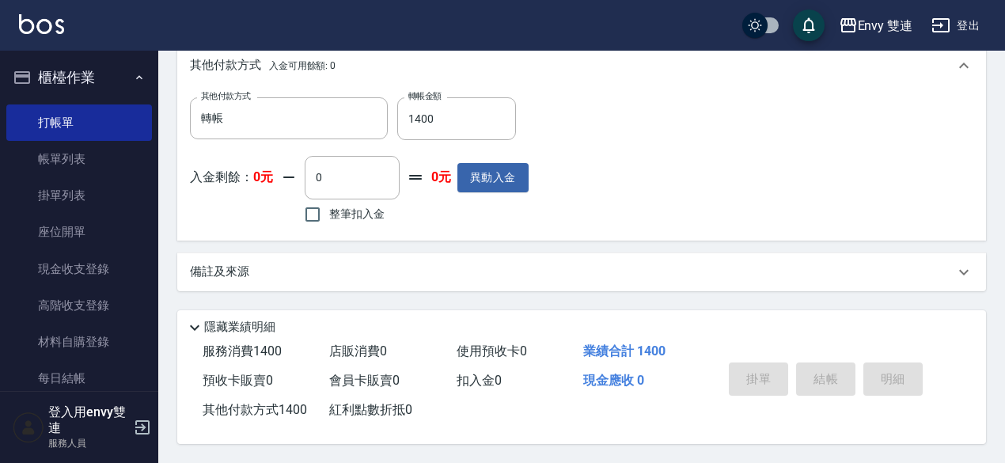
type input "[DATE] 21:30"
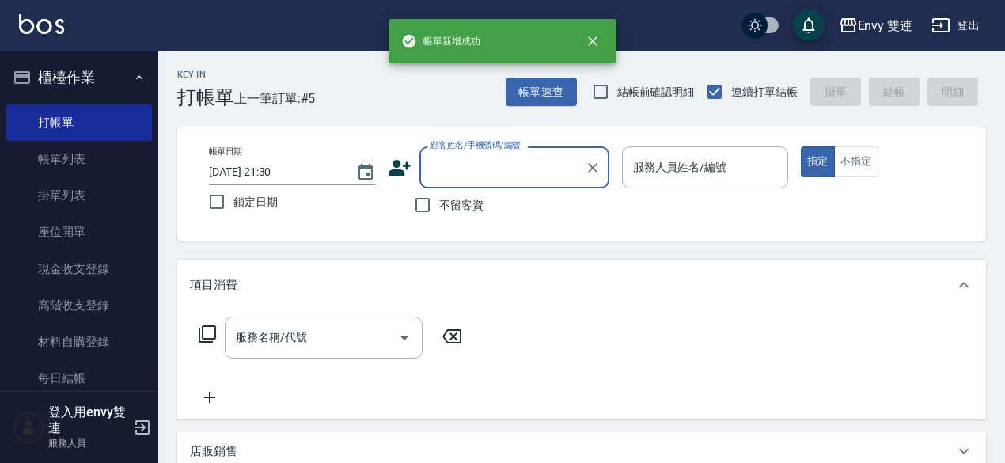
scroll to position [0, 0]
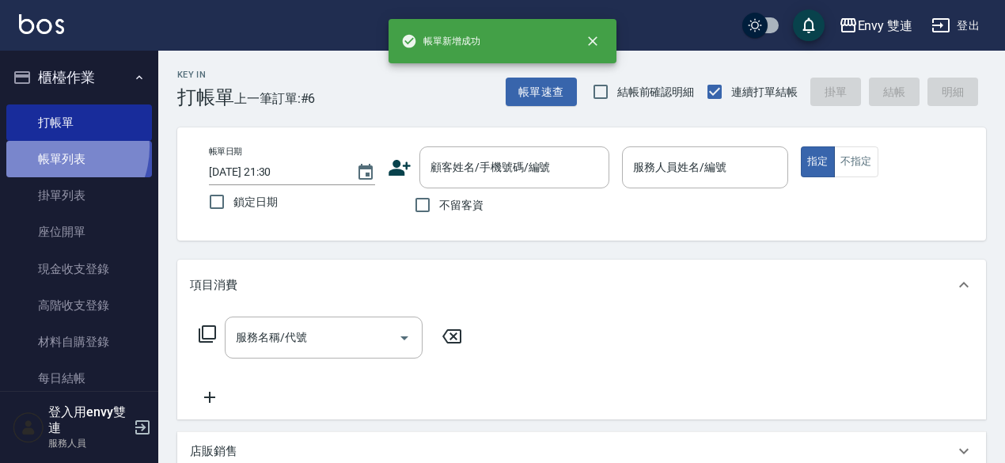
click at [52, 147] on link "帳單列表" at bounding box center [79, 159] width 146 height 36
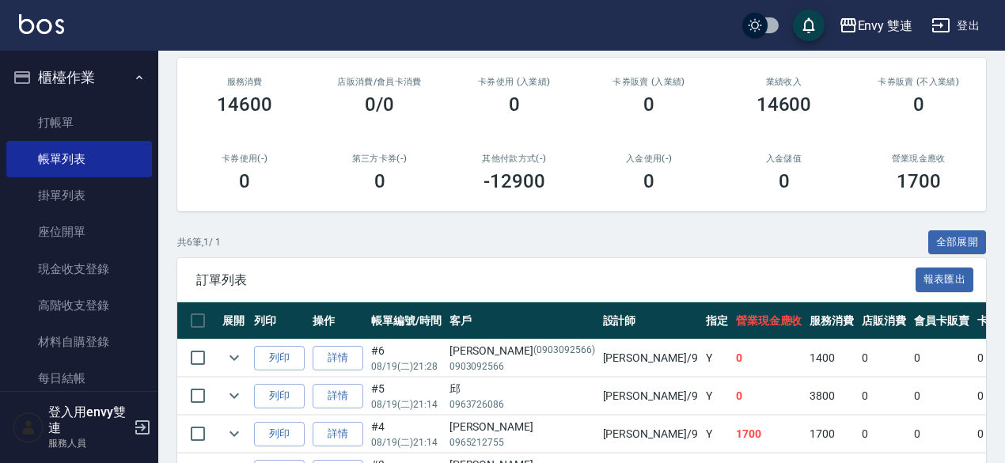
scroll to position [188, 0]
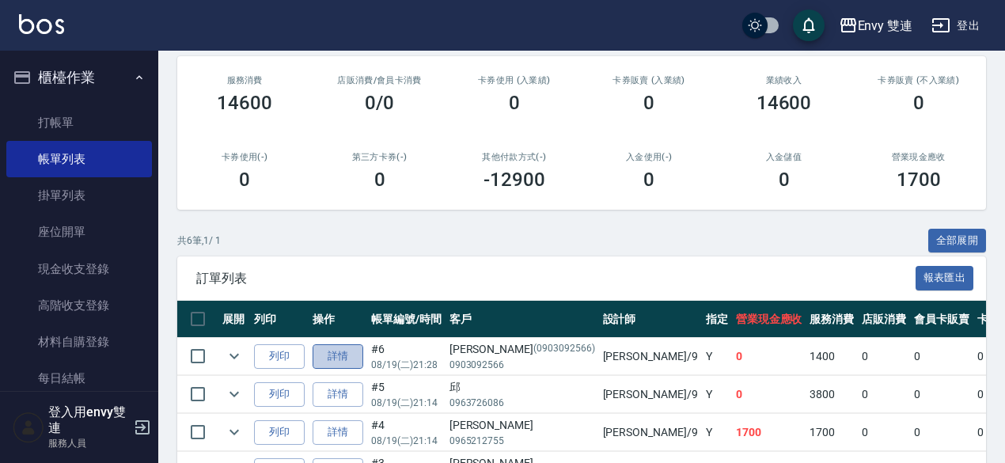
click at [332, 347] on link "詳情" at bounding box center [338, 356] width 51 height 25
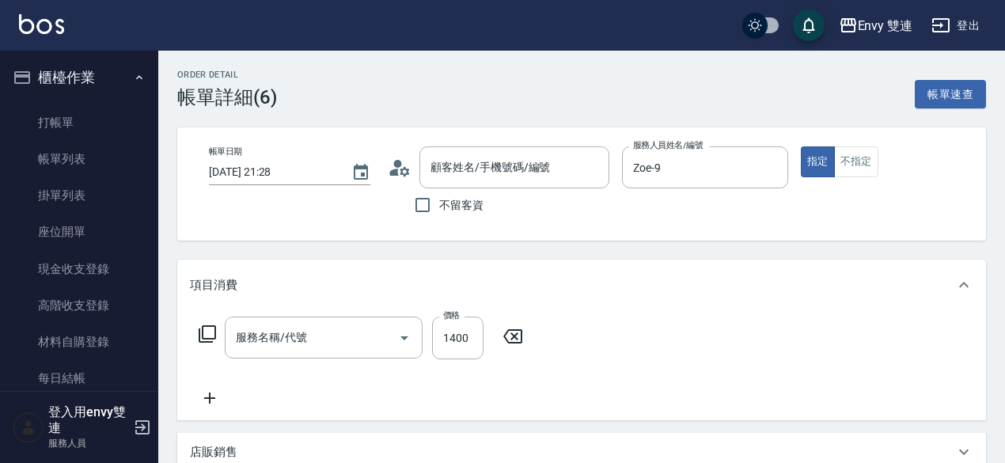
type input "[DATE] 21:28"
type input "Zoe-9"
type input "日本結構二段式(503)"
type input "[PERSON_NAME]/0903092566/0903092566"
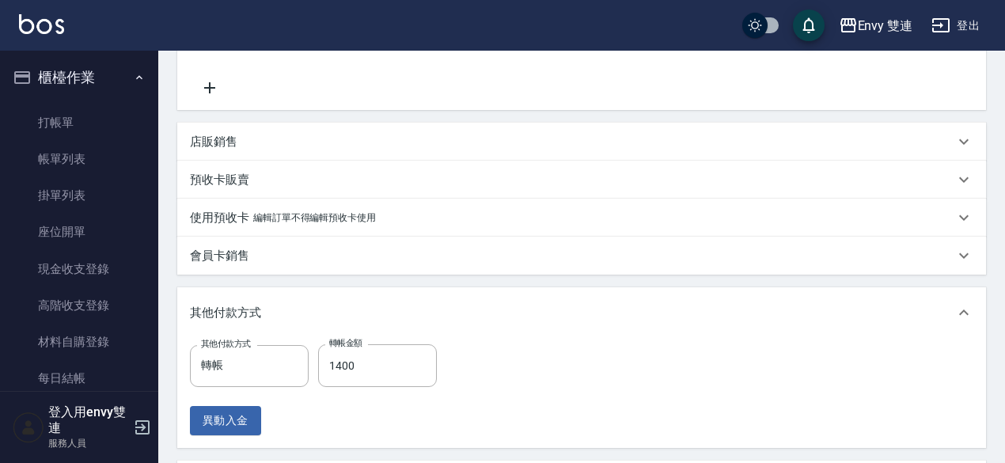
scroll to position [311, 0]
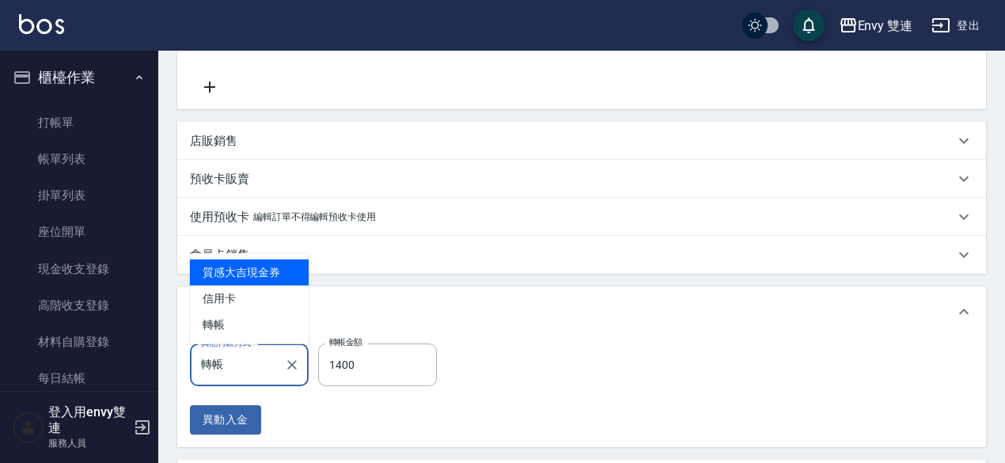
click at [258, 370] on input "轉帳" at bounding box center [237, 365] width 81 height 28
click at [375, 278] on div "項目消費 服務名稱/代號 日本結構二段式(503) 服務名稱/代號 價格 1400 價格 洗-1 洗-1 技術-1 技術-1 店販銷售 服務人員姓名/編號 服…" at bounding box center [581, 223] width 809 height 549
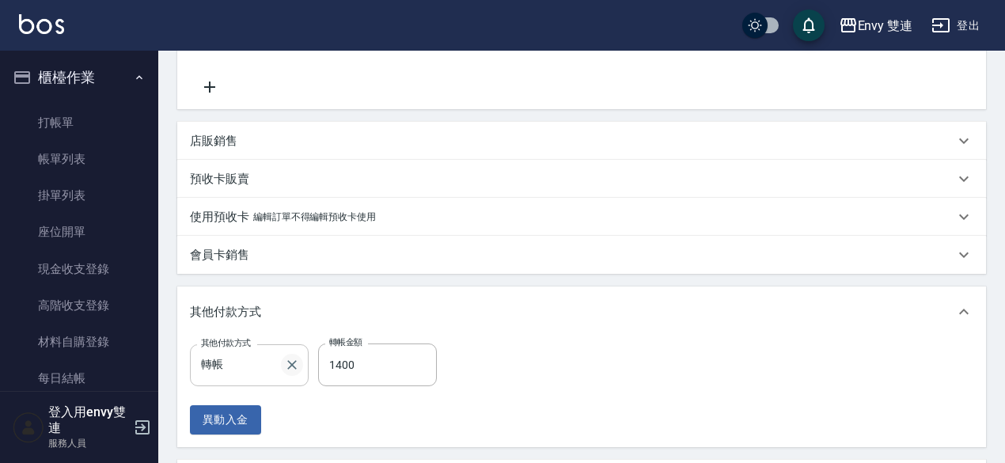
drag, startPoint x: 250, startPoint y: 379, endPoint x: 298, endPoint y: 365, distance: 49.6
click at [298, 365] on div "轉帳 其他付款方式" at bounding box center [249, 365] width 119 height 42
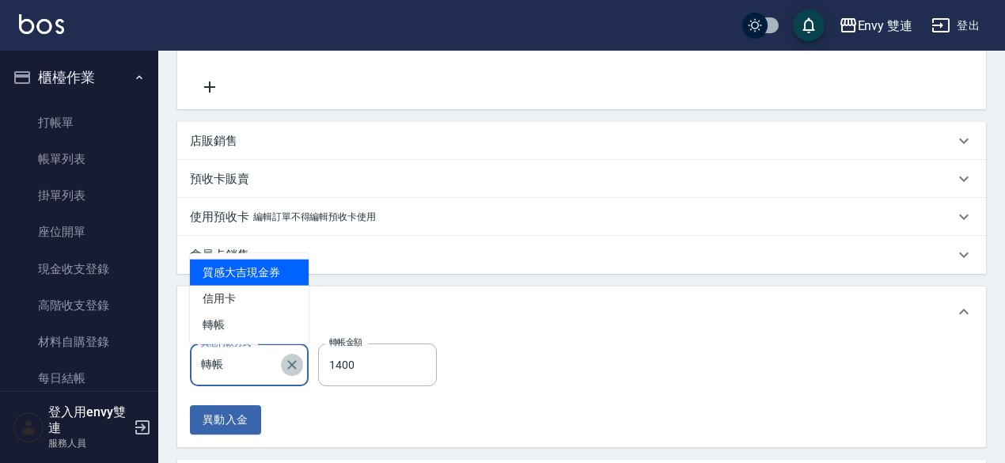
click at [298, 365] on icon "Clear" at bounding box center [292, 365] width 16 height 16
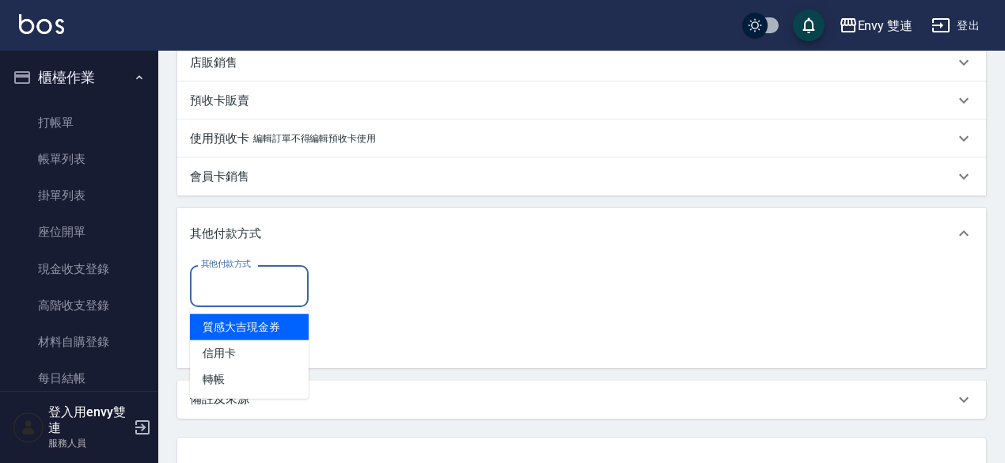
scroll to position [514, 0]
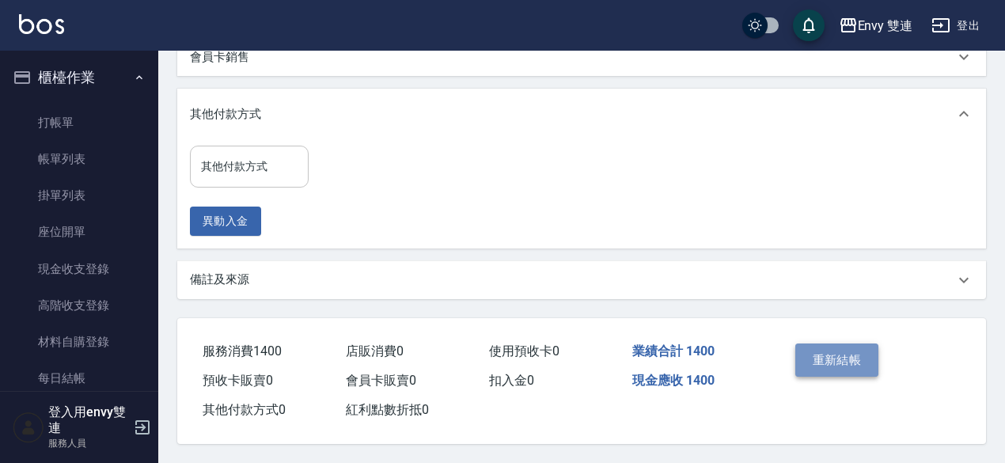
click at [807, 356] on button "重新結帳" at bounding box center [837, 359] width 84 height 33
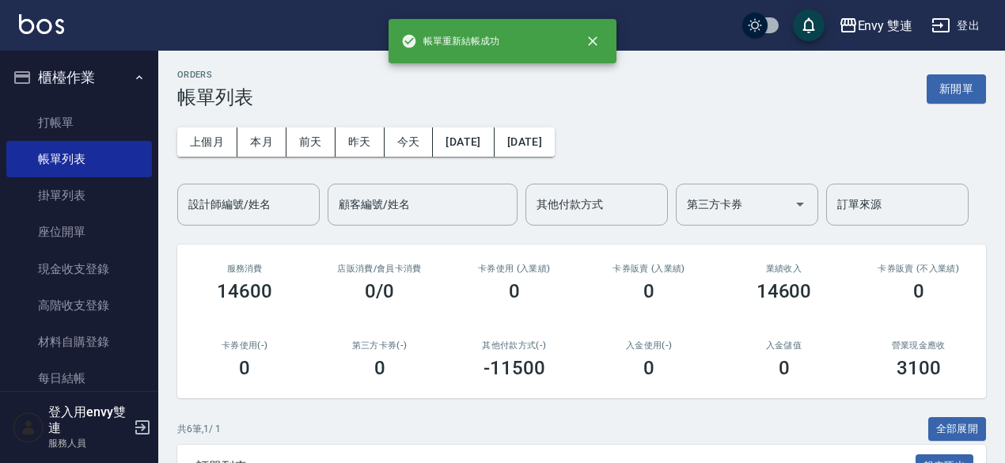
click at [807, 357] on div "0" at bounding box center [783, 368] width 97 height 22
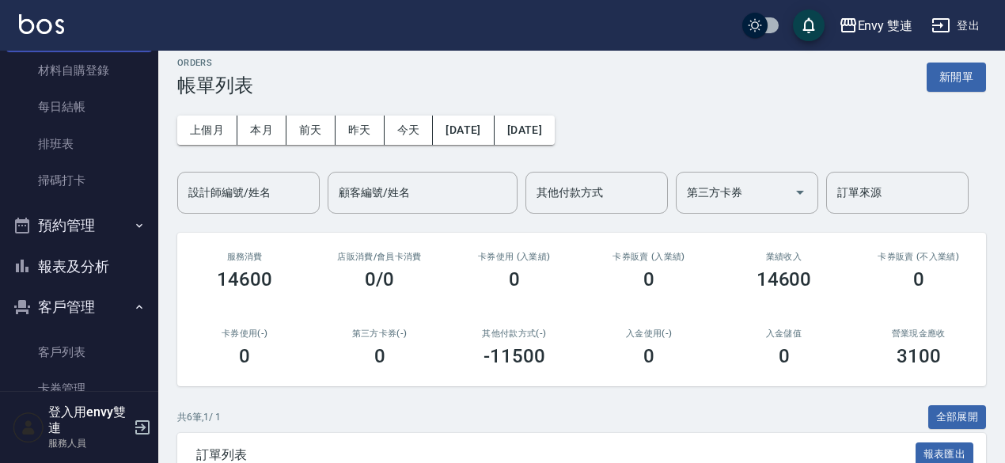
scroll to position [272, 0]
drag, startPoint x: 277, startPoint y: 275, endPoint x: 207, endPoint y: 292, distance: 72.6
click at [207, 292] on div "服務消費 14600" at bounding box center [244, 271] width 135 height 77
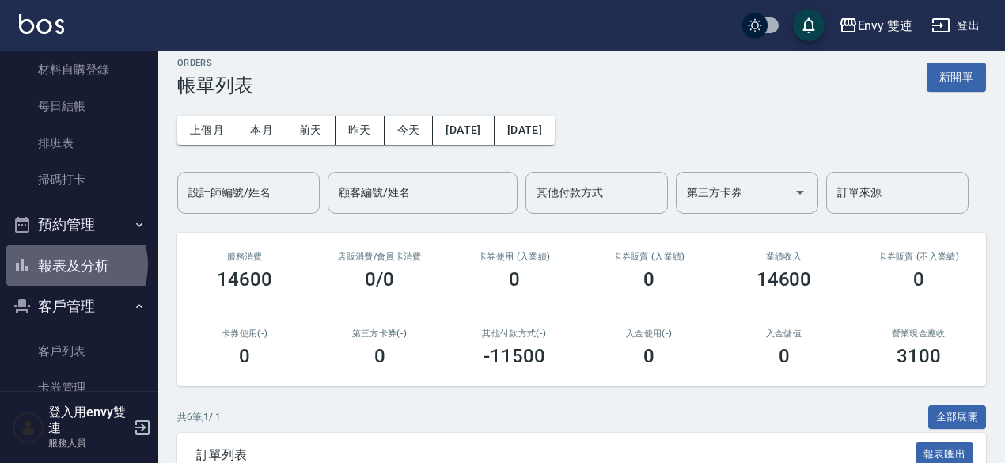
click at [68, 264] on button "報表及分析" at bounding box center [79, 265] width 146 height 41
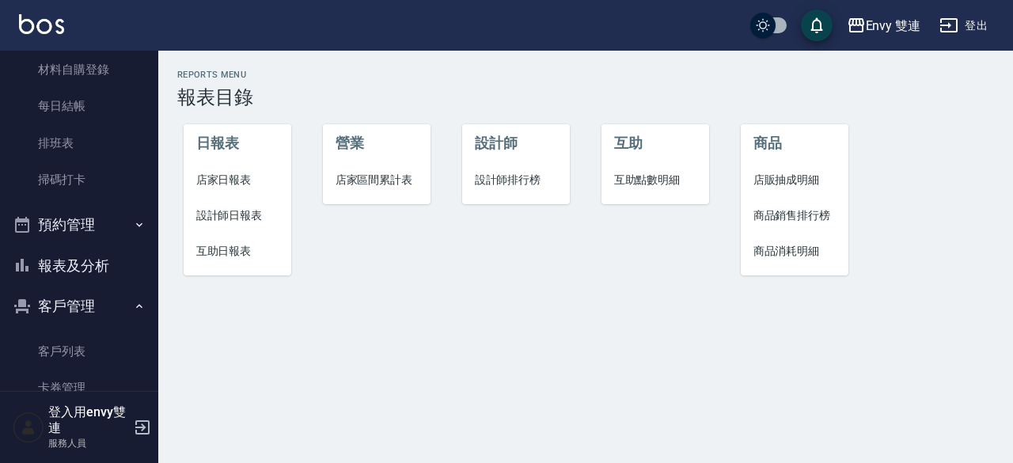
click at [222, 246] on span "互助日報表" at bounding box center [237, 251] width 83 height 17
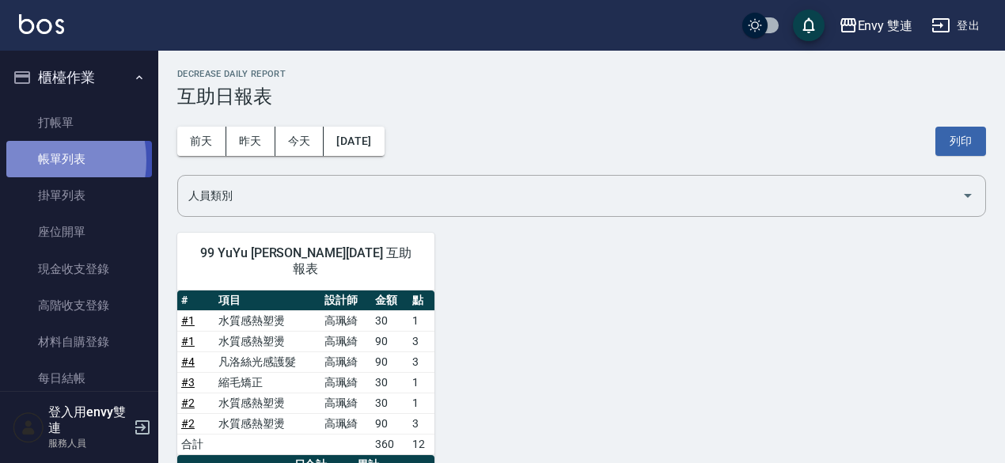
click at [38, 161] on link "帳單列表" at bounding box center [79, 159] width 146 height 36
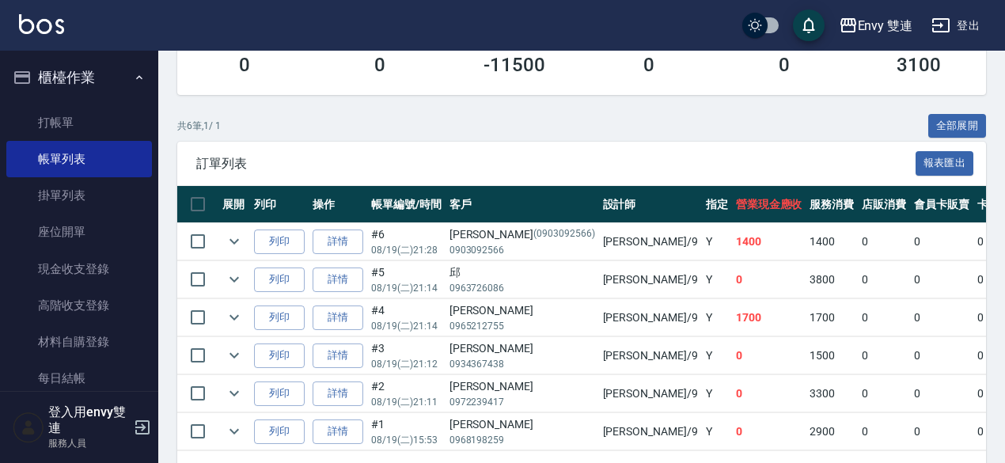
scroll to position [304, 0]
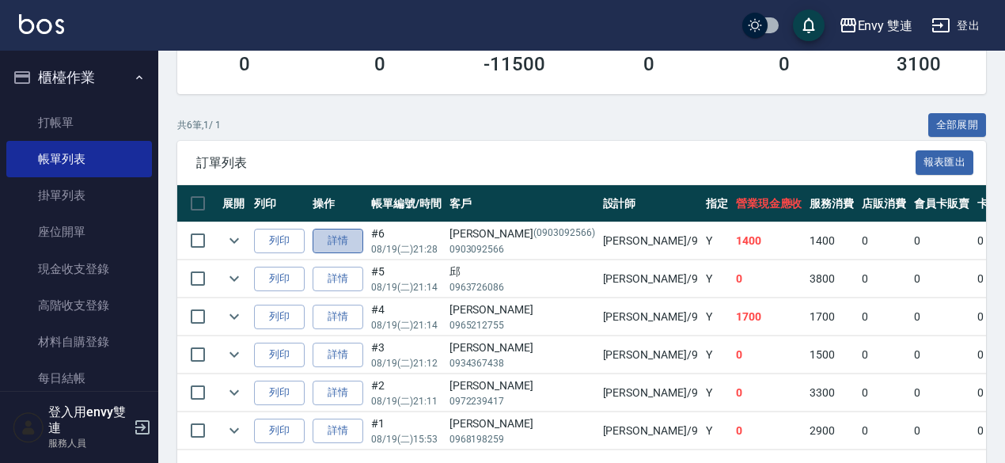
click at [356, 246] on link "詳情" at bounding box center [338, 241] width 51 height 25
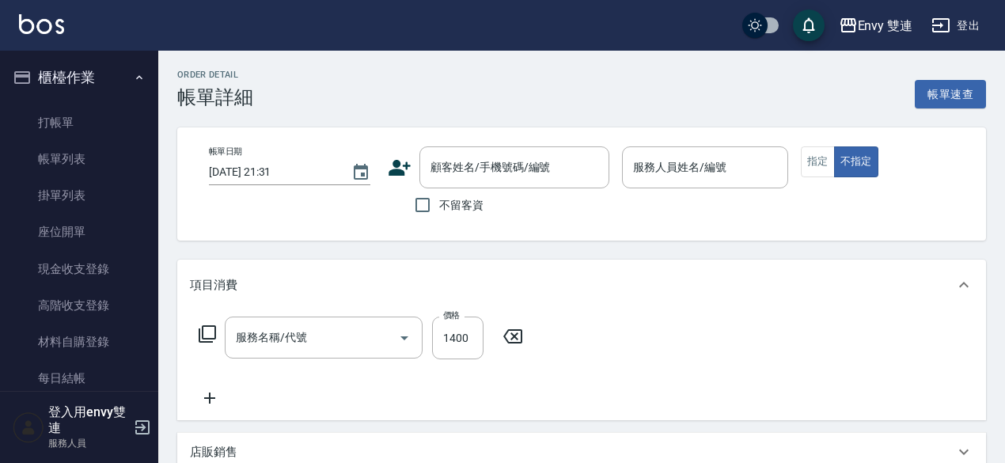
type input "[DATE] 21:28"
type input "Zoe-9"
type input "日本結構二段式(503)"
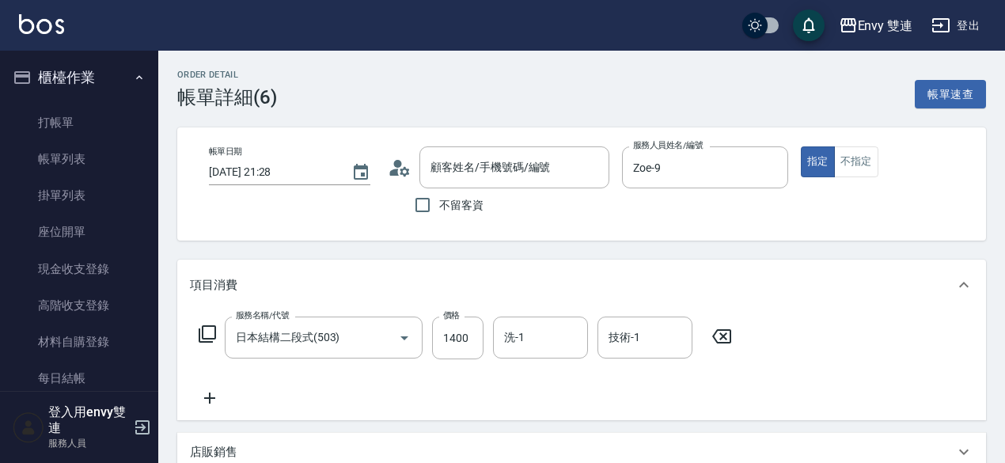
type input "[PERSON_NAME]/0903092566/0903092566"
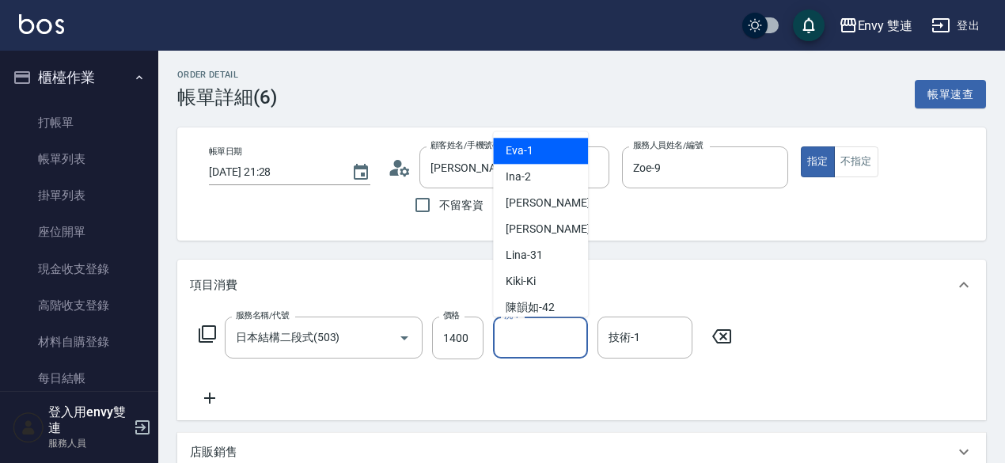
click at [530, 328] on input "洗-1" at bounding box center [540, 338] width 81 height 28
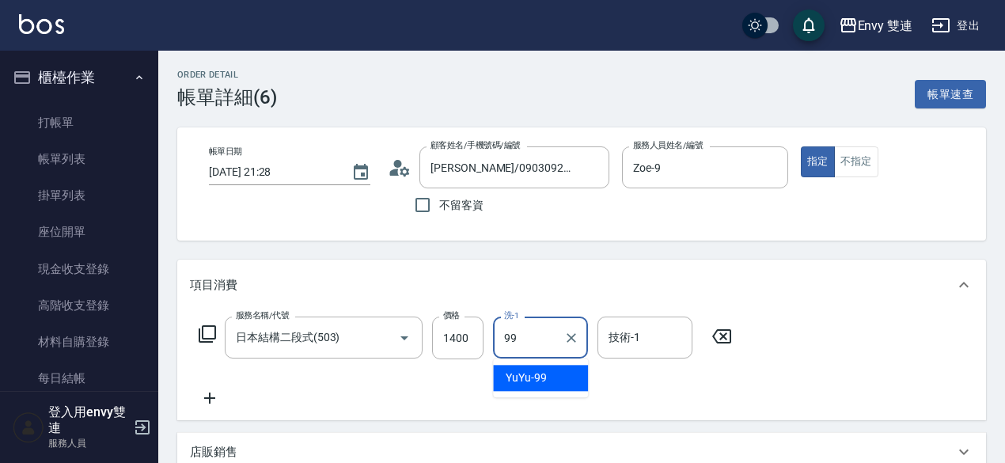
type input "YuYu-99"
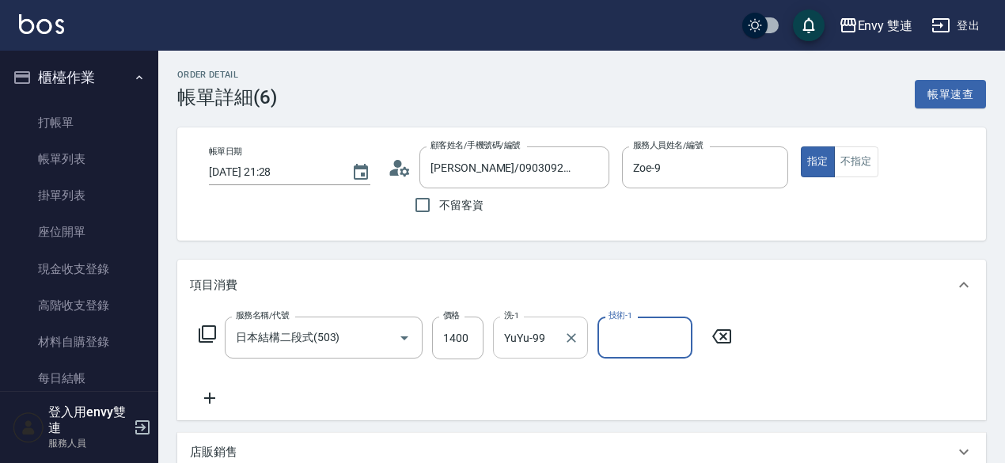
scroll to position [367, 0]
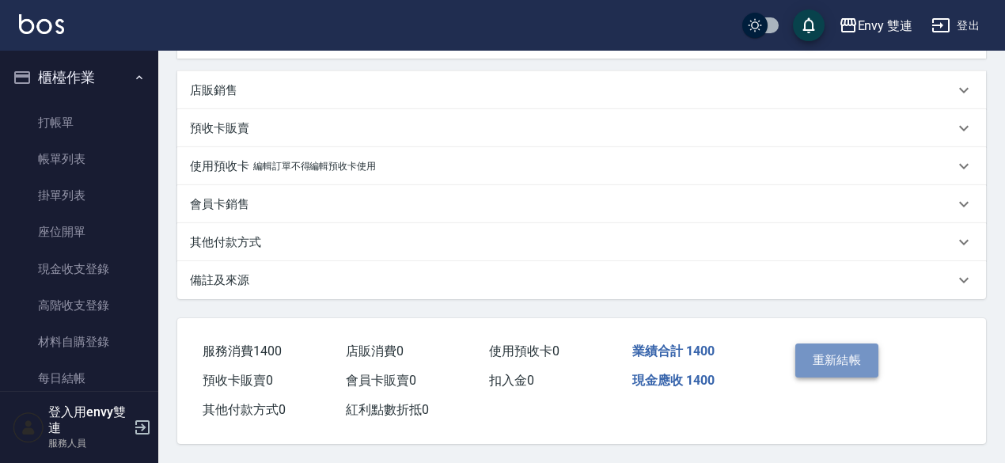
click at [816, 356] on button "重新結帳" at bounding box center [837, 359] width 84 height 33
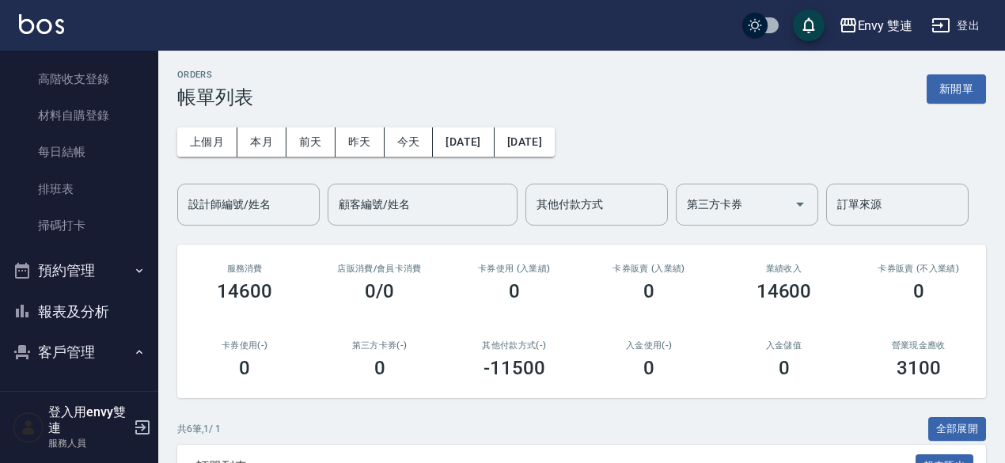
scroll to position [232, 0]
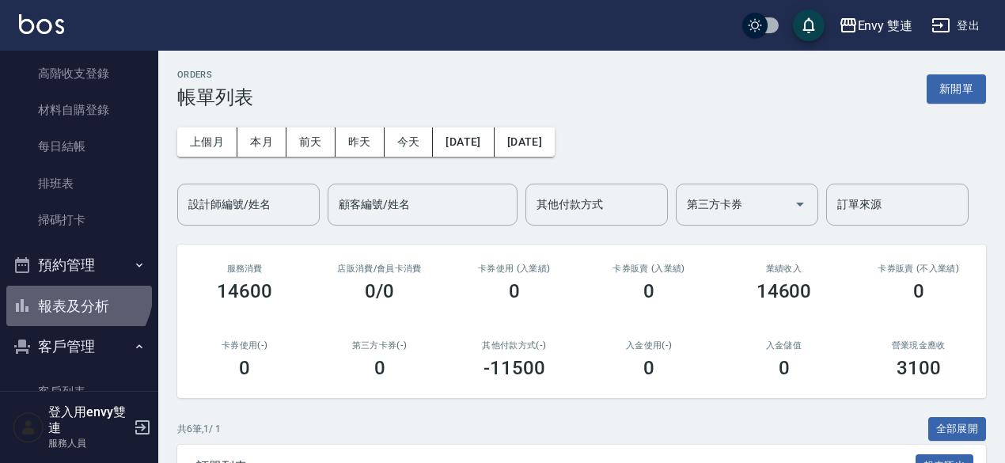
click at [70, 289] on button "報表及分析" at bounding box center [79, 306] width 146 height 41
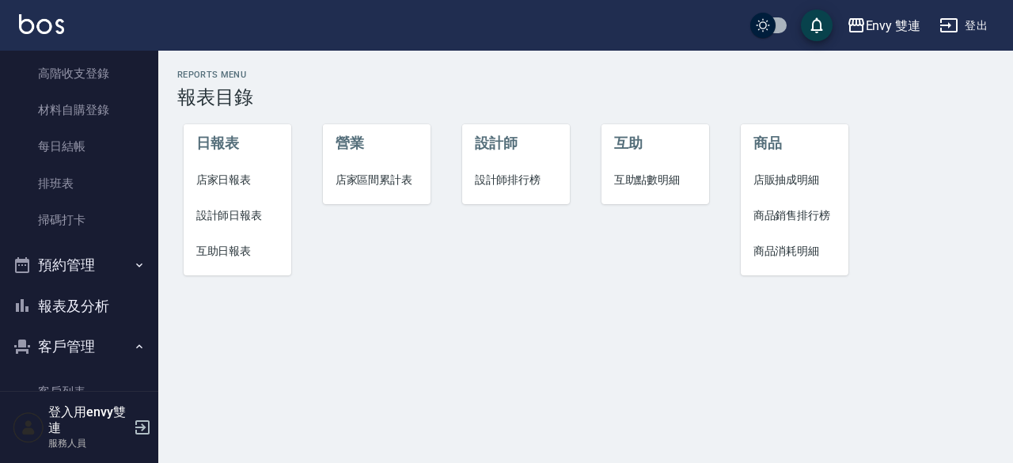
click at [221, 211] on span "設計師日報表" at bounding box center [237, 215] width 83 height 17
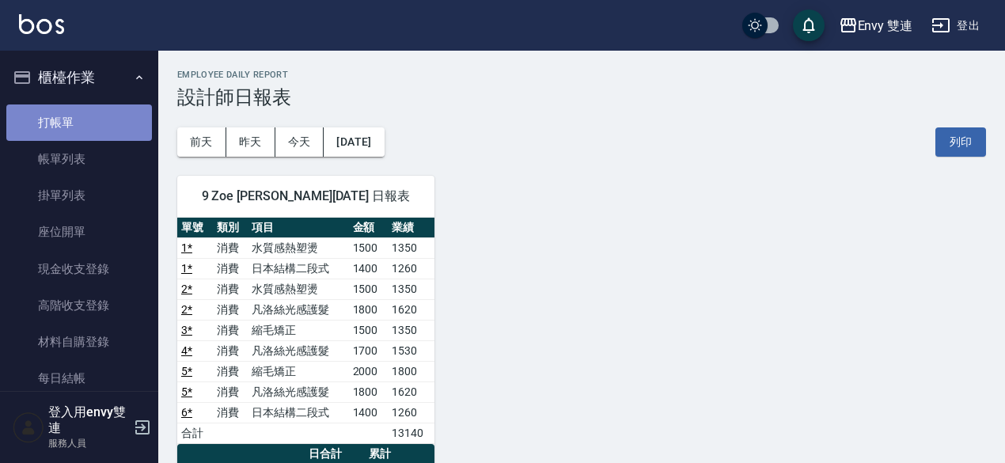
click at [90, 123] on link "打帳單" at bounding box center [79, 122] width 146 height 36
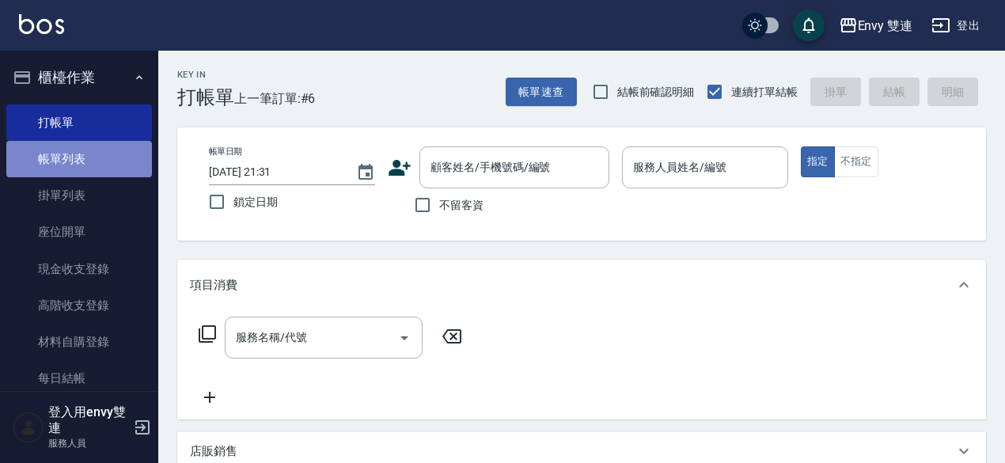
click at [92, 169] on link "帳單列表" at bounding box center [79, 159] width 146 height 36
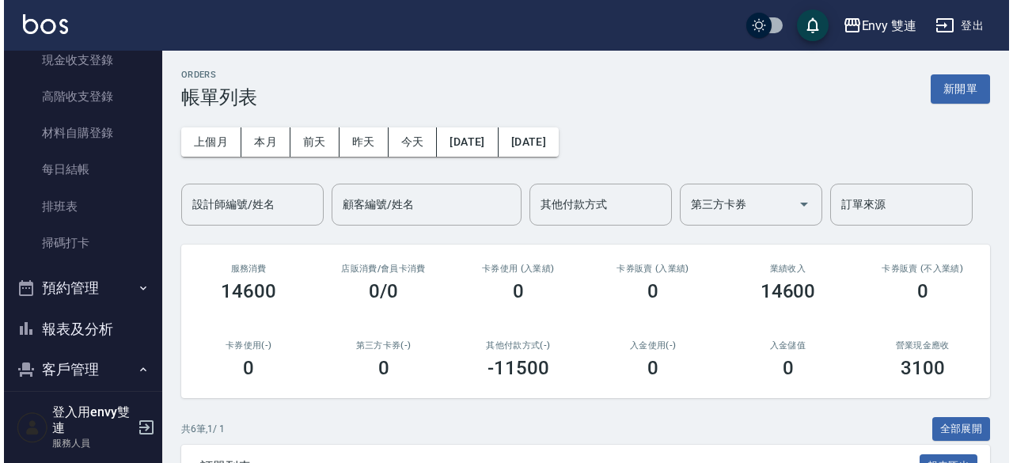
scroll to position [220, 0]
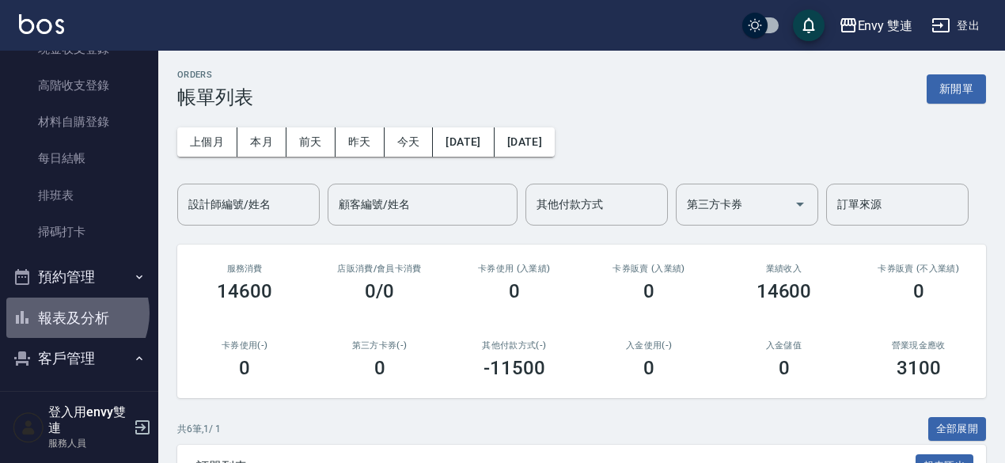
click at [70, 313] on button "報表及分析" at bounding box center [79, 318] width 146 height 41
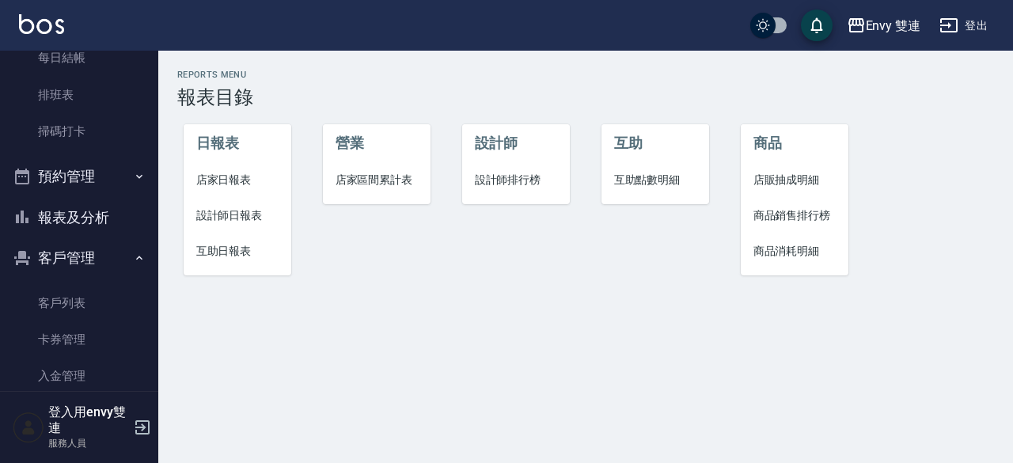
scroll to position [321, 0]
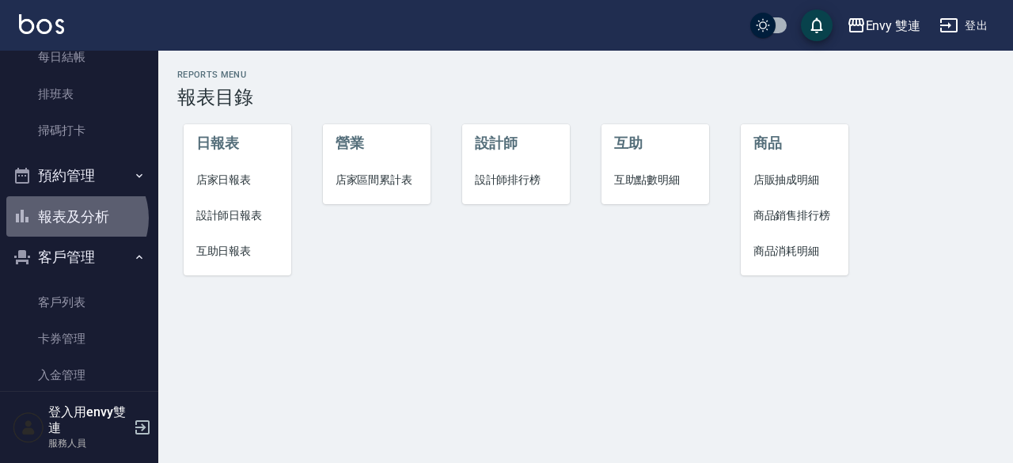
click at [75, 218] on button "報表及分析" at bounding box center [79, 216] width 146 height 41
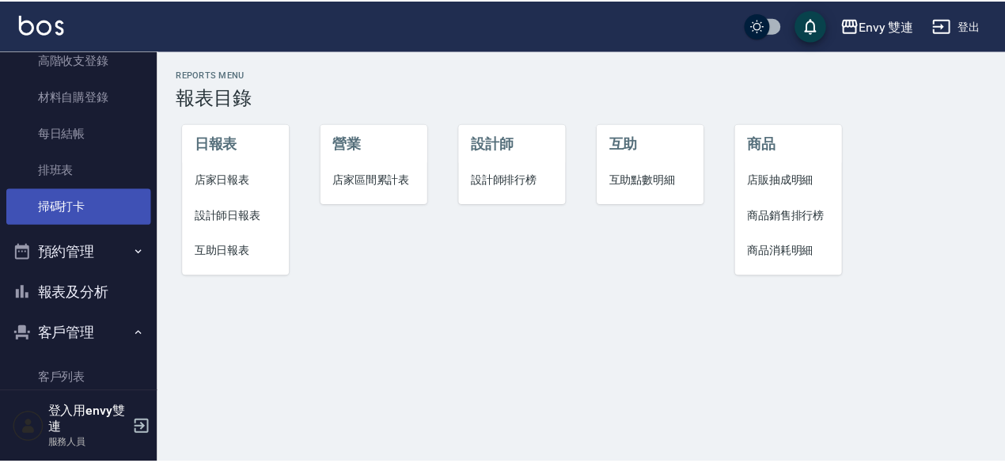
scroll to position [245, 0]
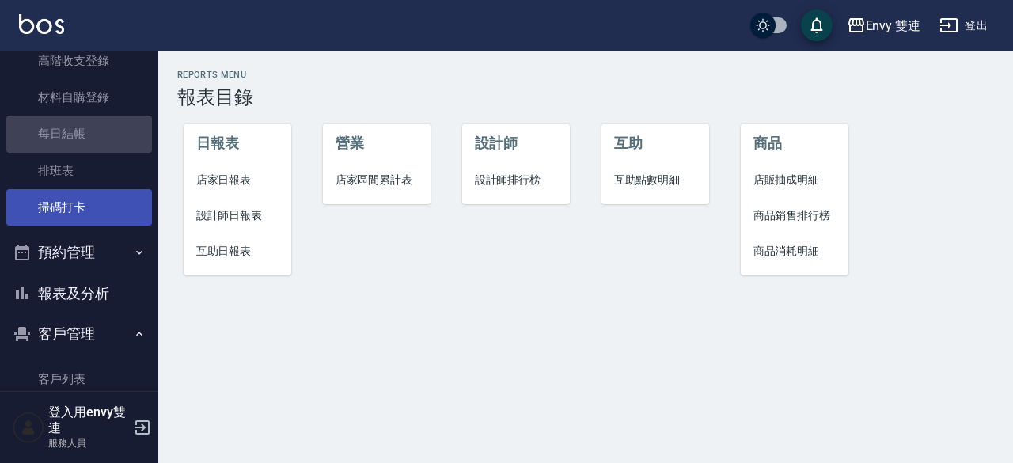
click at [92, 131] on link "每日結帳" at bounding box center [79, 134] width 146 height 36
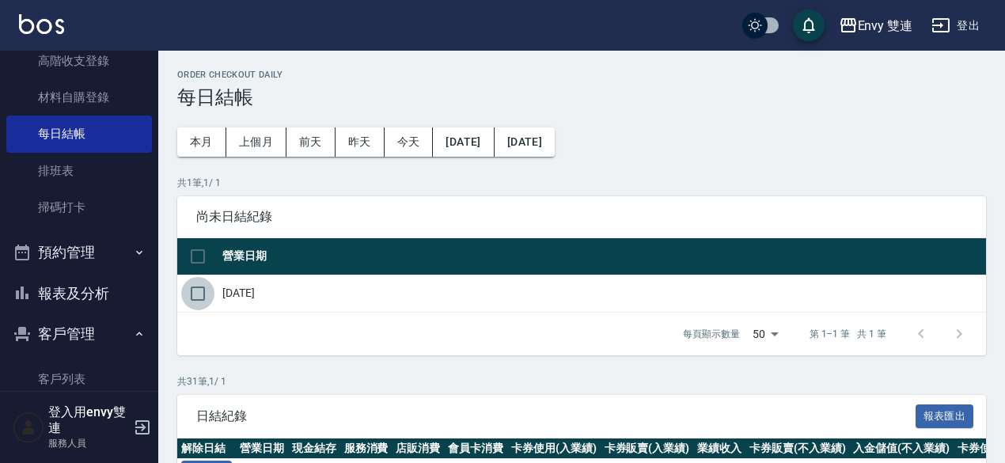
click at [212, 290] on input "checkbox" at bounding box center [197, 293] width 33 height 33
checkbox input "true"
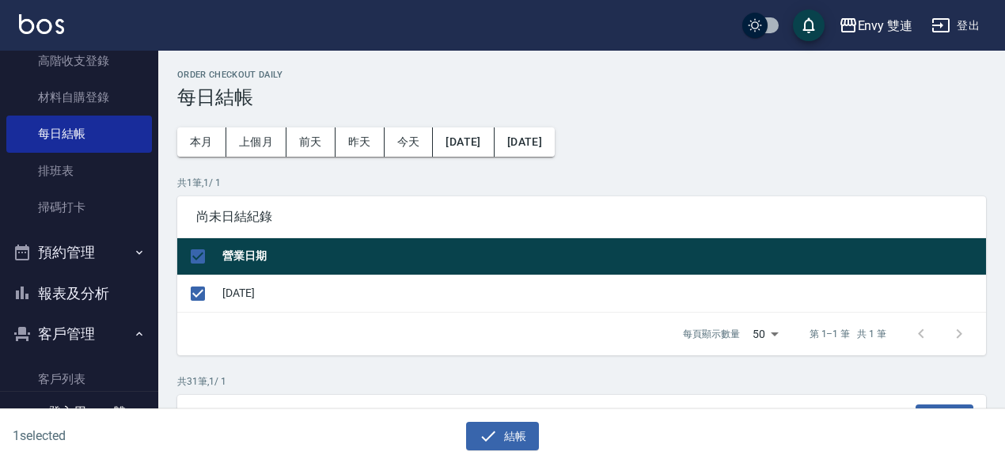
click at [499, 417] on div "結帳" at bounding box center [496, 430] width 496 height 42
click at [500, 445] on button "結帳" at bounding box center [503, 436] width 74 height 29
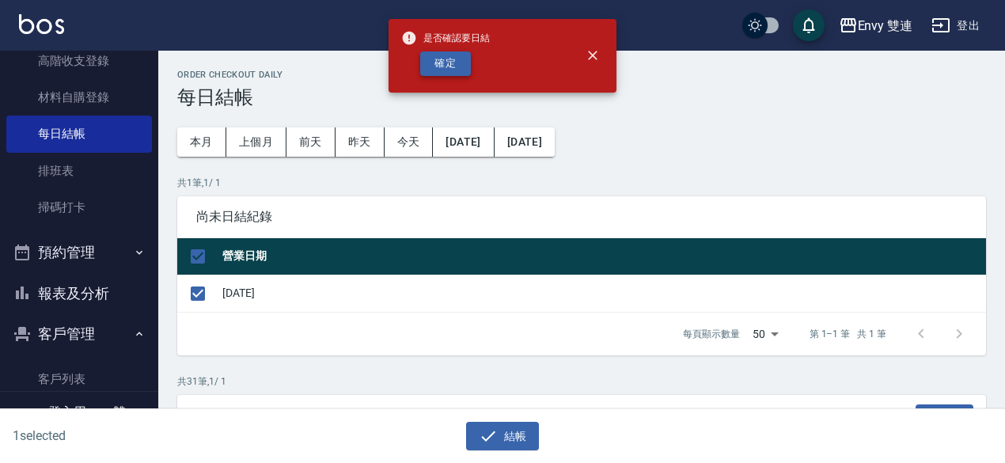
click at [439, 59] on button "確定" at bounding box center [445, 63] width 51 height 25
checkbox input "false"
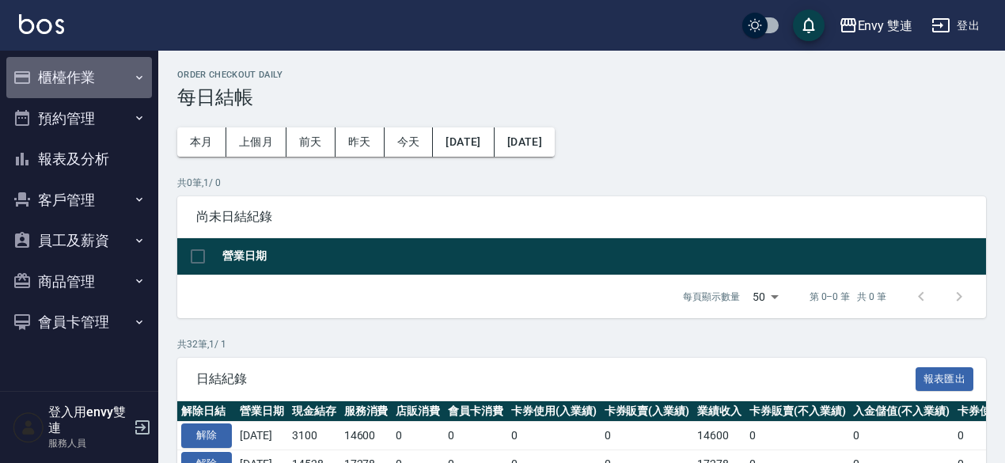
click at [70, 82] on button "櫃檯作業" at bounding box center [79, 77] width 146 height 41
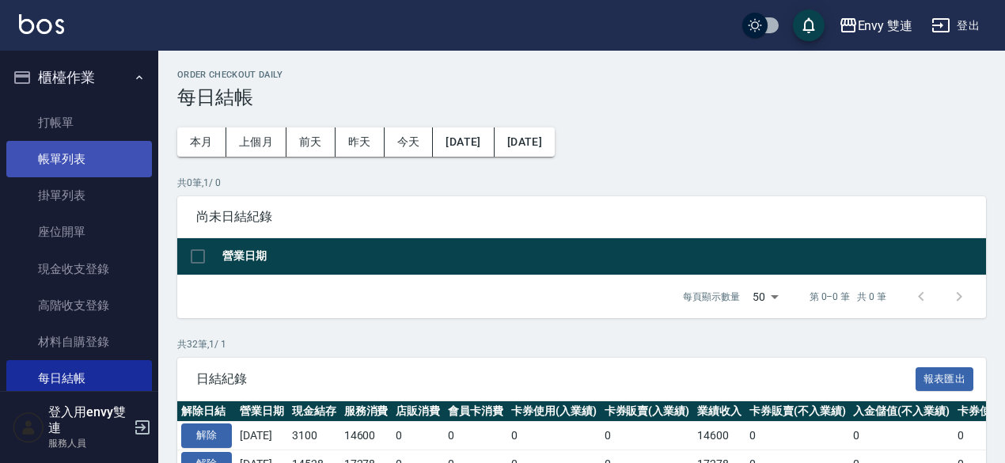
click at [78, 157] on link "帳單列表" at bounding box center [79, 159] width 146 height 36
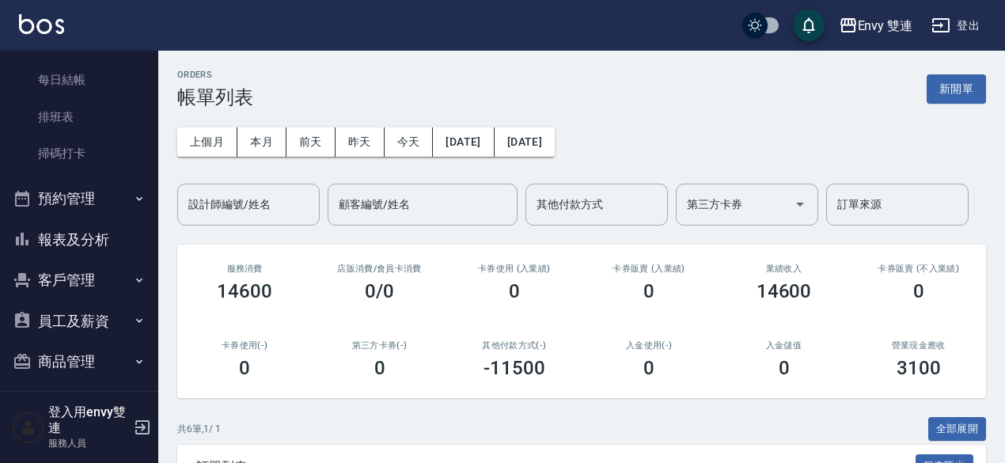
scroll to position [299, 0]
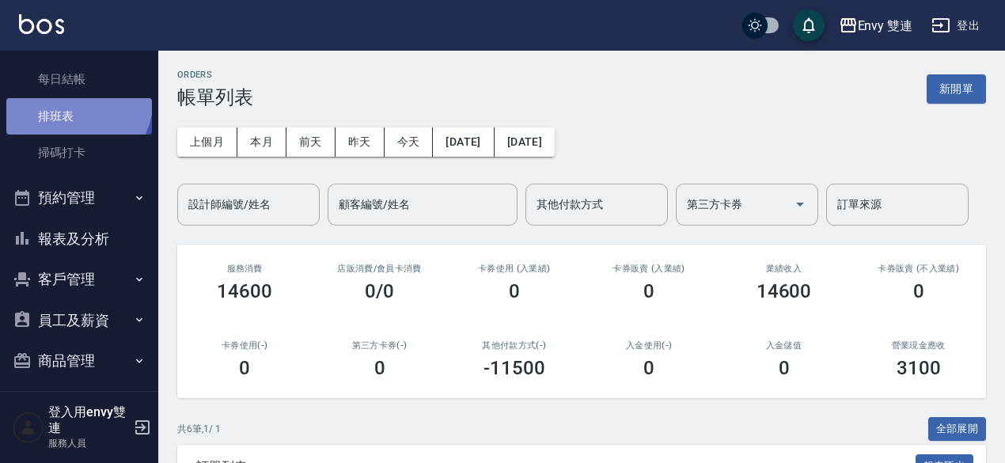
click at [66, 98] on link "排班表" at bounding box center [79, 116] width 146 height 36
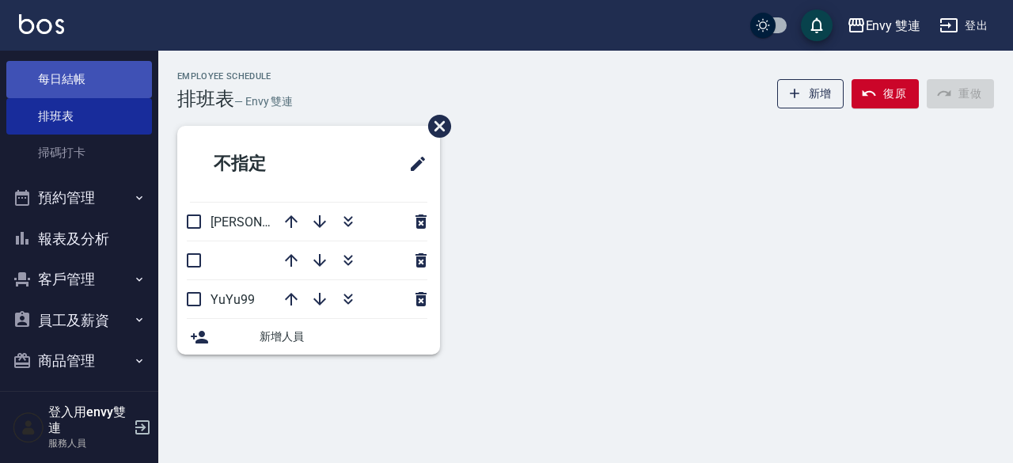
click at [66, 81] on link "每日結帳" at bounding box center [79, 79] width 146 height 36
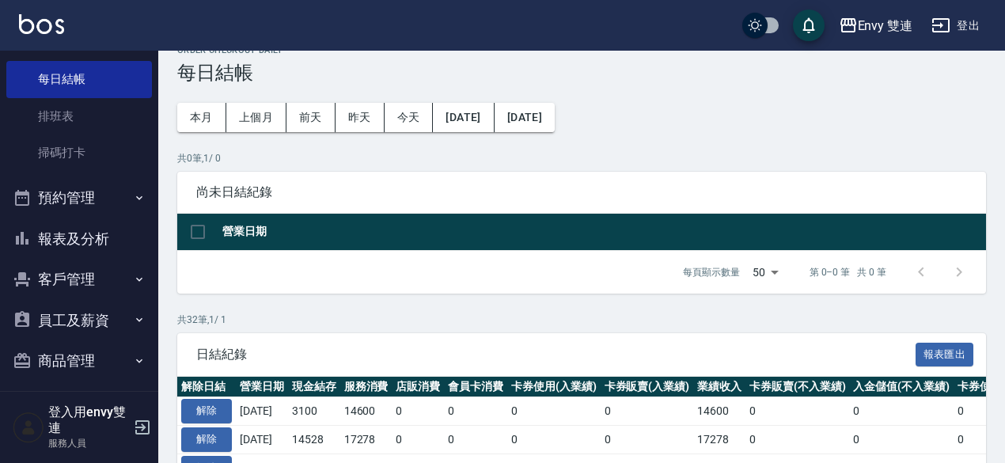
scroll to position [25, 0]
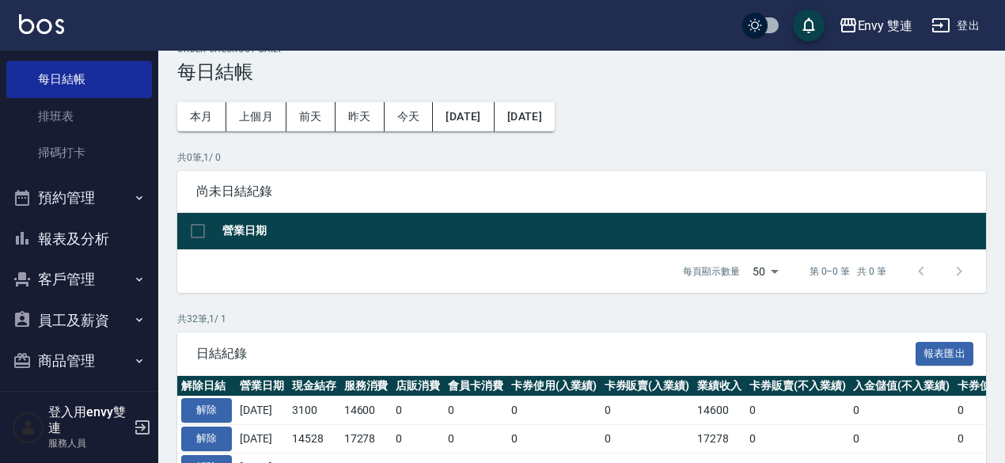
click at [288, 321] on p "共 32 筆, 1 / 1" at bounding box center [581, 319] width 809 height 14
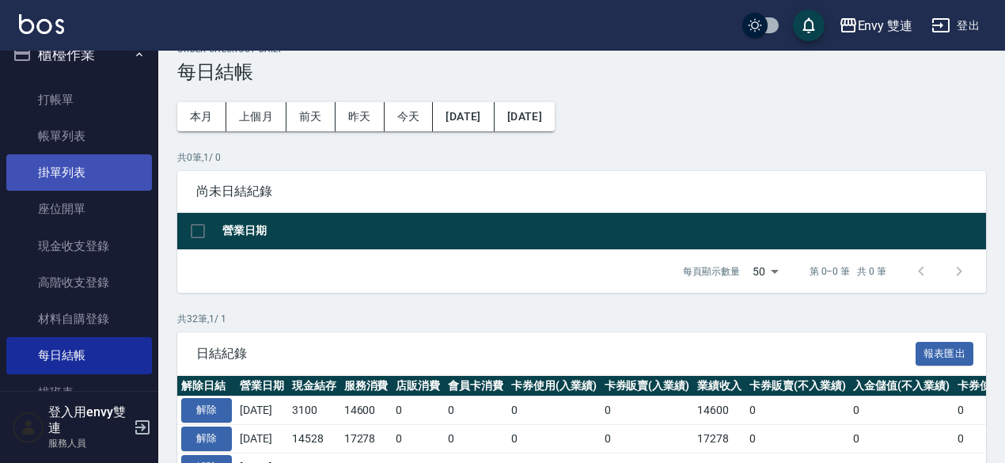
scroll to position [19, 0]
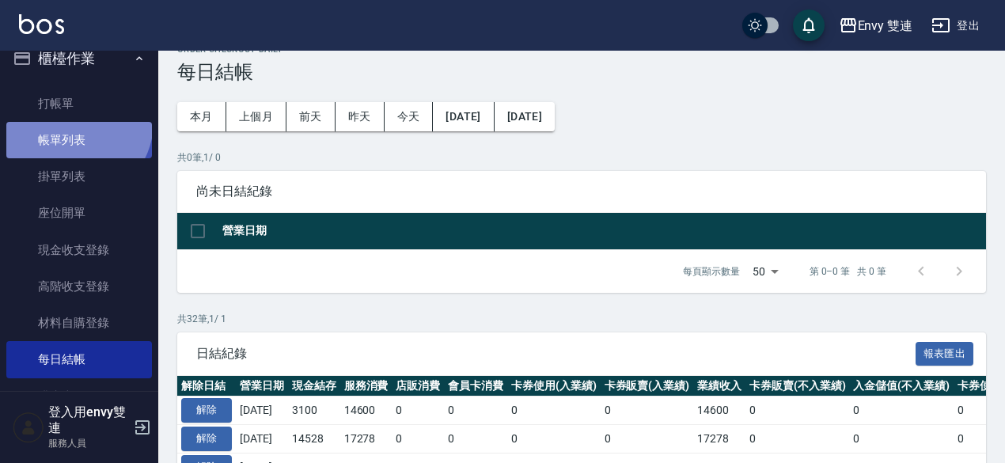
click at [75, 123] on link "帳單列表" at bounding box center [79, 140] width 146 height 36
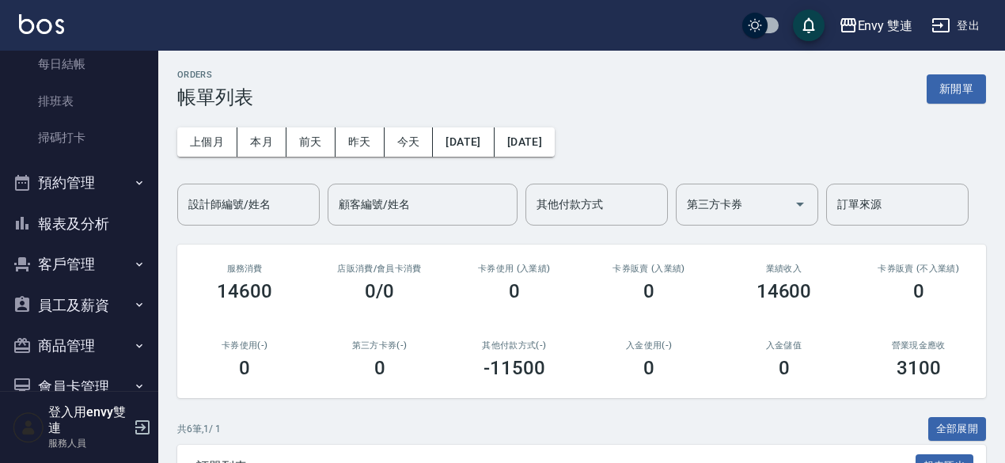
scroll to position [348, 0]
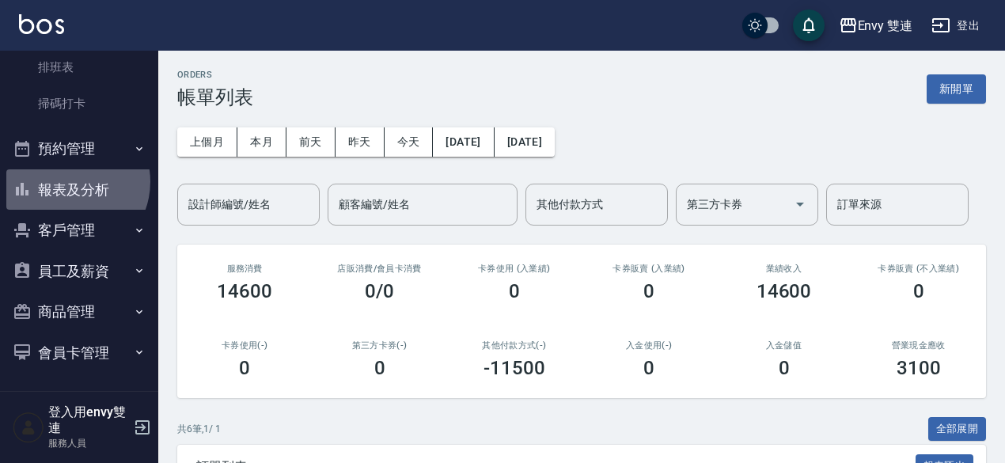
click at [67, 181] on button "報表及分析" at bounding box center [79, 189] width 146 height 41
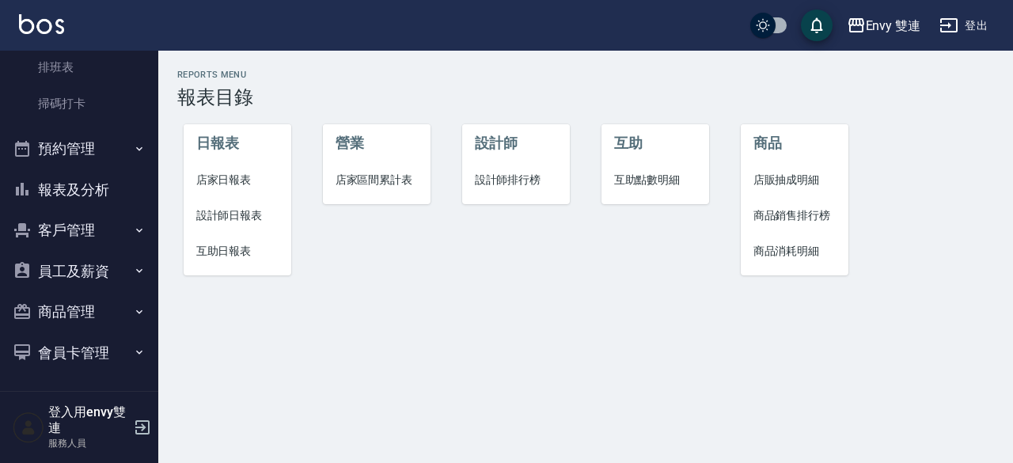
click at [234, 221] on span "設計師日報表" at bounding box center [237, 215] width 83 height 17
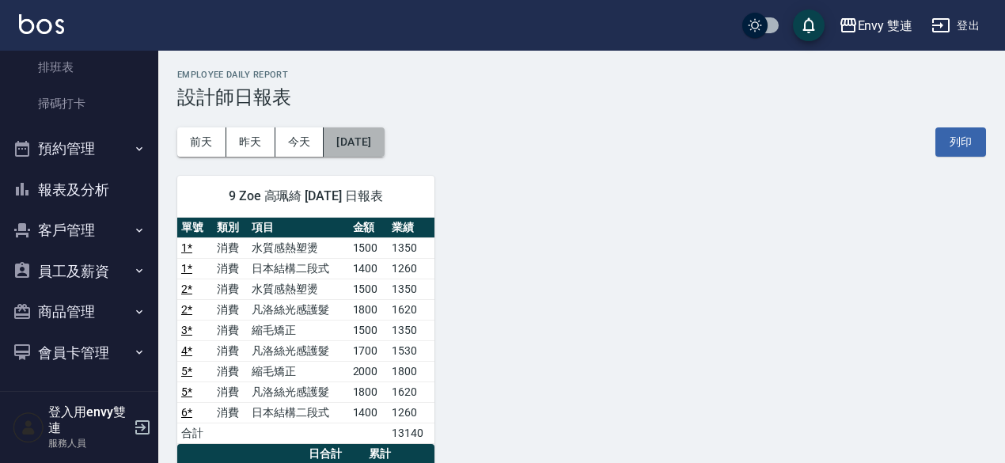
click at [364, 137] on button "[DATE]" at bounding box center [354, 141] width 60 height 29
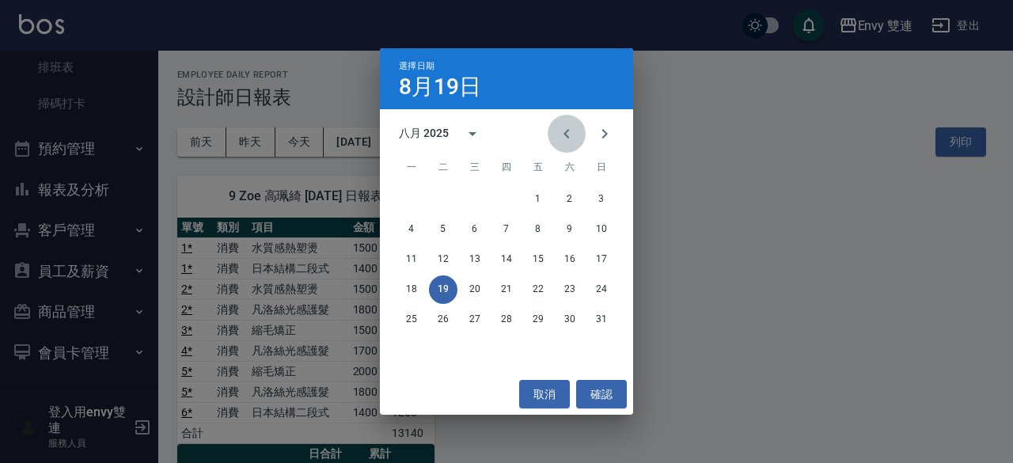
click at [557, 127] on icon "Previous month" at bounding box center [566, 133] width 19 height 19
click at [503, 317] on button "31" at bounding box center [506, 319] width 28 height 28
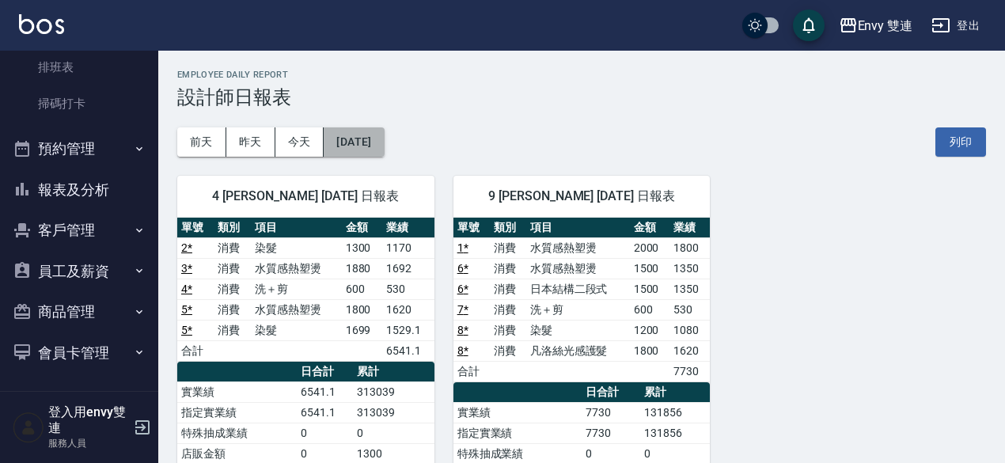
click at [384, 129] on button "[DATE]" at bounding box center [354, 141] width 60 height 29
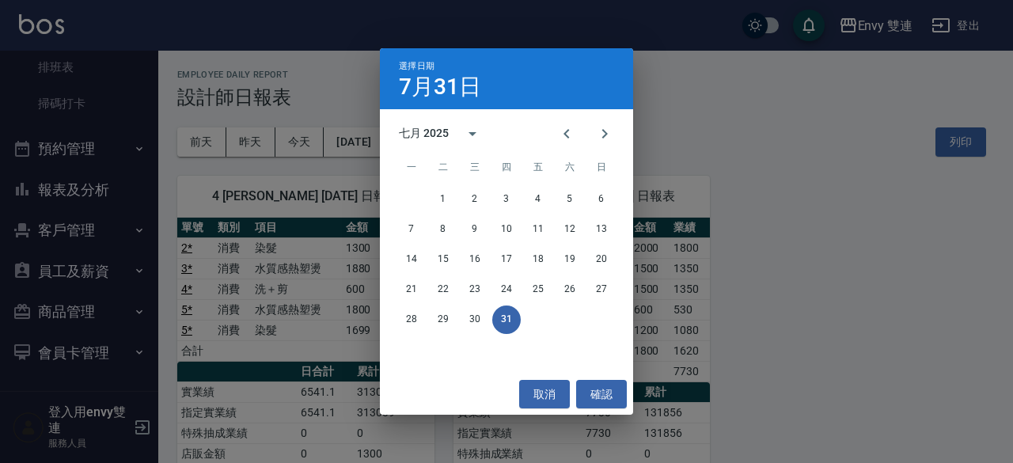
click at [704, 162] on div "選擇日期 7月31日 七月 2025 一 二 三 四 五 六 日 1 2 3 4 5 6 7 8 9 10 11 12 13 14 15 16 17 18 1…" at bounding box center [506, 231] width 1013 height 463
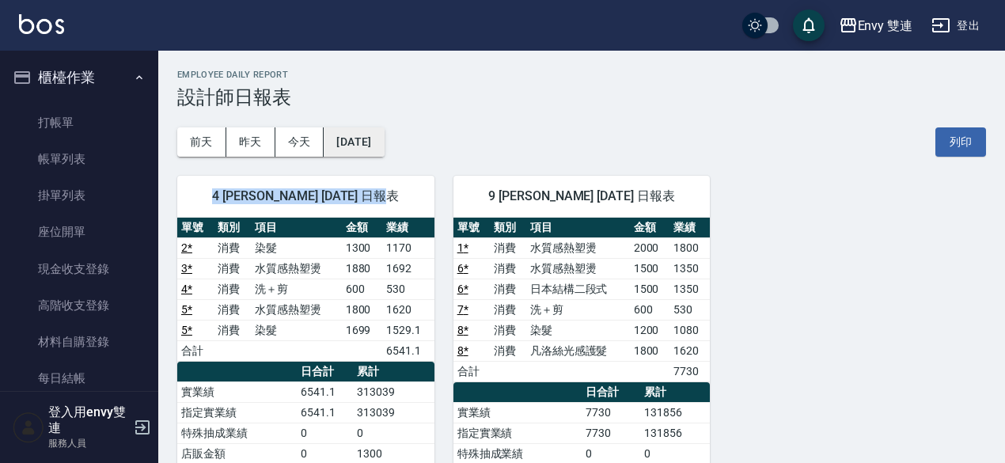
drag, startPoint x: 386, startPoint y: 165, endPoint x: 386, endPoint y: 146, distance: 19.0
click at [386, 146] on div "Envy 雙連 2025-07-31 設計師日報表 列印時間： 2025-08-19-21:40 Employee Daily Report 設計師日報表 前…" at bounding box center [581, 390] width 847 height 678
click at [384, 146] on button "[DATE]" at bounding box center [354, 141] width 60 height 29
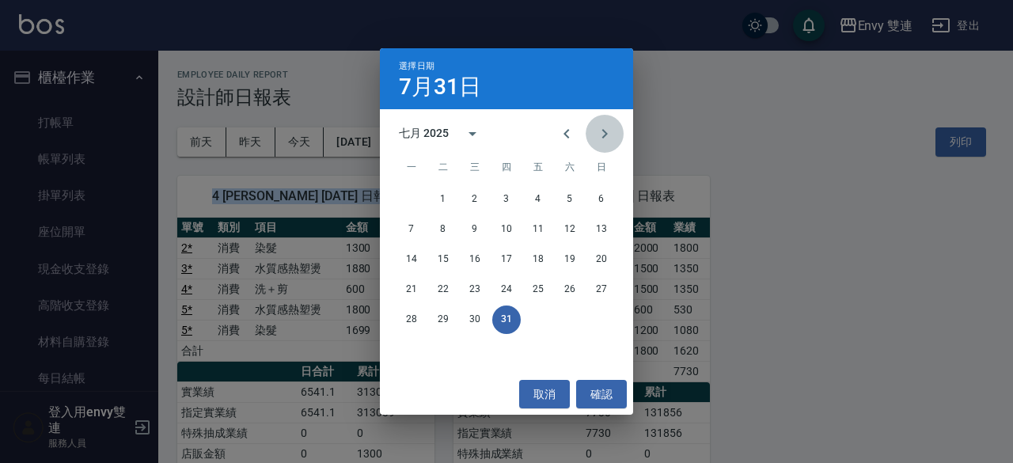
click at [619, 131] on button "Next month" at bounding box center [605, 134] width 38 height 38
click at [432, 292] on button "19" at bounding box center [443, 289] width 28 height 28
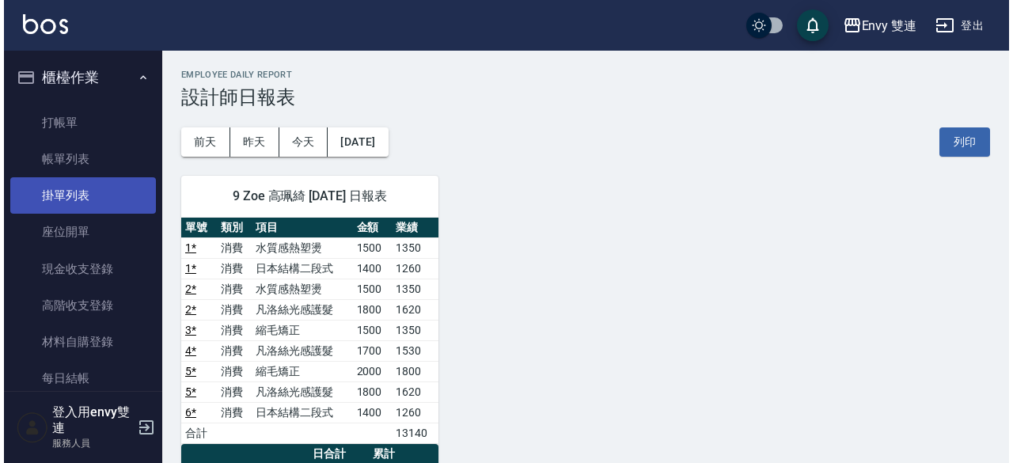
scroll to position [74, 0]
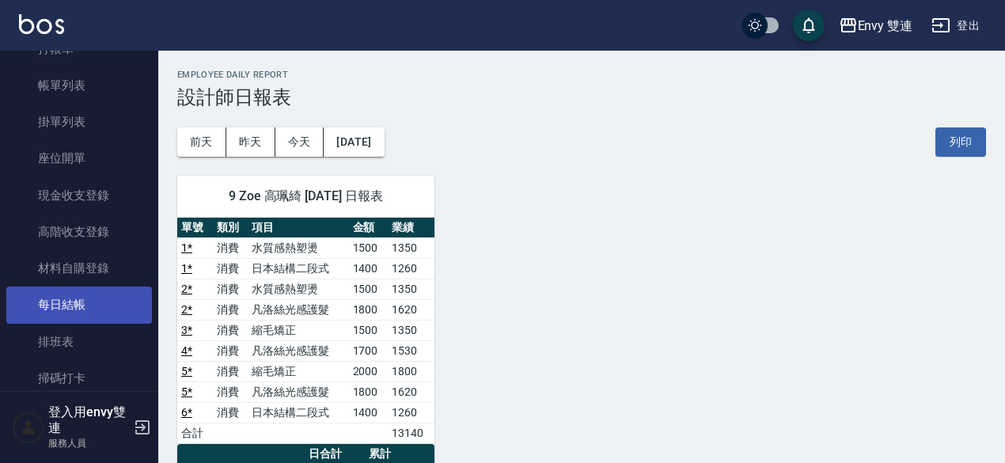
click at [50, 322] on link "每日結帳" at bounding box center [79, 304] width 146 height 36
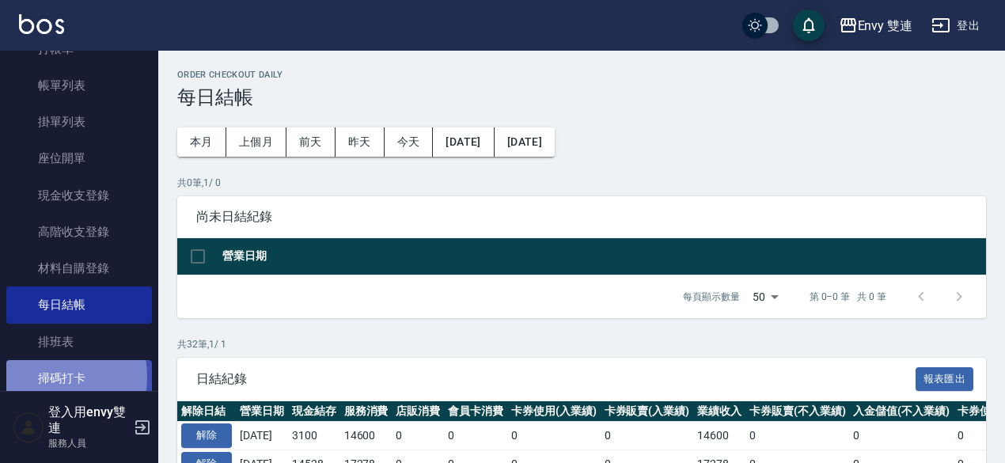
click at [43, 376] on link "掃碼打卡" at bounding box center [79, 378] width 146 height 36
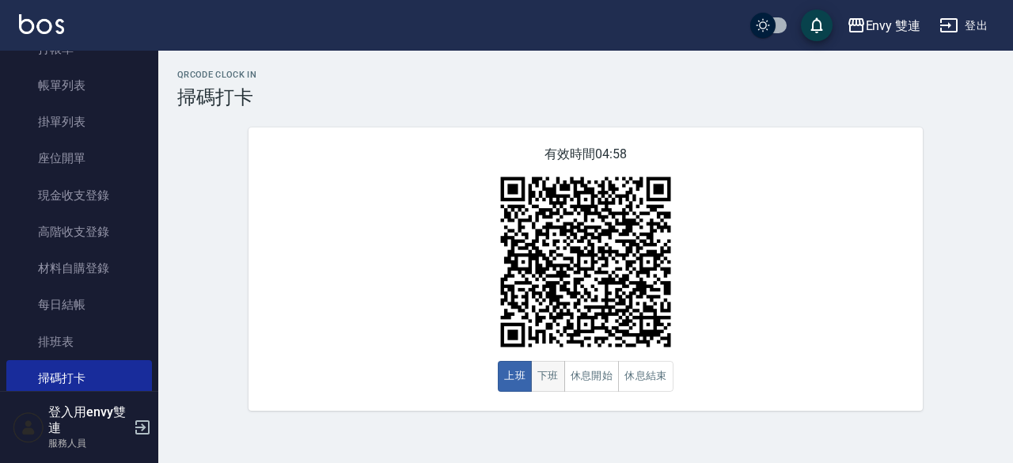
click at [535, 376] on button "下班" at bounding box center [548, 376] width 34 height 31
